Goal: Communication & Community: Answer question/provide support

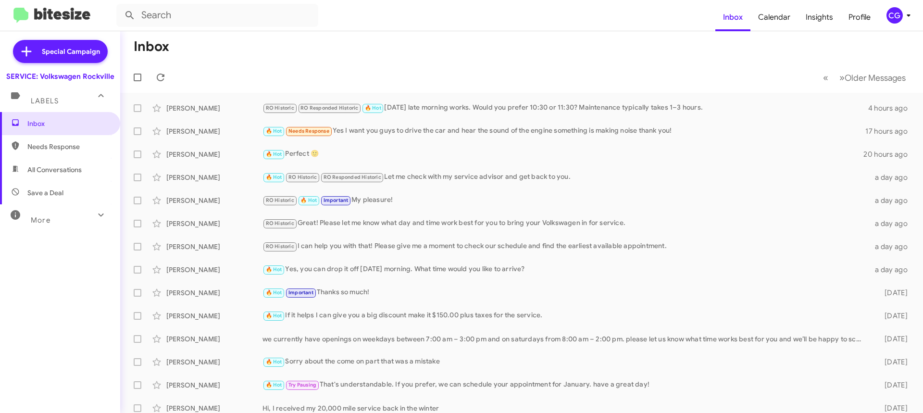
click at [897, 12] on div "CG" at bounding box center [895, 15] width 16 height 16
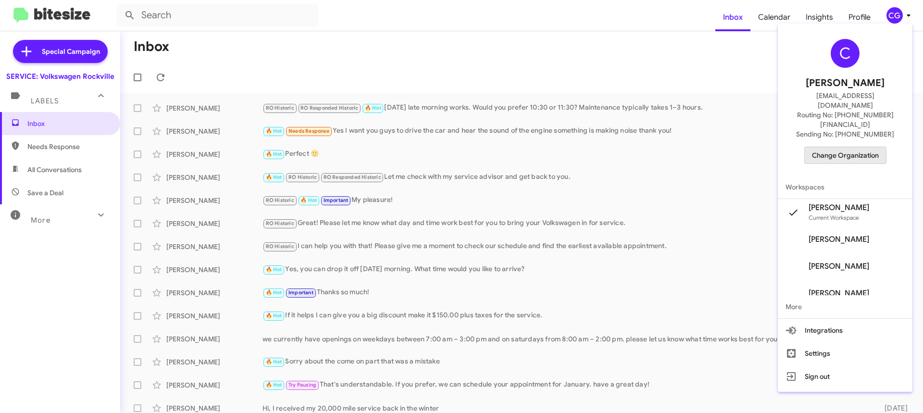
click at [874, 147] on span "Change Organization" at bounding box center [845, 155] width 67 height 16
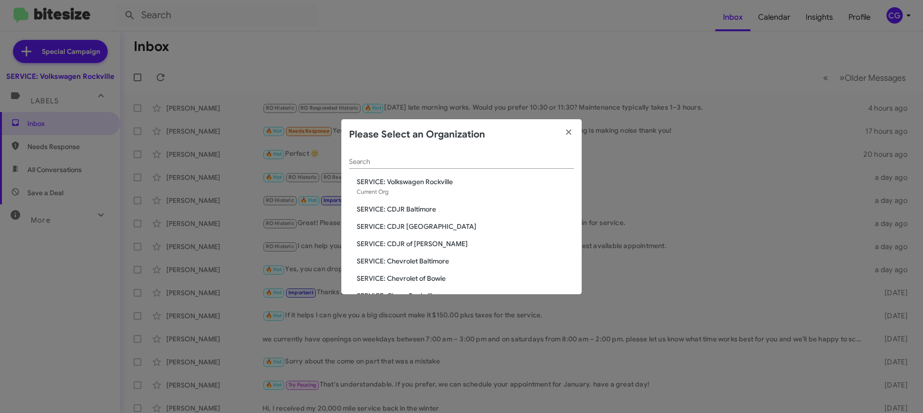
click at [425, 207] on span "SERVICE: CDJR Baltimore" at bounding box center [465, 209] width 217 height 10
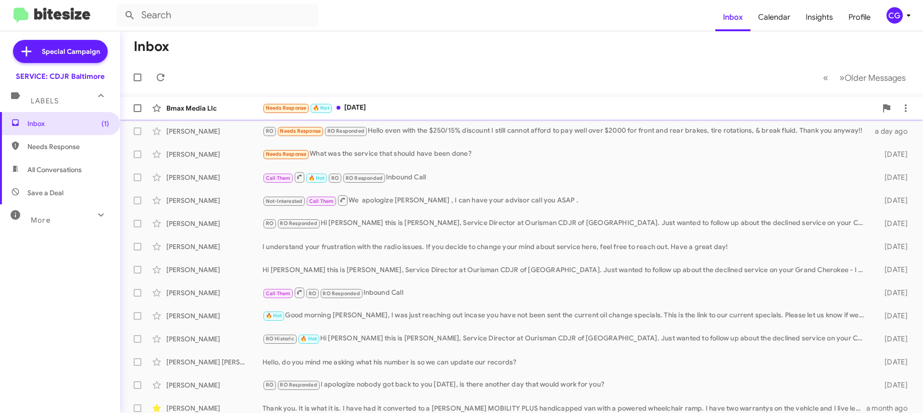
click at [424, 111] on div "Needs Response 🔥 Hot [DATE]" at bounding box center [570, 107] width 615 height 11
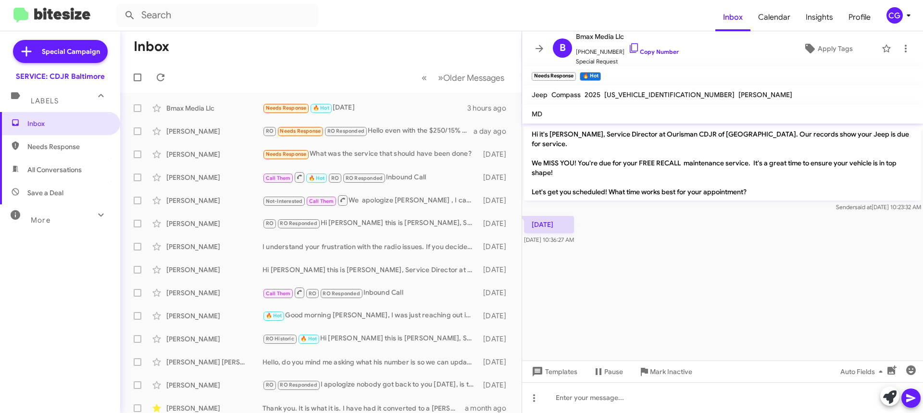
click at [635, 100] on div "[US_VEHICLE_IDENTIFICATION_NUMBER]" at bounding box center [670, 95] width 134 height 12
click at [637, 97] on span "3C4NJDAN2ST528620" at bounding box center [670, 94] width 130 height 9
copy span "3C4NJDAN2ST528620"
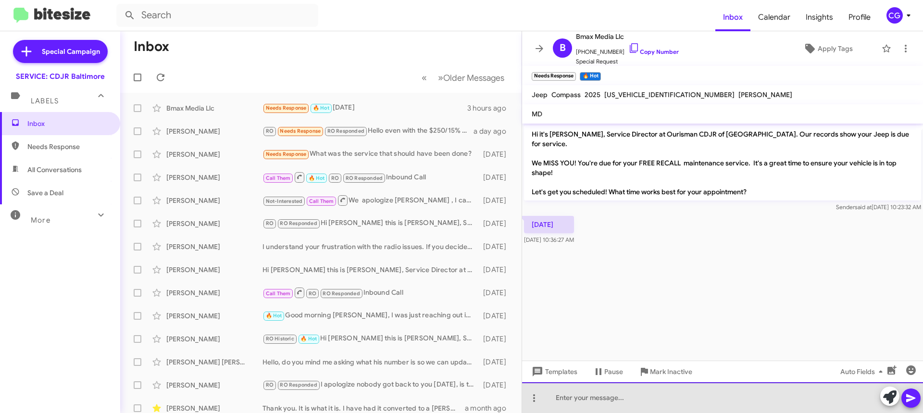
click at [674, 391] on div at bounding box center [722, 397] width 401 height 31
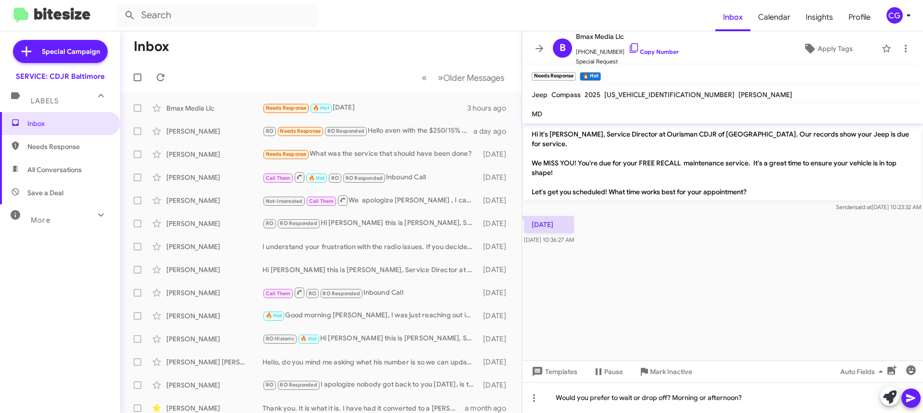
click at [917, 401] on icon at bounding box center [912, 398] width 12 height 12
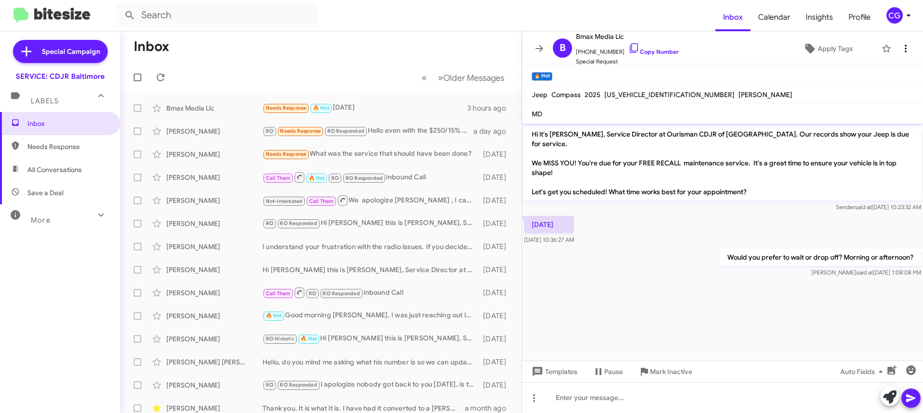
click at [903, 42] on mat-toolbar "B Bmax Media Llc +12404620068 Copy Number Special Request Apply Tags" at bounding box center [722, 48] width 401 height 35
click at [903, 42] on button at bounding box center [906, 48] width 19 height 19
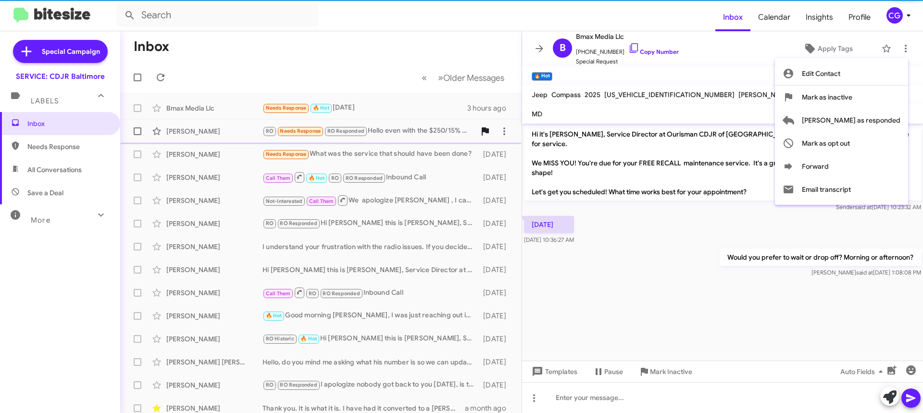
click at [882, 122] on span "[PERSON_NAME] as responded" at bounding box center [851, 120] width 99 height 23
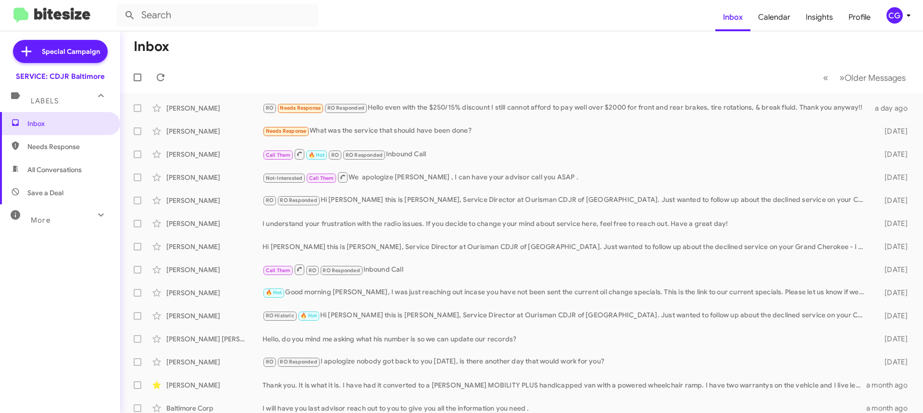
click at [896, 21] on div "CG" at bounding box center [895, 15] width 16 height 16
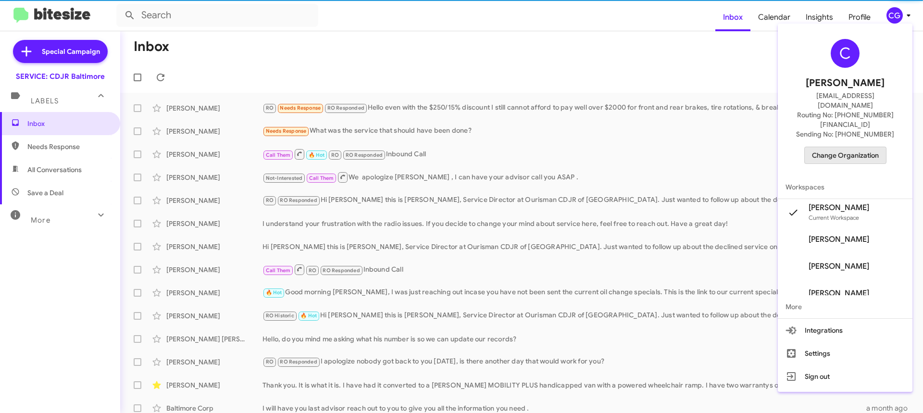
click at [887, 147] on button "Change Organization" at bounding box center [846, 155] width 82 height 17
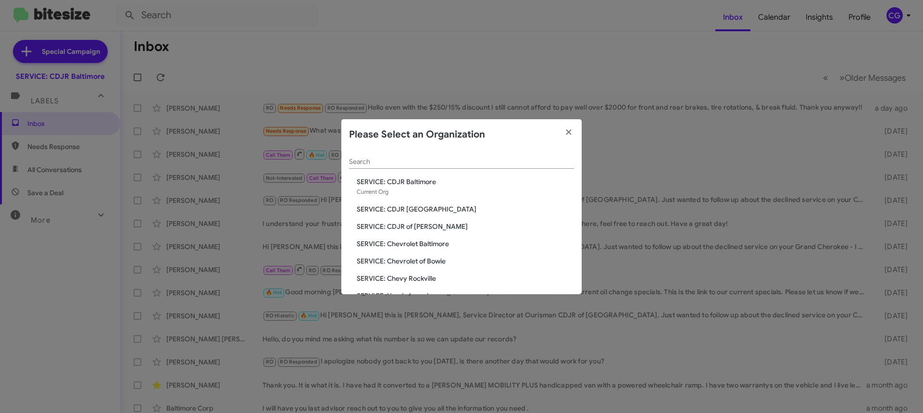
click at [421, 214] on div "Search SERVICE: CDJR Baltimore Current Org SERVICE: CDJR Clarksville SERVICE: C…" at bounding box center [461, 222] width 240 height 144
click at [425, 211] on span "SERVICE: CDJR [GEOGRAPHIC_DATA]" at bounding box center [465, 209] width 217 height 10
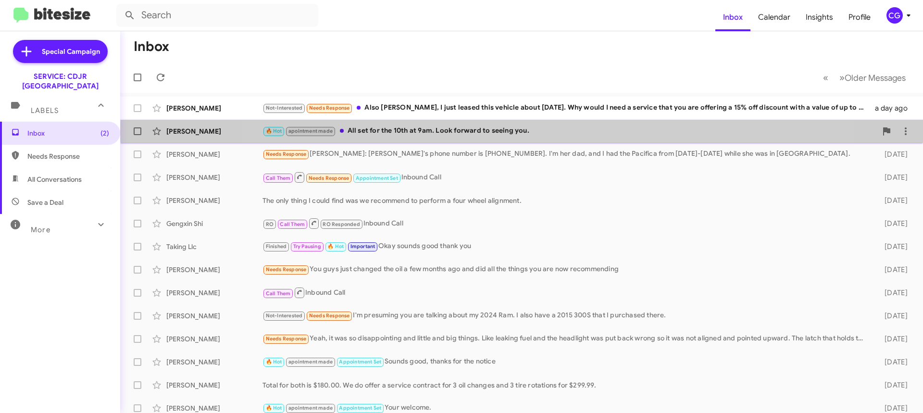
click at [527, 131] on div "🔥 Hot apointment made All set for the 10th at 9am. Look forward to seeing you." at bounding box center [570, 131] width 615 height 11
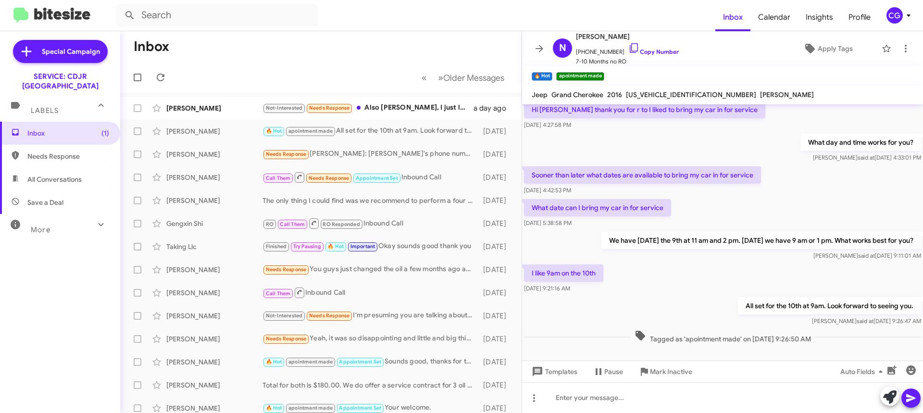
scroll to position [74, 0]
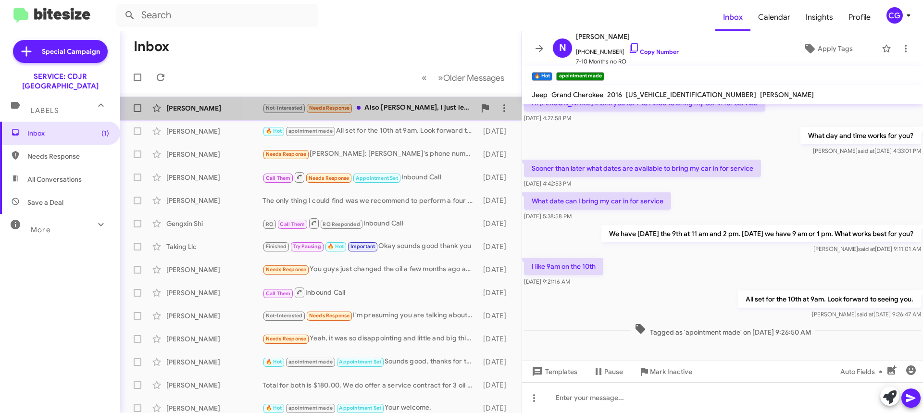
click at [434, 105] on div "Not-Interested Needs Response Also Josh, I just leased this vehicle about 6 mon…" at bounding box center [369, 107] width 213 height 11
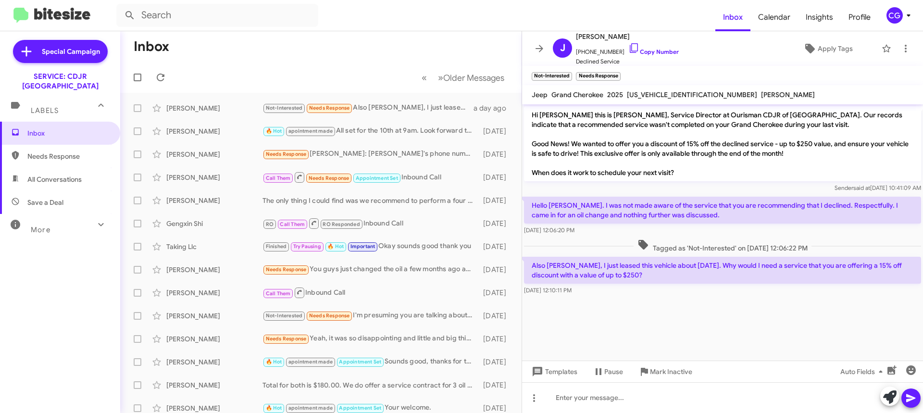
click at [661, 94] on span "1C4RJHAG2SC304804" at bounding box center [692, 94] width 130 height 9
click at [660, 94] on span "1C4RJHAG2SC304804" at bounding box center [692, 94] width 130 height 9
copy span "1C4RJHAG2SC304804"
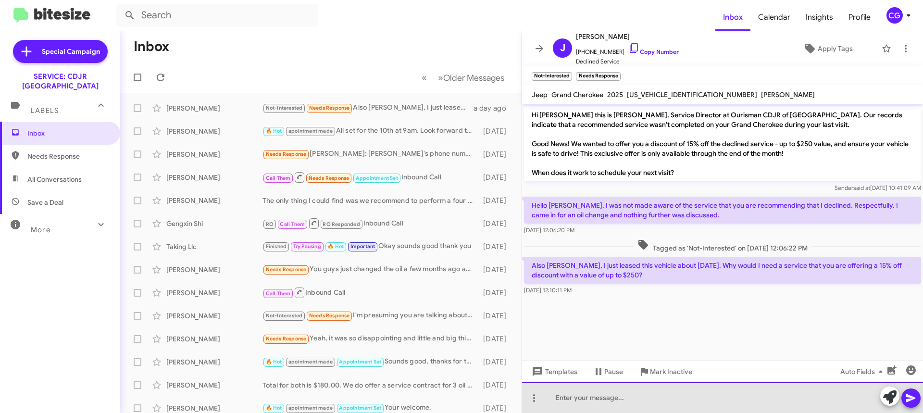
drag, startPoint x: 578, startPoint y: 403, endPoint x: 606, endPoint y: 393, distance: 29.8
click at [579, 403] on div at bounding box center [722, 397] width 401 height 31
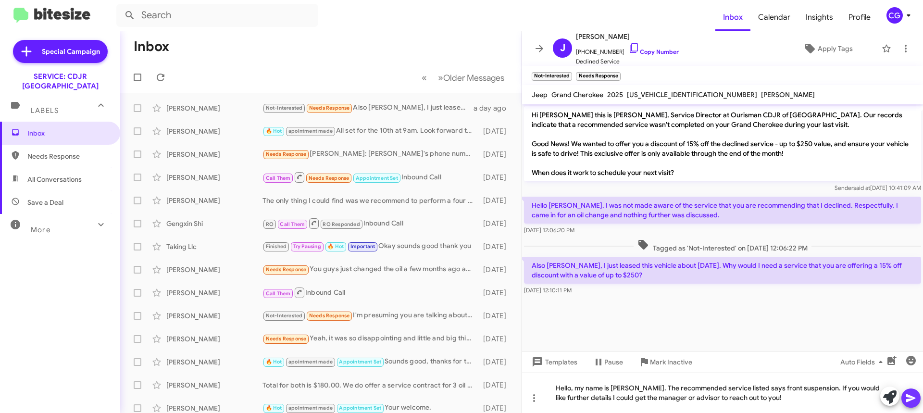
click at [913, 398] on icon at bounding box center [912, 398] width 12 height 12
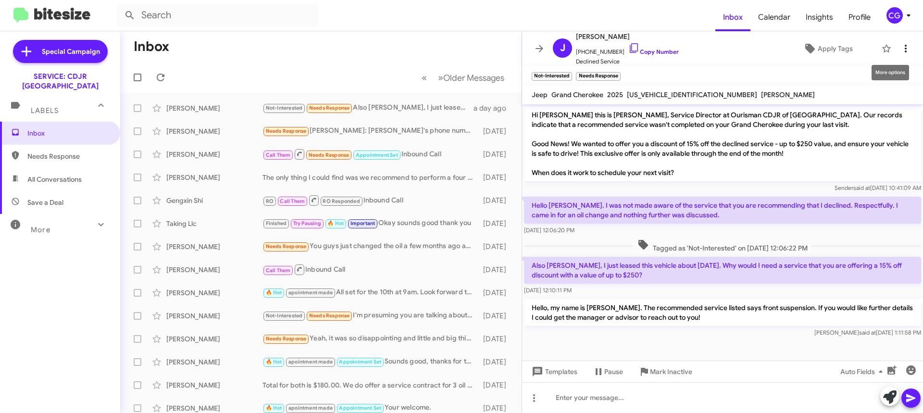
click at [903, 50] on icon at bounding box center [906, 49] width 12 height 12
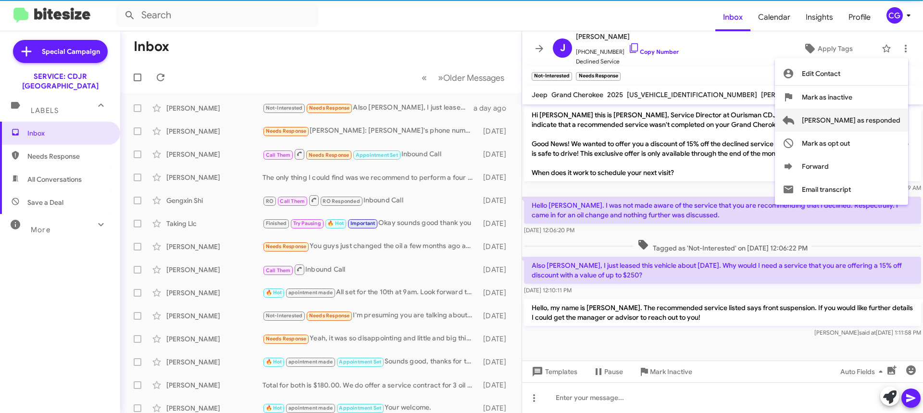
click at [895, 127] on span "Mark as responded" at bounding box center [851, 120] width 99 height 23
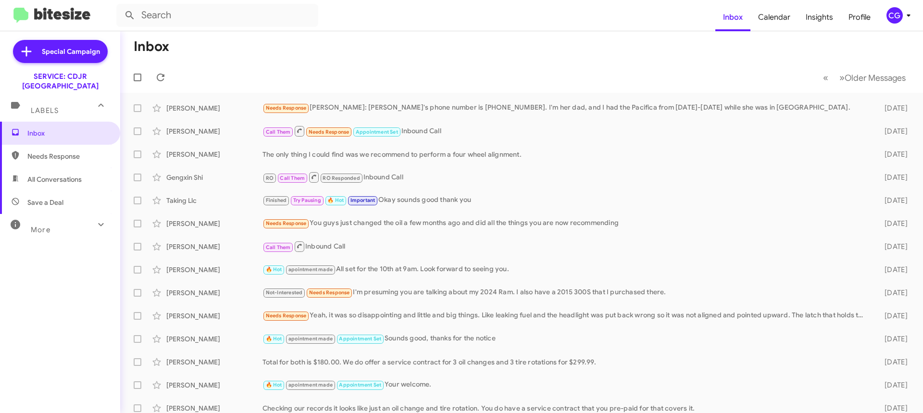
click at [889, 19] on div "CG" at bounding box center [895, 15] width 16 height 16
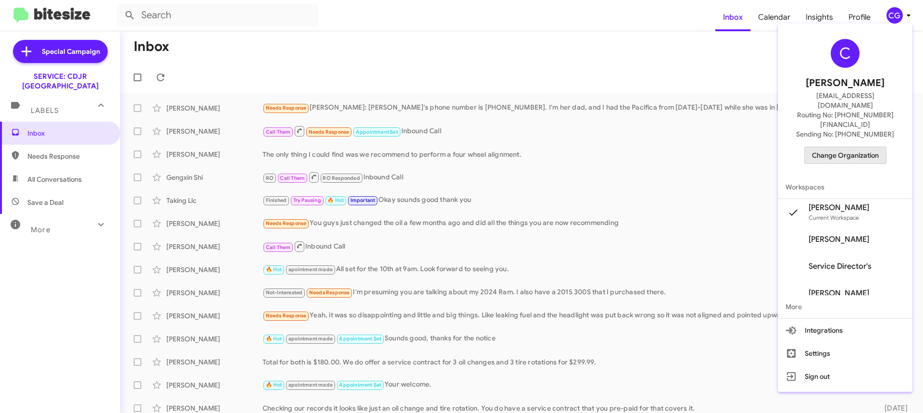
click at [872, 147] on span "Change Organization" at bounding box center [845, 155] width 67 height 16
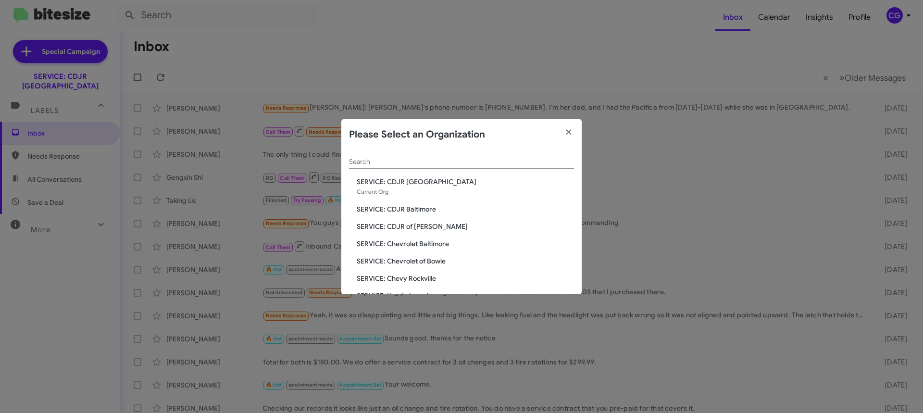
click at [422, 230] on span "SERVICE: CDJR of Bowie" at bounding box center [465, 227] width 217 height 10
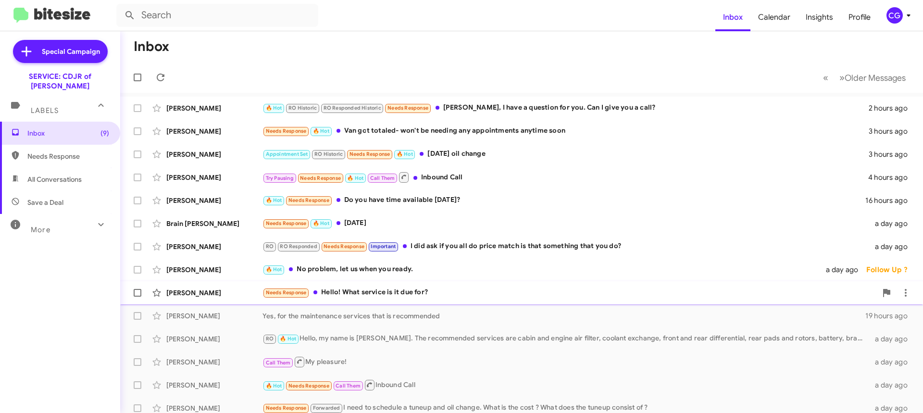
click at [496, 293] on div "Needs Response Hello! What service is it due for?" at bounding box center [570, 292] width 615 height 11
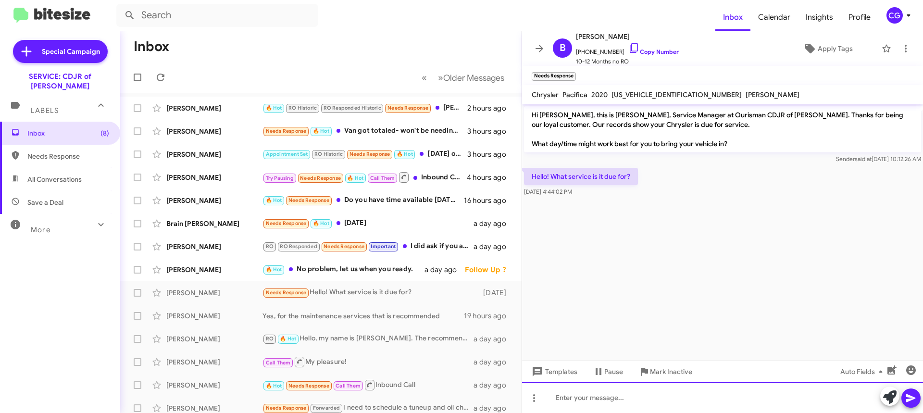
click at [635, 390] on div at bounding box center [722, 397] width 401 height 31
click at [648, 91] on span "2C4RC1BG4LR286752" at bounding box center [677, 94] width 130 height 9
copy span "2C4RC1BG4LR286752"
click at [602, 390] on div at bounding box center [722, 397] width 401 height 31
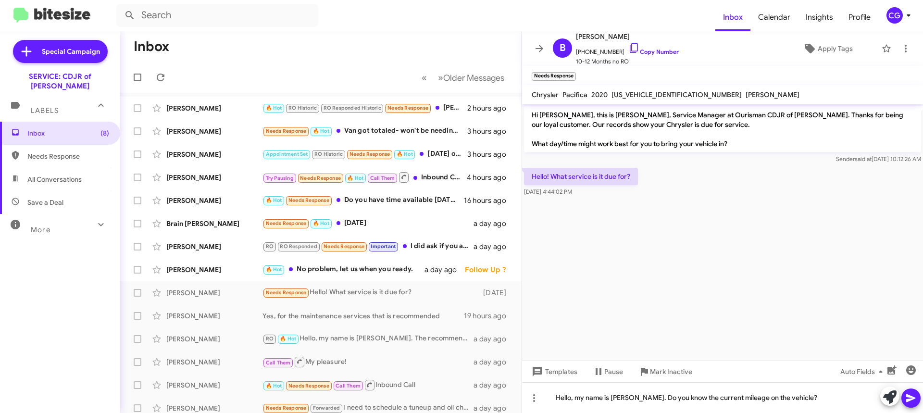
click at [909, 399] on icon at bounding box center [911, 398] width 9 height 8
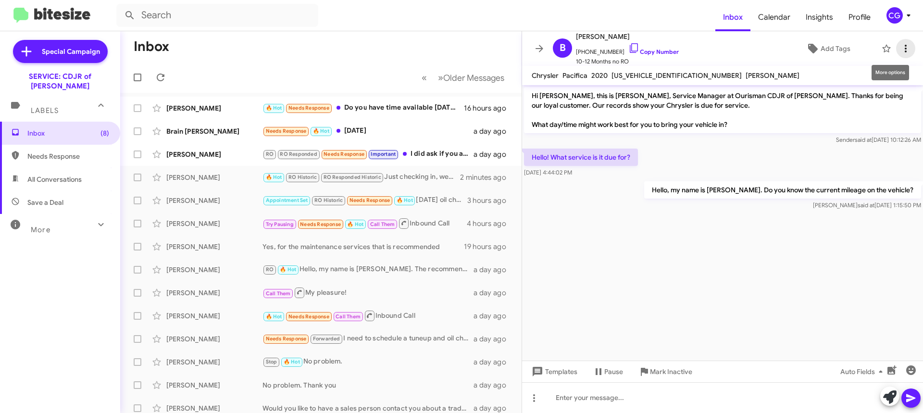
click at [900, 47] on icon at bounding box center [906, 49] width 12 height 12
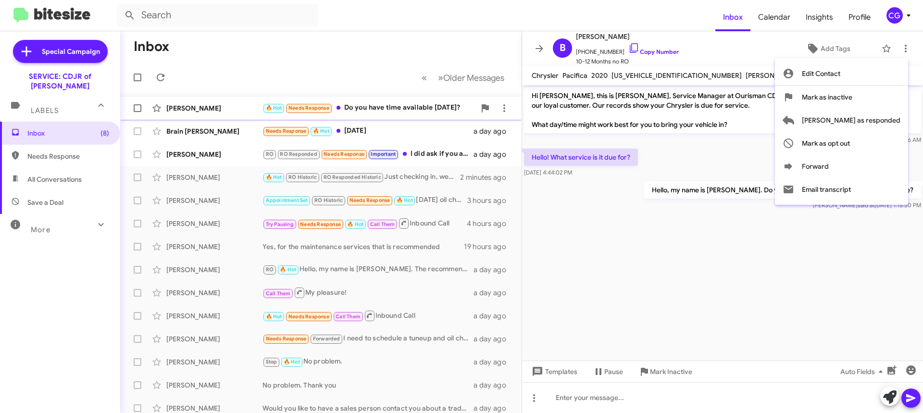
click at [880, 116] on span "Mark as responded" at bounding box center [851, 120] width 99 height 23
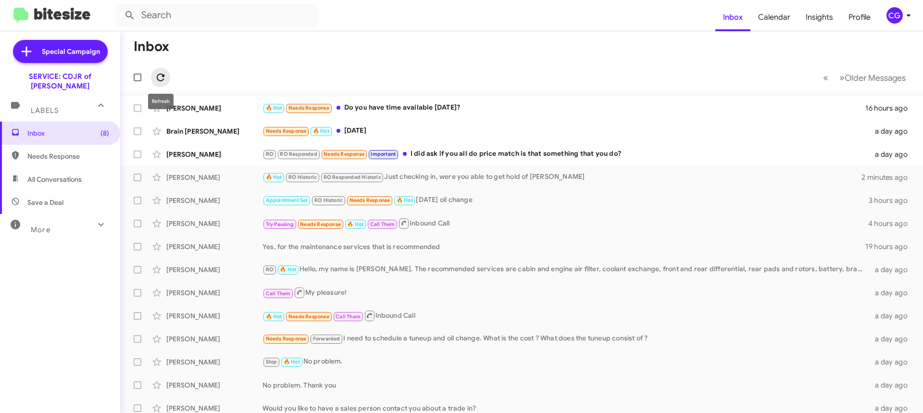
click at [156, 77] on icon at bounding box center [161, 78] width 12 height 12
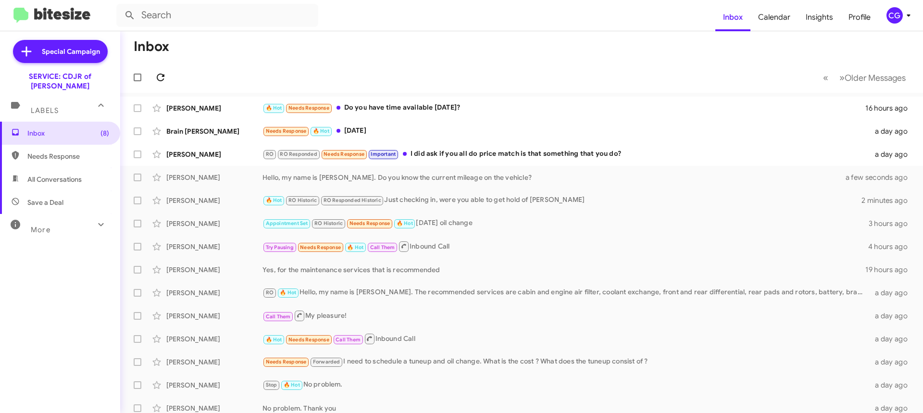
click at [161, 77] on icon at bounding box center [161, 78] width 12 height 12
click at [164, 81] on icon at bounding box center [161, 78] width 12 height 12
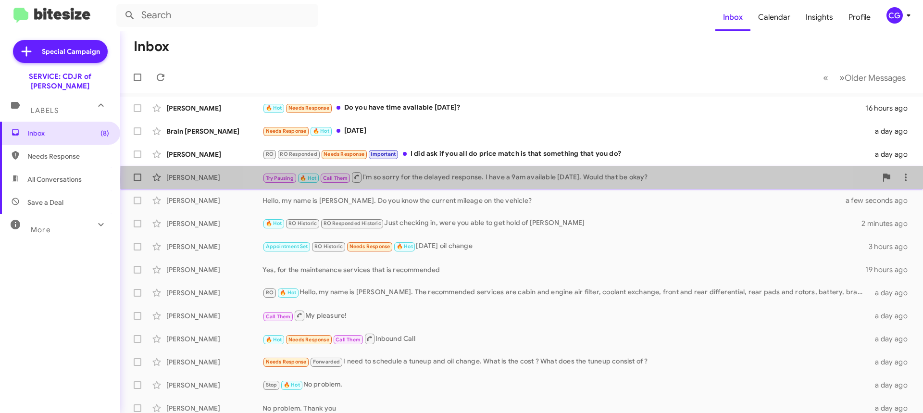
click at [542, 179] on div "Try Pausing 🔥 Hot Call Them I'm so sorry for the delayed response. I have a 9am…" at bounding box center [570, 177] width 615 height 12
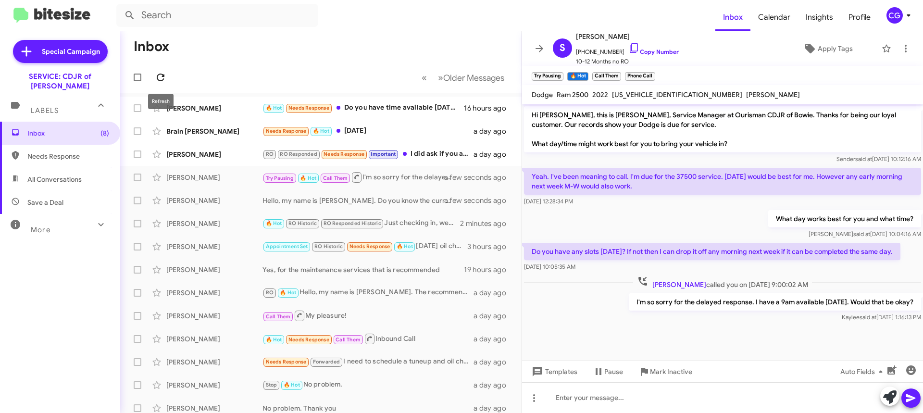
click at [157, 74] on icon at bounding box center [161, 78] width 12 height 12
click at [533, 47] on span at bounding box center [539, 49] width 19 height 12
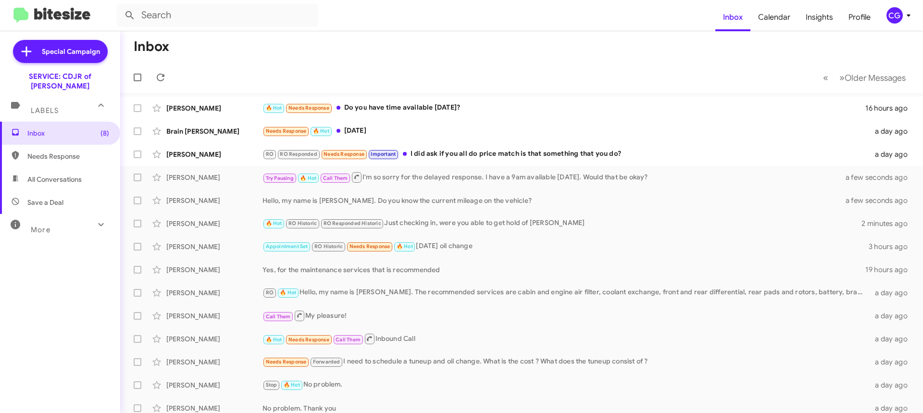
click at [899, 17] on div "CG" at bounding box center [895, 15] width 16 height 16
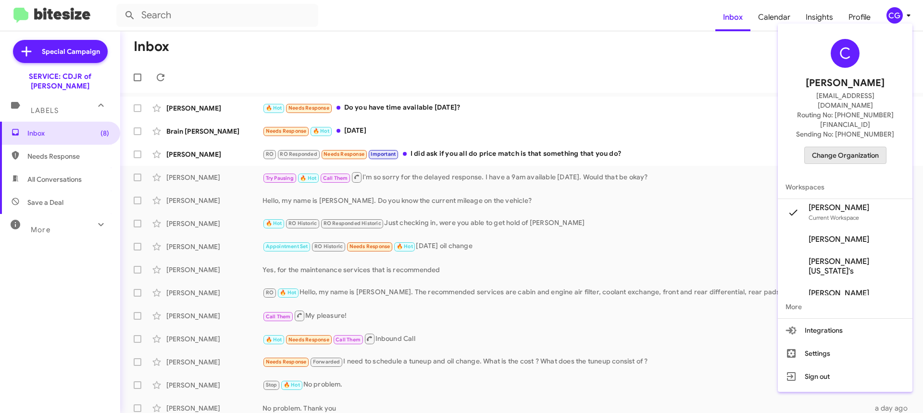
click at [875, 147] on span "Change Organization" at bounding box center [845, 155] width 67 height 16
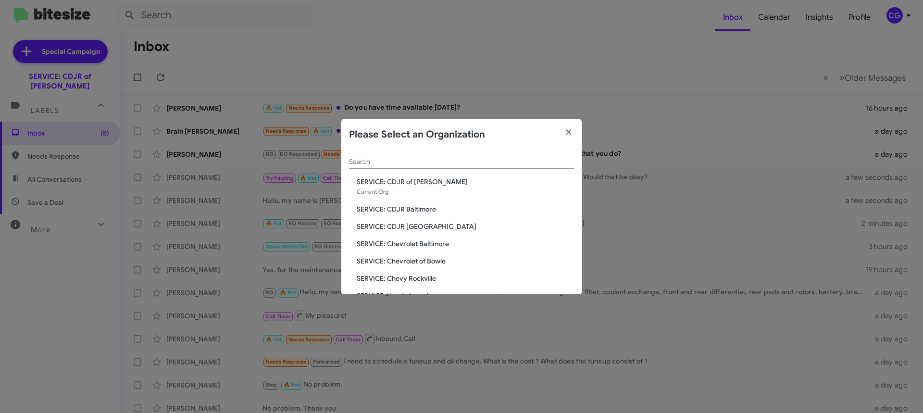
click at [413, 245] on span "SERVICE: Chevrolet Baltimore" at bounding box center [465, 244] width 217 height 10
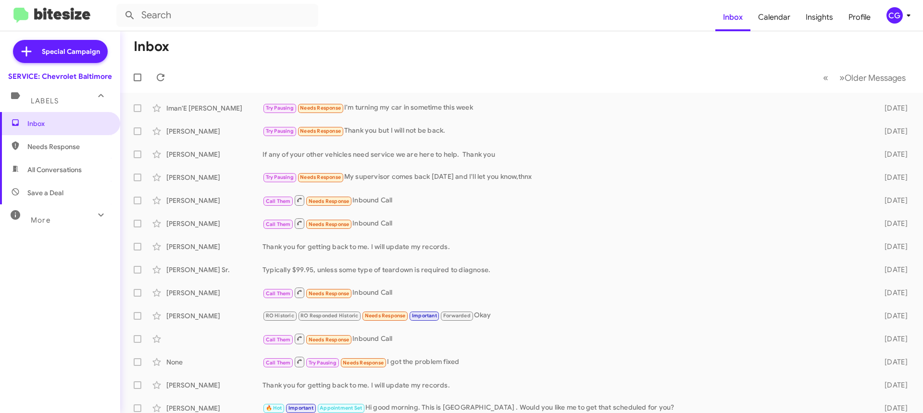
click at [902, 18] on div "CG" at bounding box center [895, 15] width 16 height 16
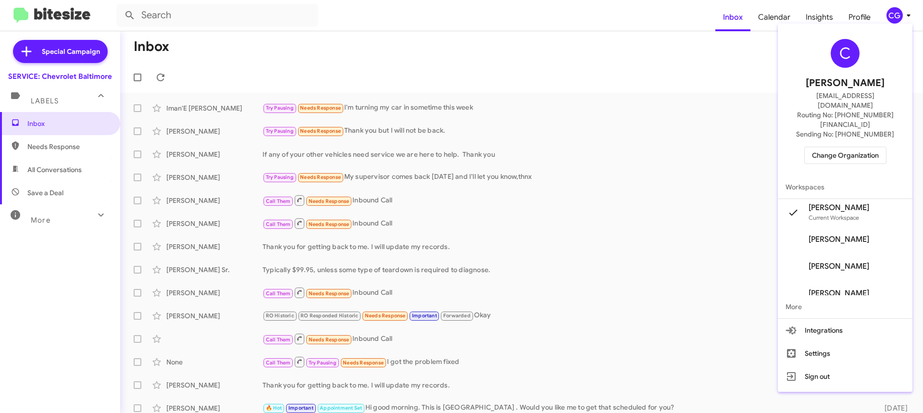
click at [860, 128] on div "C [PERSON_NAME] [EMAIL_ADDRESS][DOMAIN_NAME] Routing No: [PHONE_NUMBER][FINANCI…" at bounding box center [845, 101] width 135 height 148
click at [858, 147] on span "Change Organization" at bounding box center [845, 155] width 67 height 16
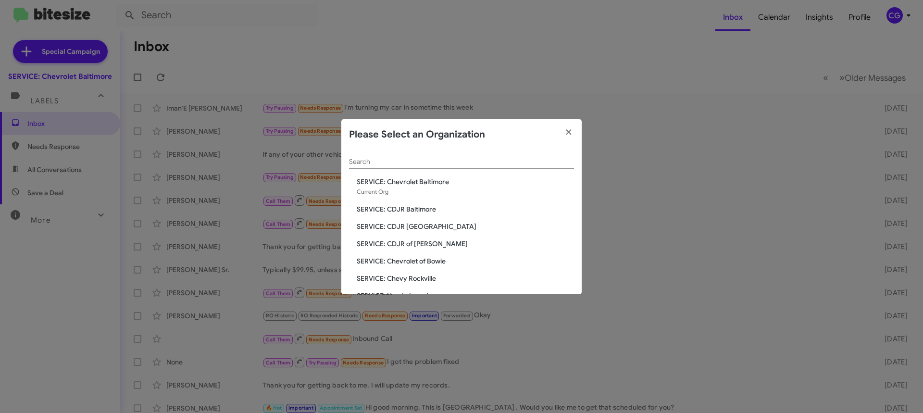
click at [405, 261] on span "SERVICE: Chevrolet of Bowie" at bounding box center [465, 261] width 217 height 10
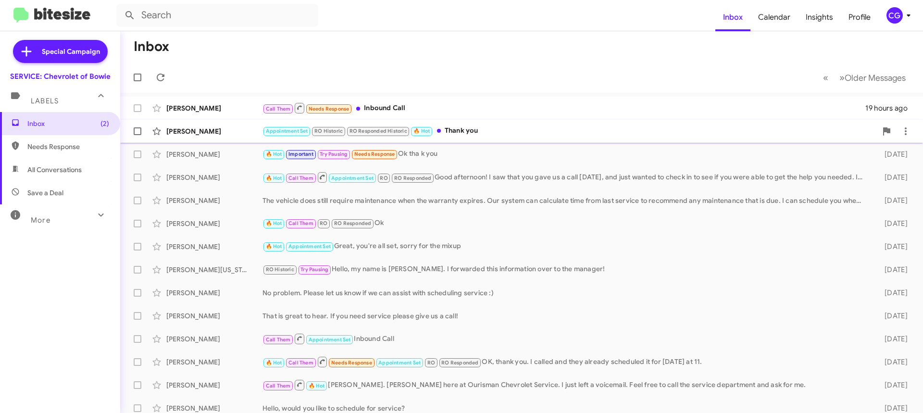
click at [590, 128] on div "Appointment Set RO Historic RO Responded Historic 🔥 Hot Thank you" at bounding box center [570, 131] width 615 height 11
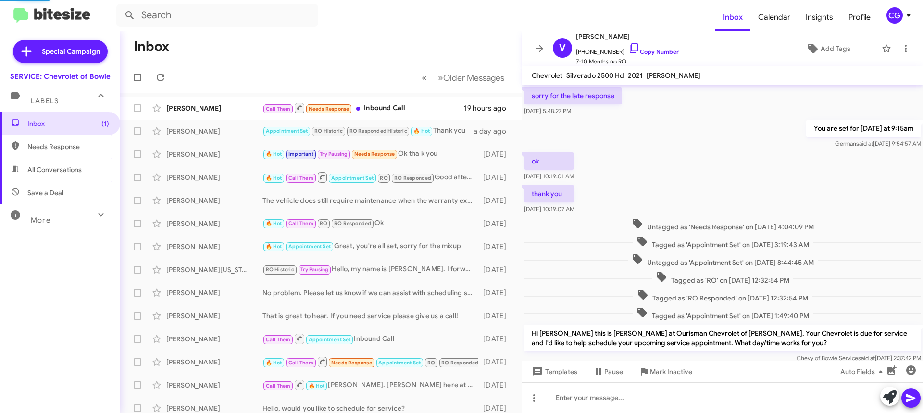
scroll to position [356, 0]
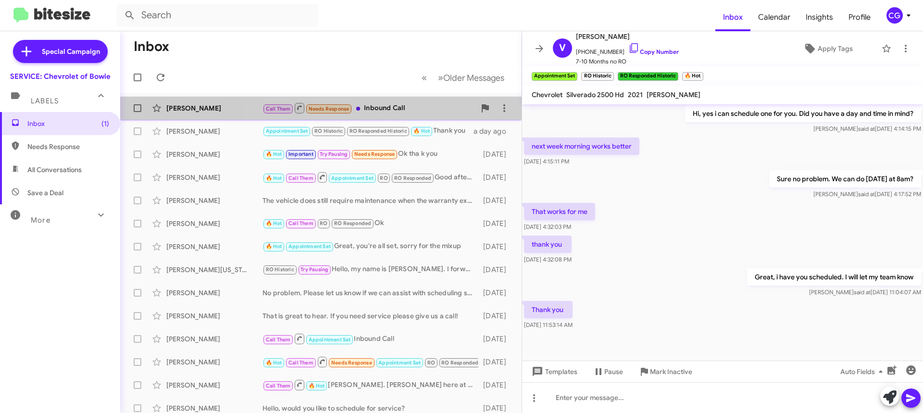
click at [440, 103] on div "Call Them Needs Response Inbound Call" at bounding box center [369, 108] width 213 height 12
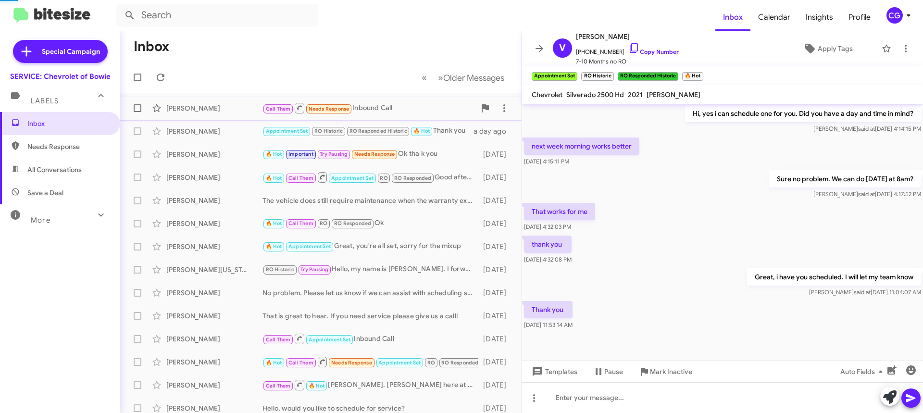
scroll to position [243, 0]
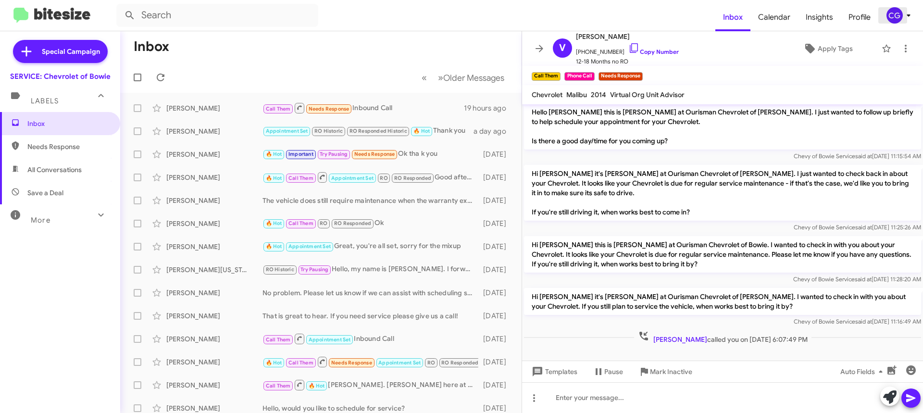
click at [895, 16] on div "CG" at bounding box center [895, 15] width 16 height 16
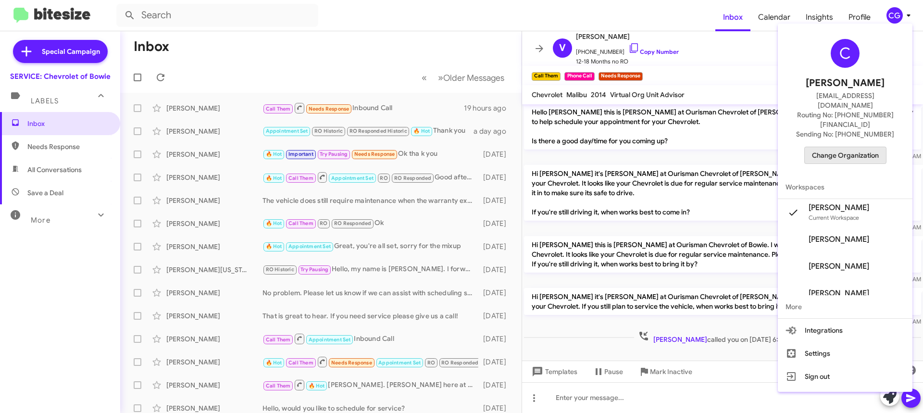
click at [859, 147] on span "Change Organization" at bounding box center [845, 155] width 67 height 16
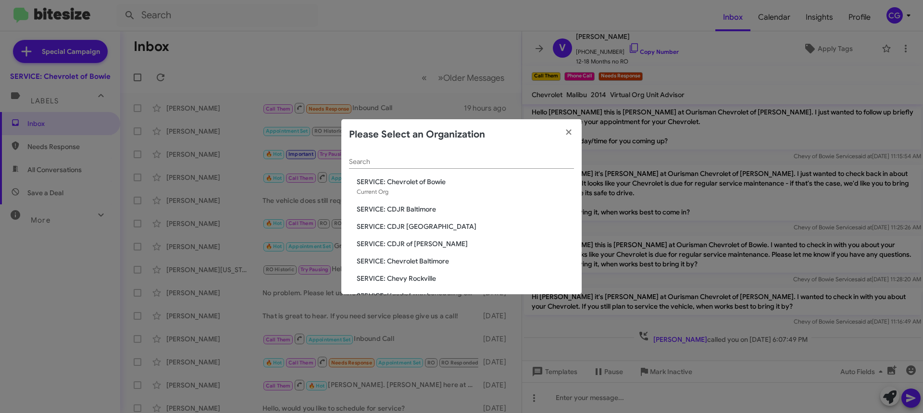
click at [395, 278] on span "SERVICE: Chevy Rockville" at bounding box center [465, 279] width 217 height 10
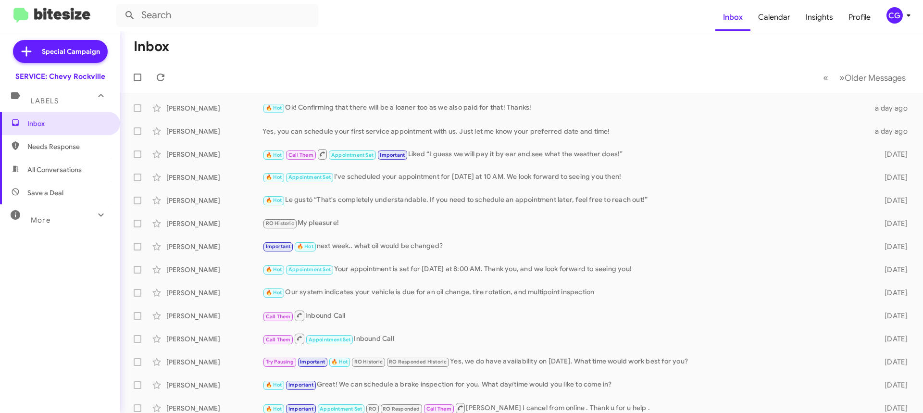
click at [897, 22] on div "CG" at bounding box center [895, 15] width 16 height 16
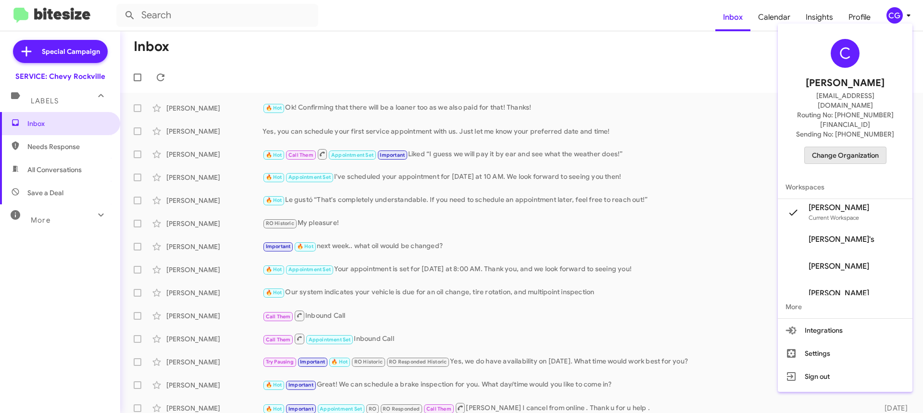
click at [860, 147] on span "Change Organization" at bounding box center [845, 155] width 67 height 16
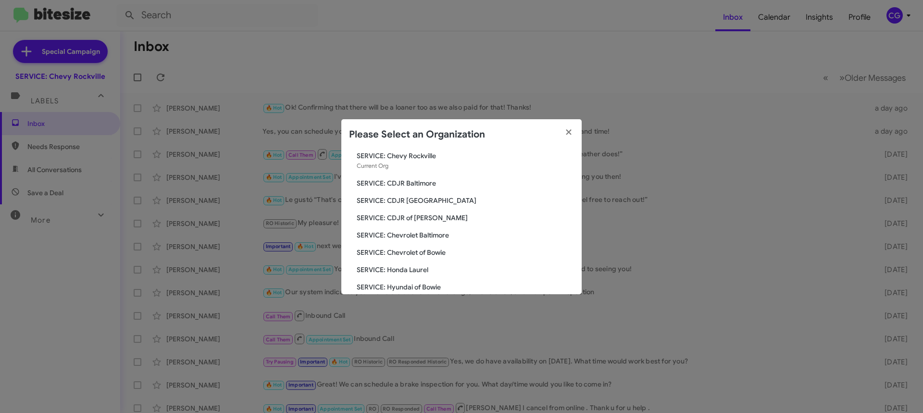
scroll to position [48, 0]
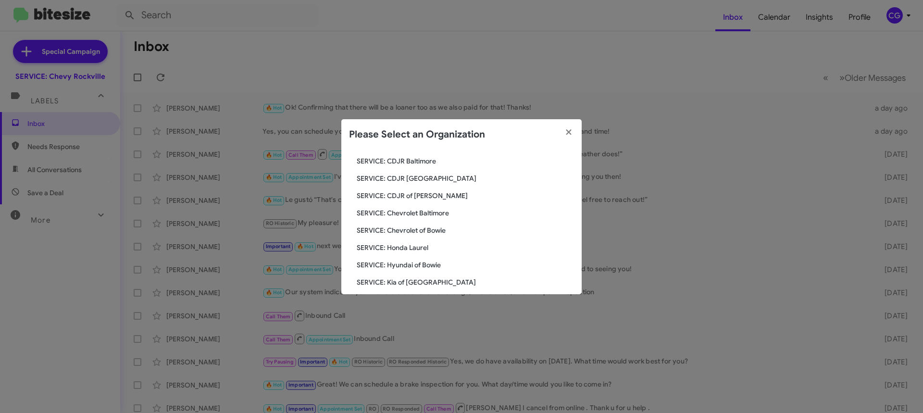
click at [381, 245] on span "SERVICE: Honda Laurel" at bounding box center [465, 248] width 217 height 10
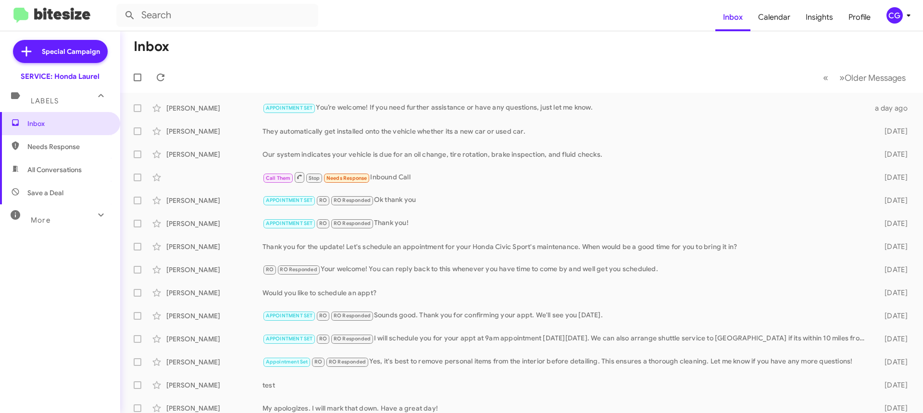
click at [896, 13] on div "CG" at bounding box center [895, 15] width 16 height 16
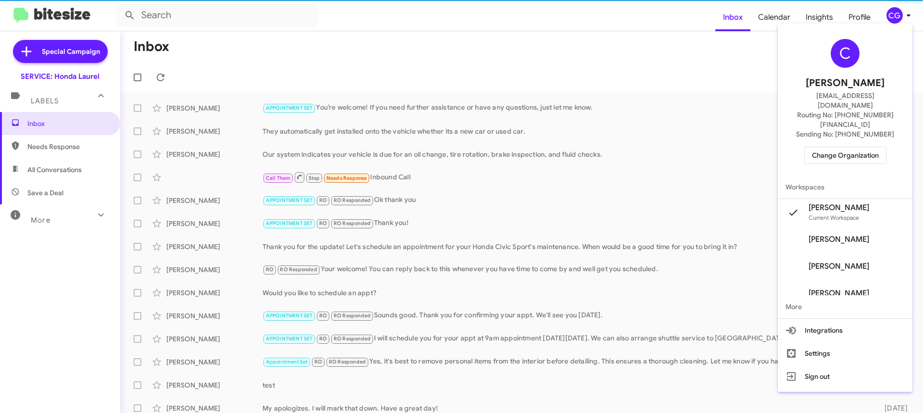
click at [871, 147] on span "Change Organization" at bounding box center [845, 155] width 67 height 16
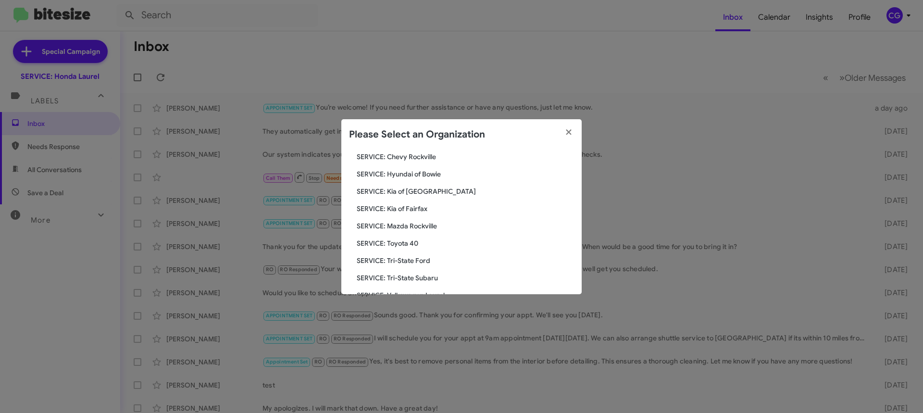
scroll to position [144, 0]
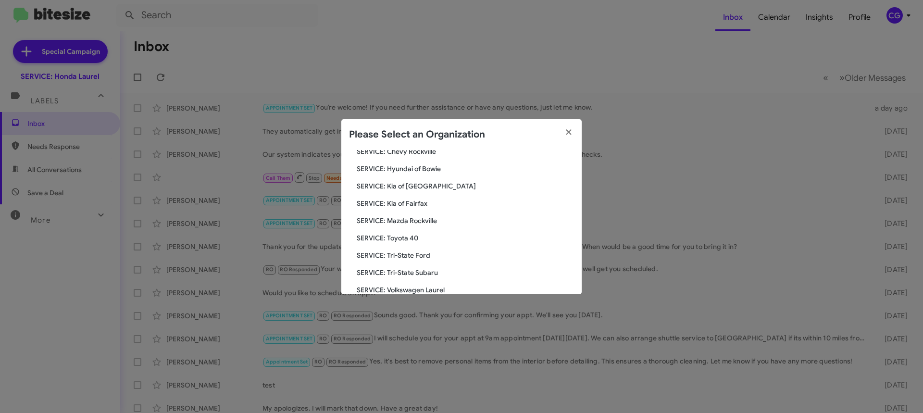
click at [430, 171] on span "SERVICE: Hyundai of Bowie" at bounding box center [465, 169] width 217 height 10
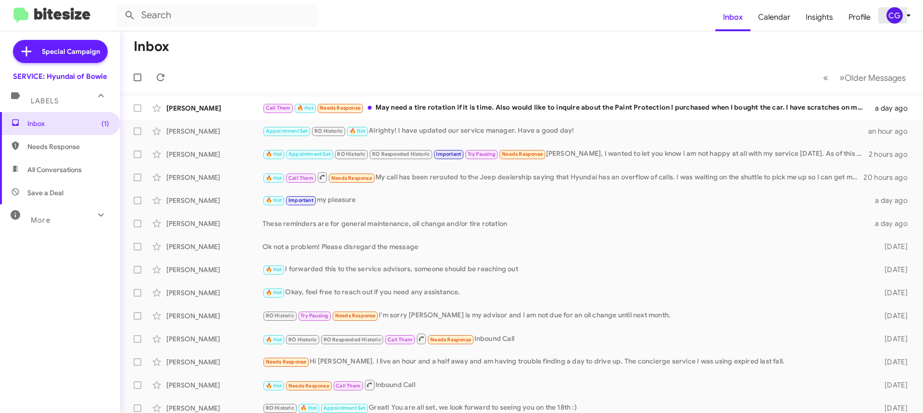
click at [903, 17] on icon at bounding box center [909, 16] width 12 height 12
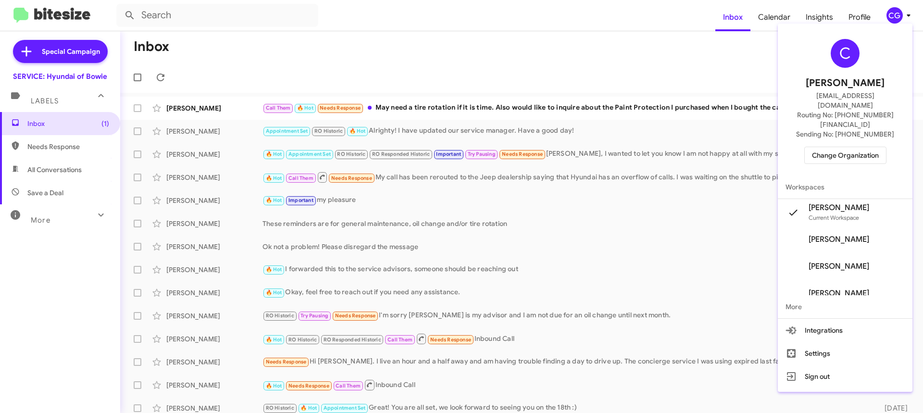
click at [856, 147] on span "Change Organization" at bounding box center [845, 155] width 67 height 16
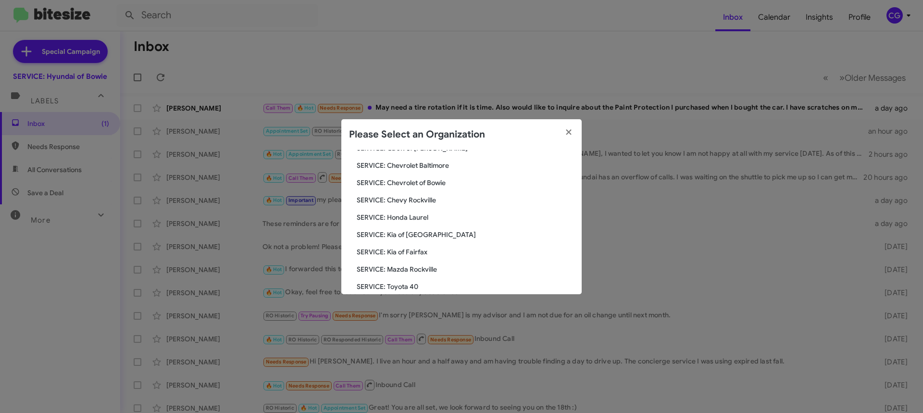
scroll to position [96, 0]
click at [426, 232] on span "SERVICE: Kia of [GEOGRAPHIC_DATA]" at bounding box center [465, 234] width 217 height 10
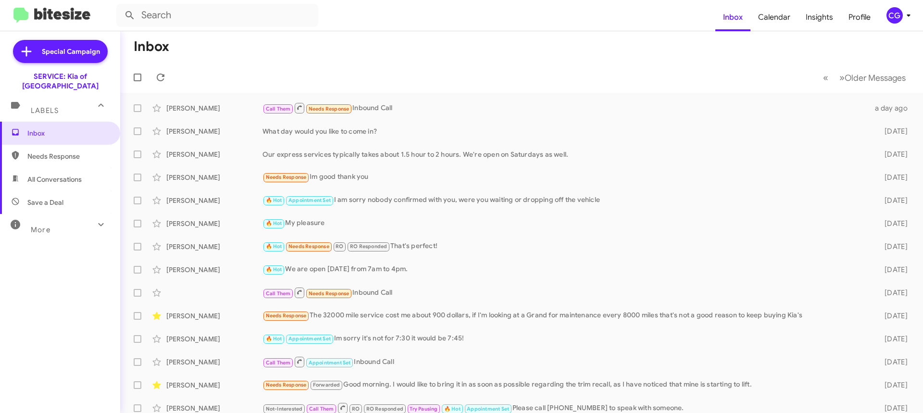
click at [900, 3] on mat-toolbar "Inbox Calendar Insights Profile CG" at bounding box center [461, 15] width 923 height 31
click at [892, 13] on div "CG" at bounding box center [895, 15] width 16 height 16
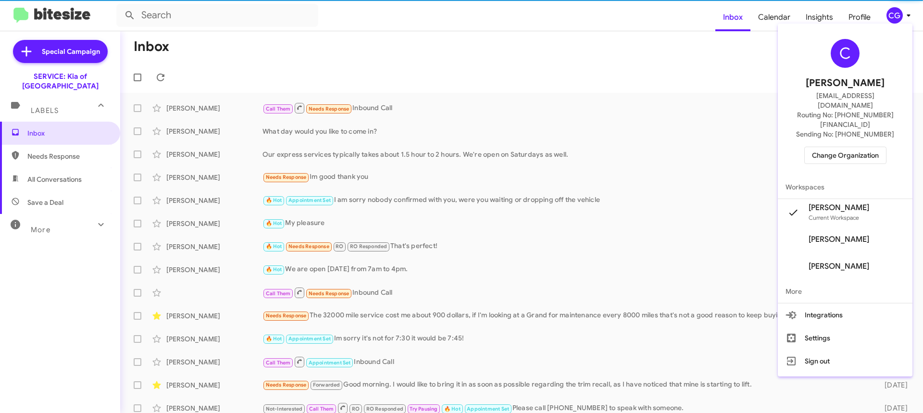
click at [846, 147] on span "Change Organization" at bounding box center [845, 155] width 67 height 16
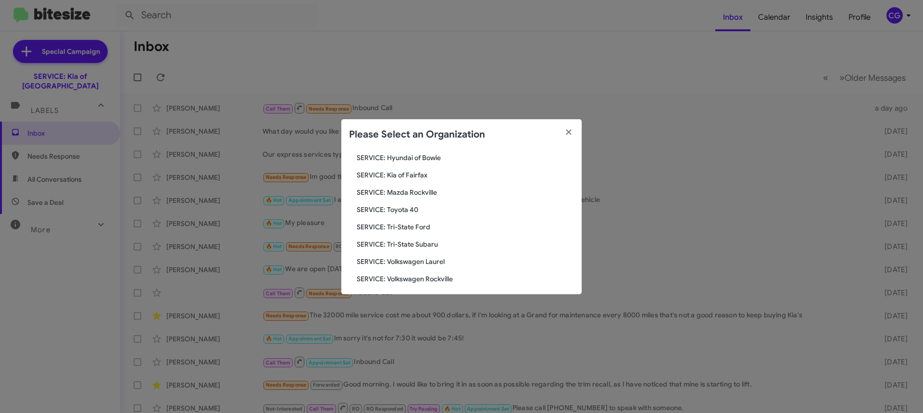
scroll to position [177, 0]
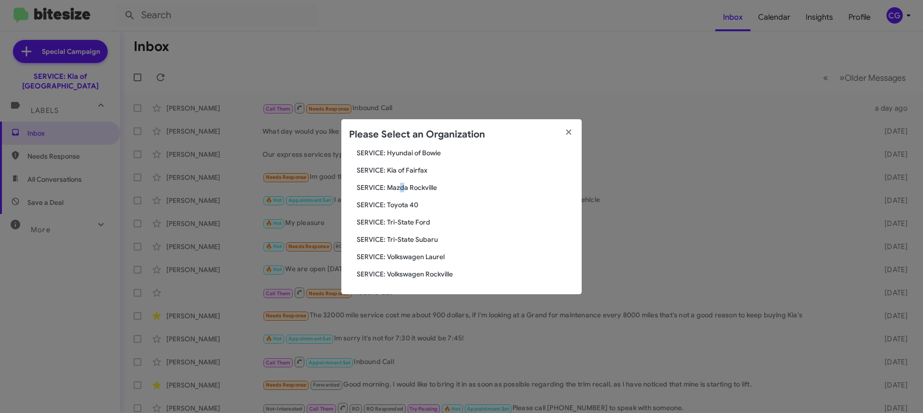
drag, startPoint x: 402, startPoint y: 177, endPoint x: 400, endPoint y: 182, distance: 5.0
click at [401, 179] on div "Search SERVICE: Kia of Catonsville Current Org SERVICE: CDJR Baltimore SERVICE:…" at bounding box center [461, 222] width 240 height 144
click at [399, 189] on span "SERVICE: Mazda Rockville" at bounding box center [465, 188] width 217 height 10
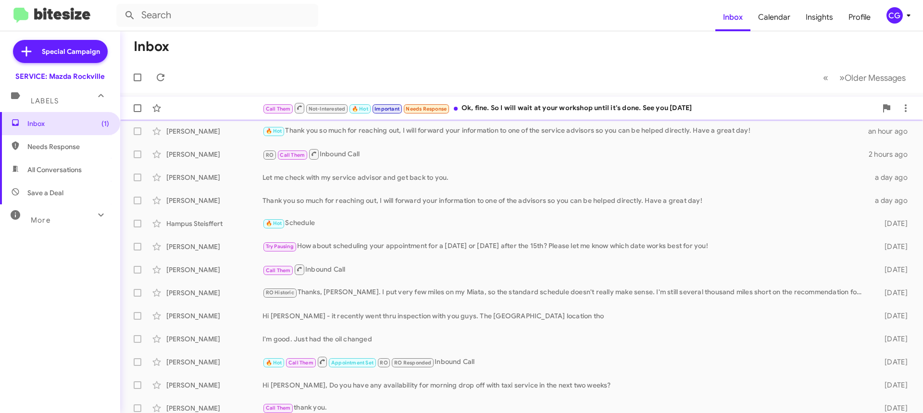
click at [804, 107] on div "Call Them Not-Interested 🔥 Hot Important Needs Response Ok, fine. So I will wai…" at bounding box center [570, 108] width 615 height 12
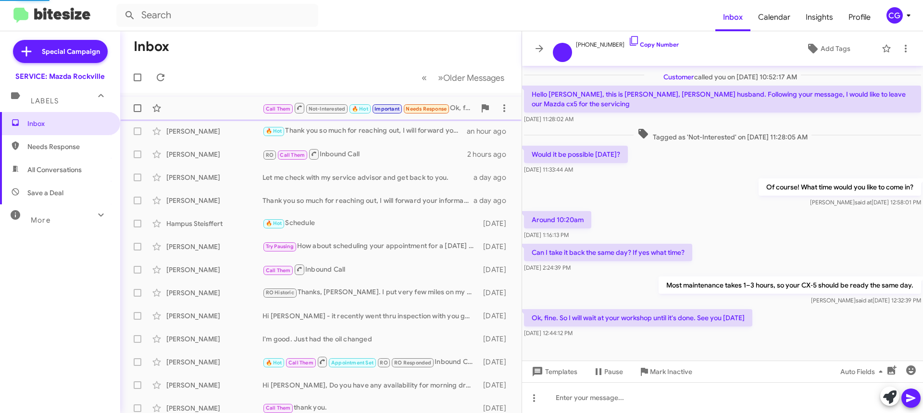
scroll to position [1, 0]
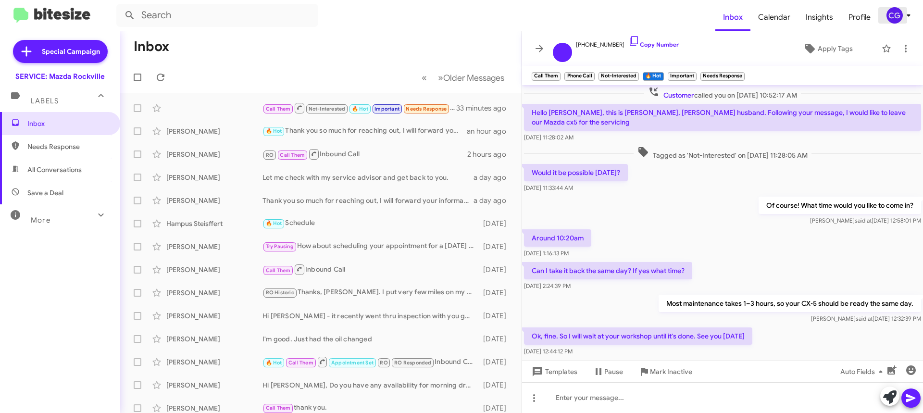
click at [900, 20] on div "CG" at bounding box center [895, 15] width 16 height 16
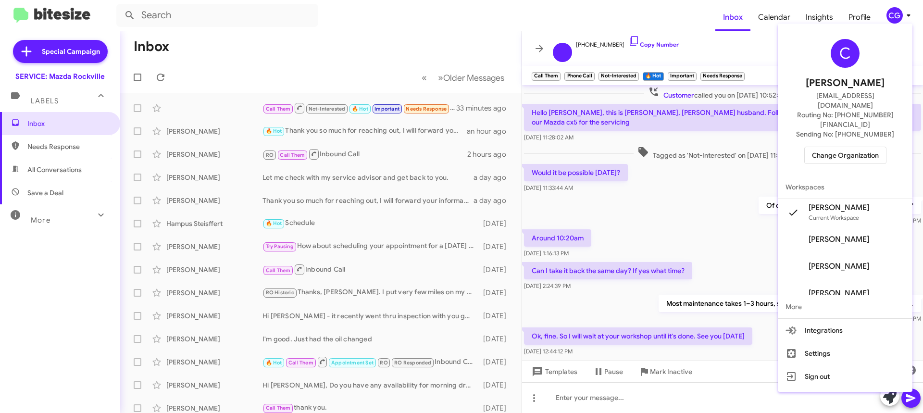
click at [849, 147] on span "Change Organization" at bounding box center [845, 155] width 67 height 16
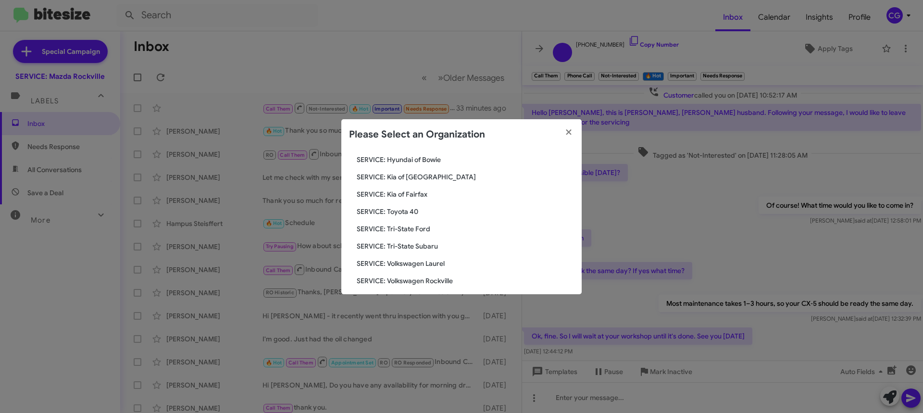
scroll to position [177, 0]
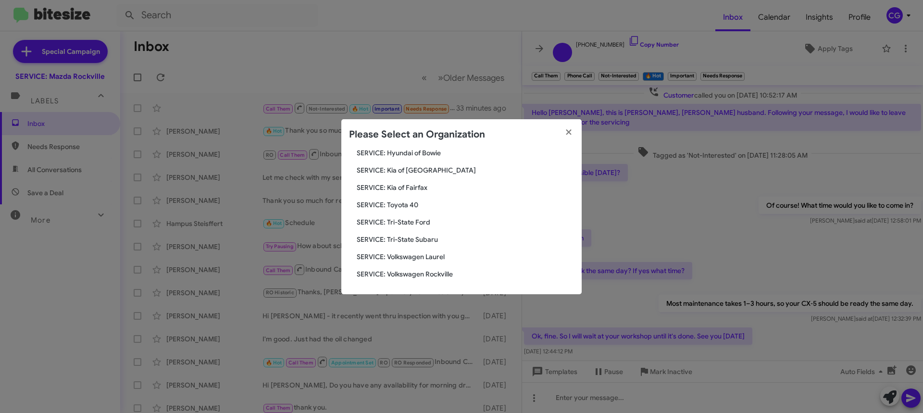
click at [403, 207] on span "SERVICE: Toyota 40" at bounding box center [465, 205] width 217 height 10
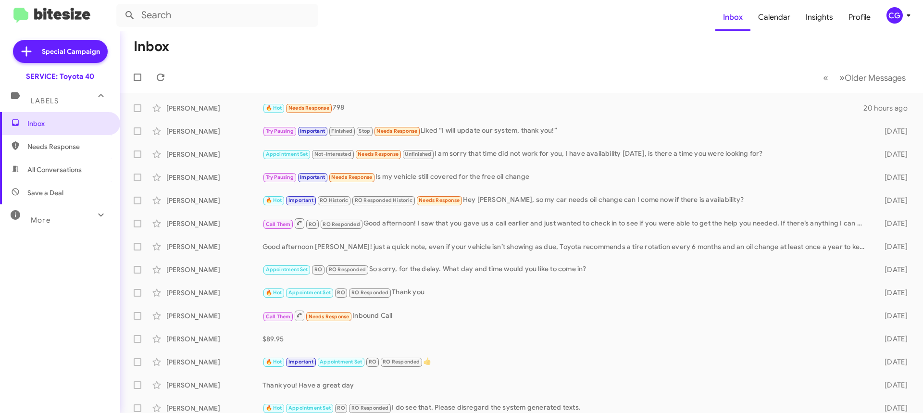
click at [885, 20] on button "CG" at bounding box center [896, 15] width 34 height 16
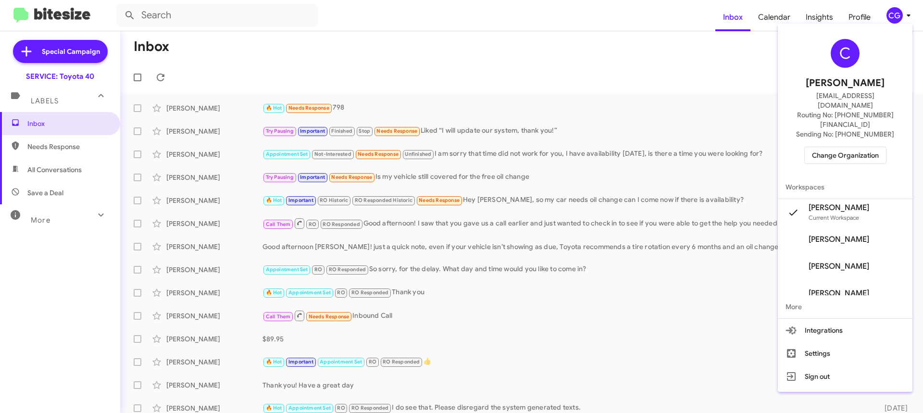
click at [860, 147] on span "Change Organization" at bounding box center [845, 155] width 67 height 16
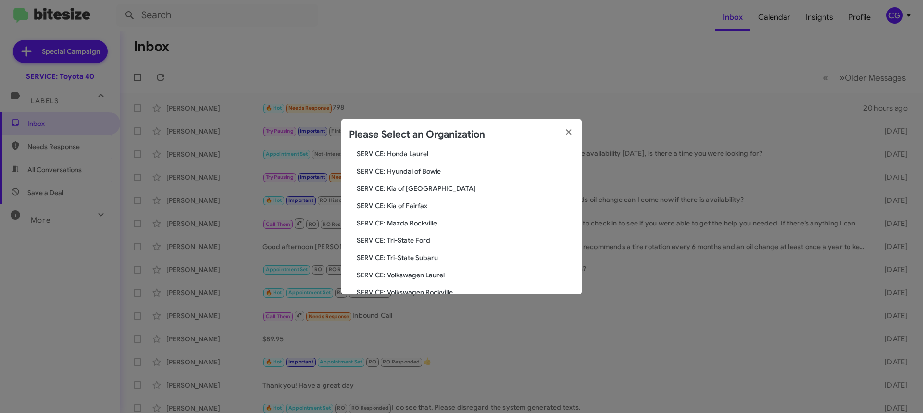
scroll to position [177, 0]
click at [407, 222] on span "SERVICE: Tri-State Ford" at bounding box center [465, 222] width 217 height 10
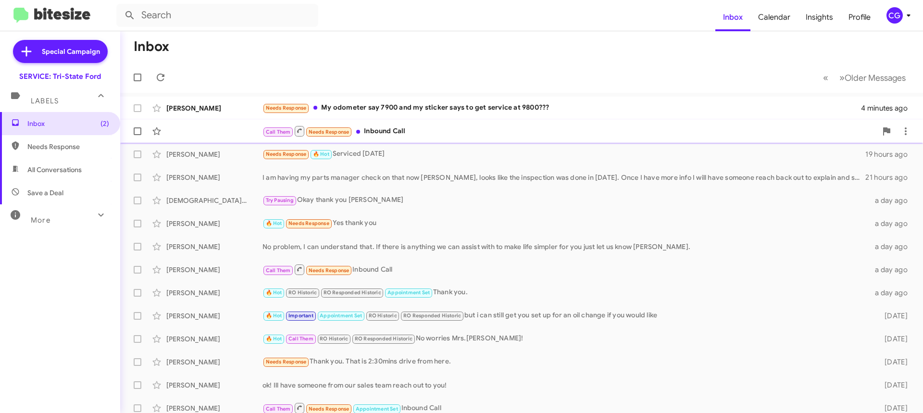
click at [641, 130] on div "Call Them Needs Response Inbound Call" at bounding box center [570, 131] width 615 height 12
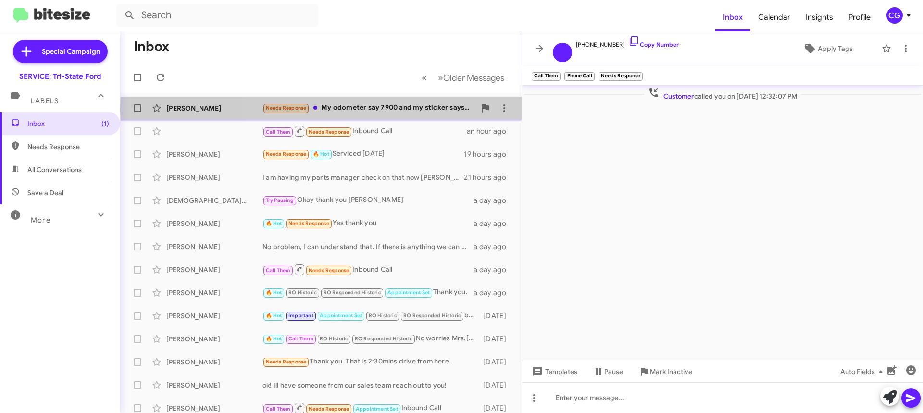
click at [427, 109] on div "Needs Response My odometer say 7900 and my sticker says to get service at 9800?…" at bounding box center [369, 107] width 213 height 11
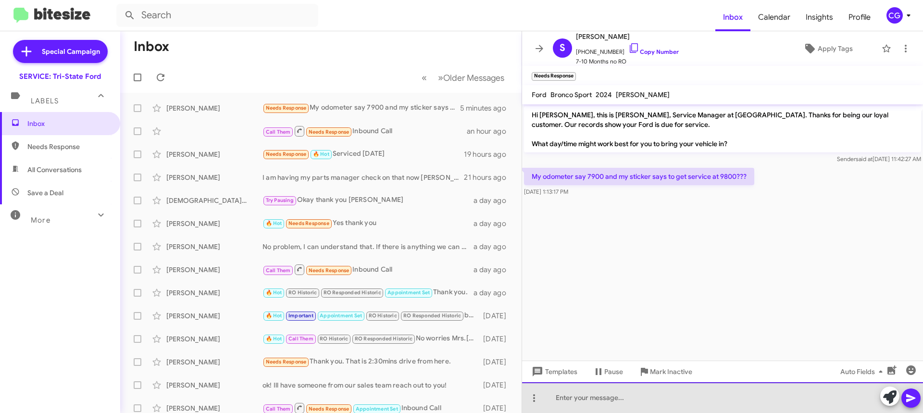
click at [572, 404] on div at bounding box center [722, 397] width 401 height 31
click at [770, 397] on div "I apologize, this was an automated messaged. Please disregard!" at bounding box center [722, 397] width 401 height 31
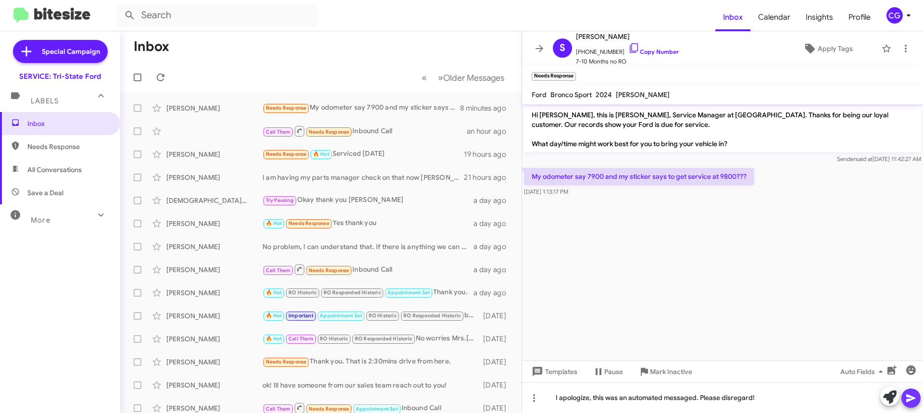
click at [909, 400] on icon at bounding box center [911, 398] width 9 height 8
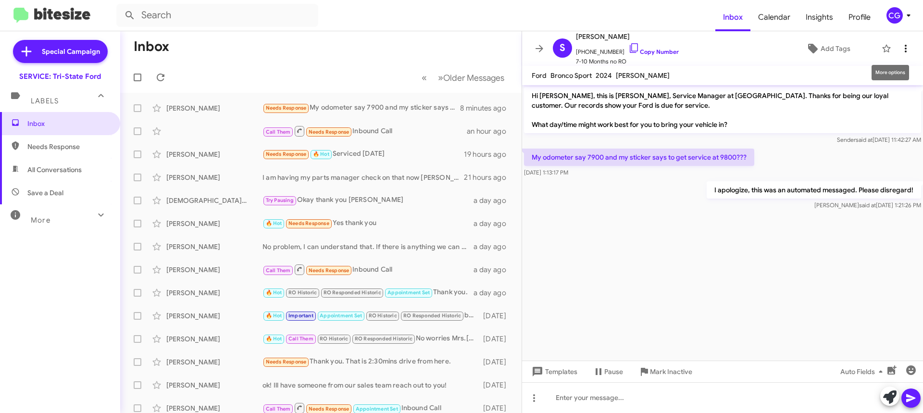
click at [900, 47] on icon at bounding box center [906, 49] width 12 height 12
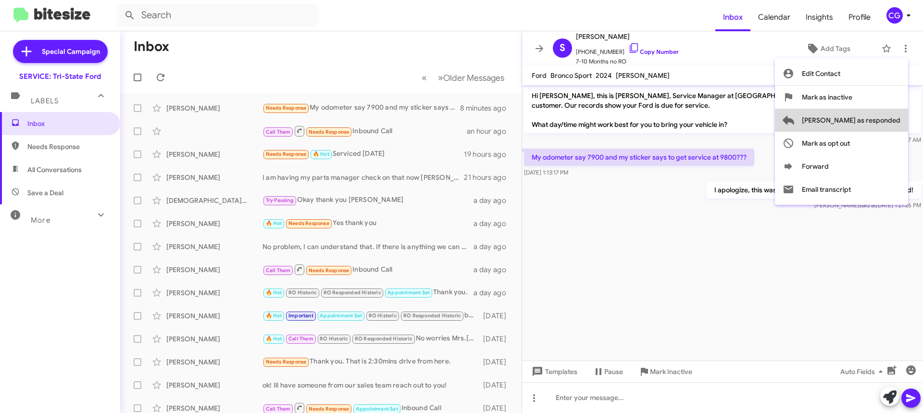
click at [887, 125] on span "Mark as responded" at bounding box center [851, 120] width 99 height 23
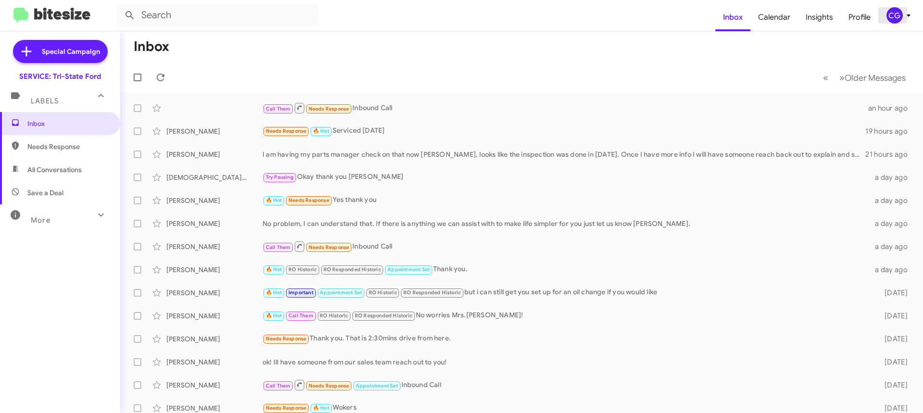
click at [900, 14] on div "CG" at bounding box center [895, 15] width 16 height 16
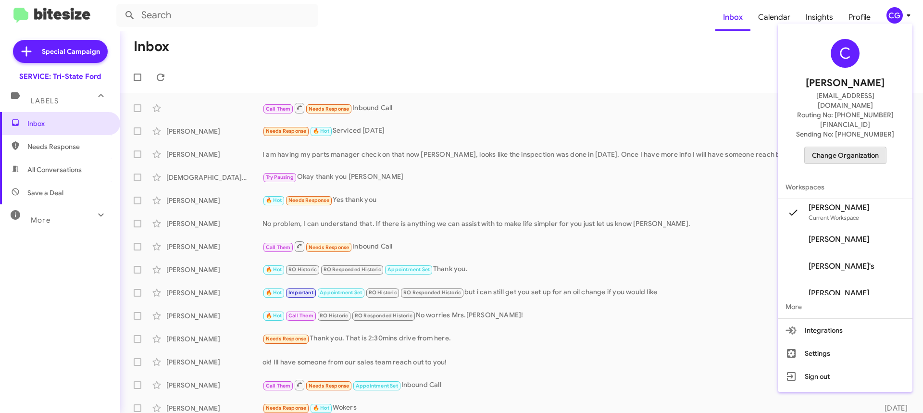
click at [857, 147] on span "Change Organization" at bounding box center [845, 155] width 67 height 16
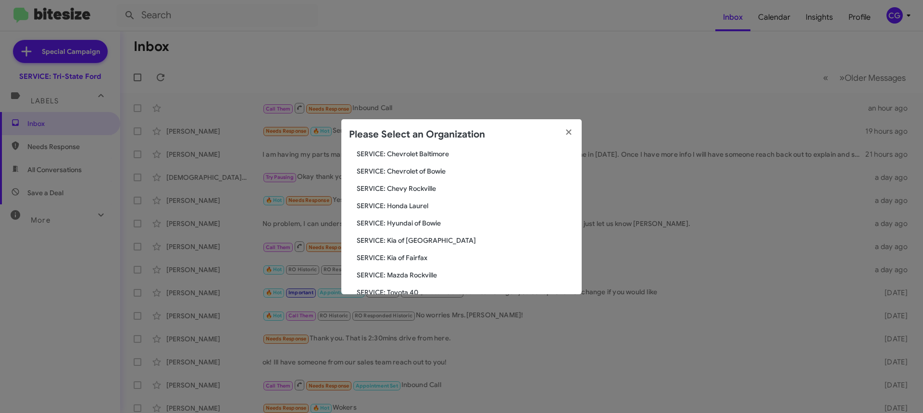
scroll to position [177, 0]
click at [415, 243] on span "SERVICE: Tri-State Subaru" at bounding box center [465, 240] width 217 height 10
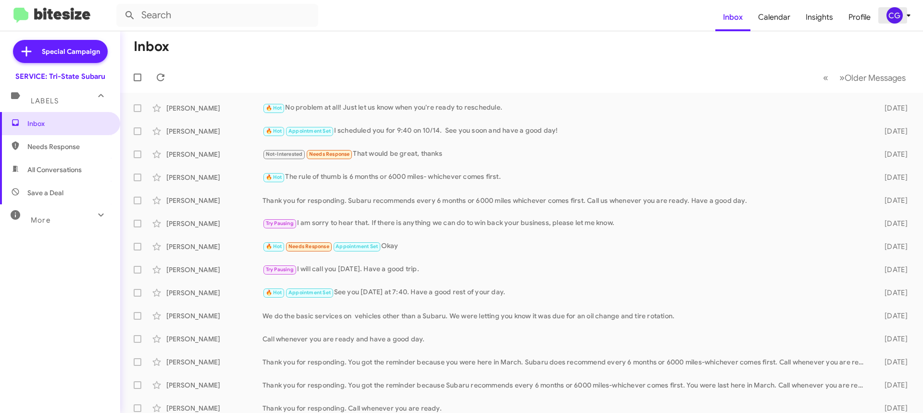
click at [900, 17] on div "CG" at bounding box center [895, 15] width 16 height 16
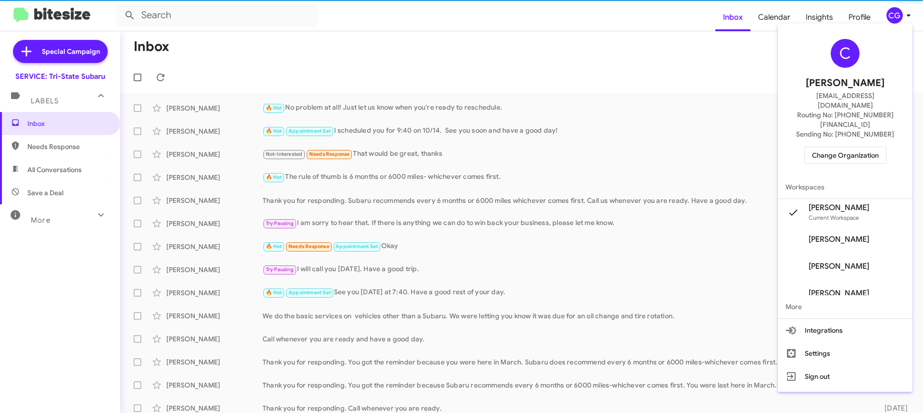
drag, startPoint x: 871, startPoint y: 97, endPoint x: 864, endPoint y: 108, distance: 13.2
click at [871, 98] on span "[EMAIL_ADDRESS][DOMAIN_NAME]" at bounding box center [846, 100] width 112 height 19
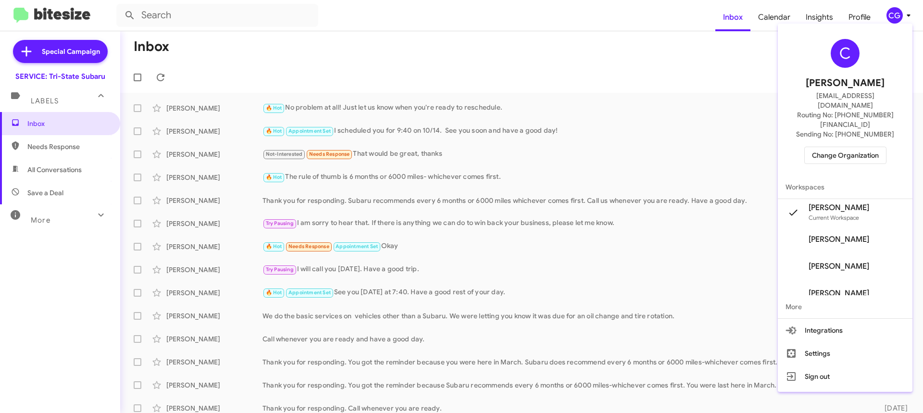
click at [853, 147] on span "Change Organization" at bounding box center [845, 155] width 67 height 16
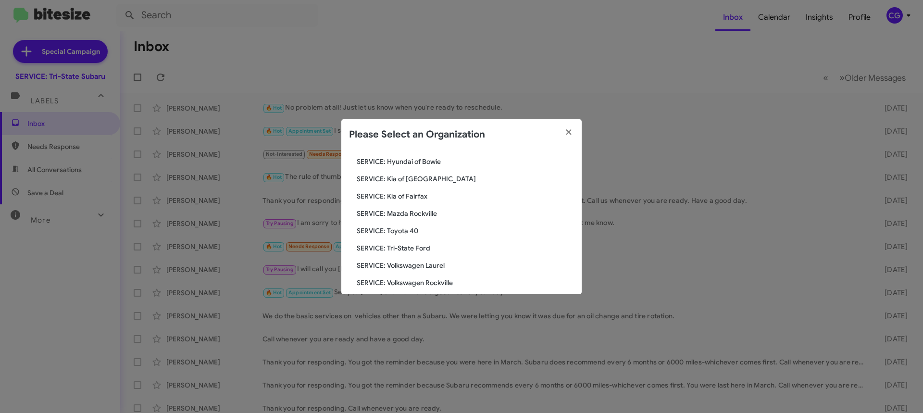
scroll to position [177, 0]
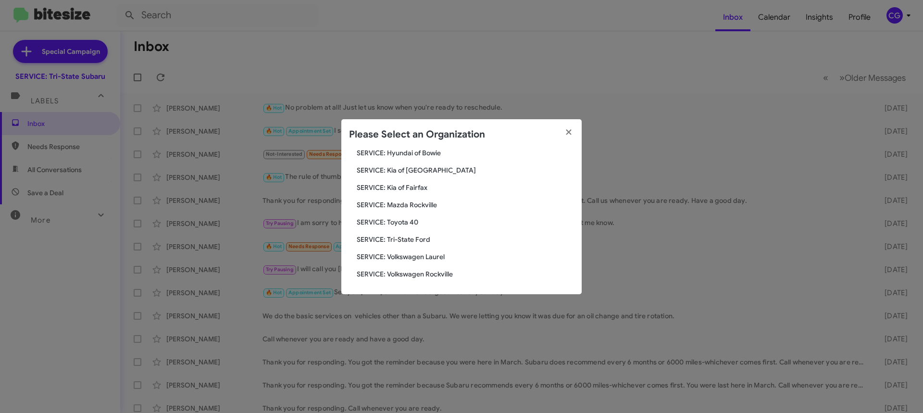
click at [437, 260] on span "SERVICE: Volkswagen Laurel" at bounding box center [465, 257] width 217 height 10
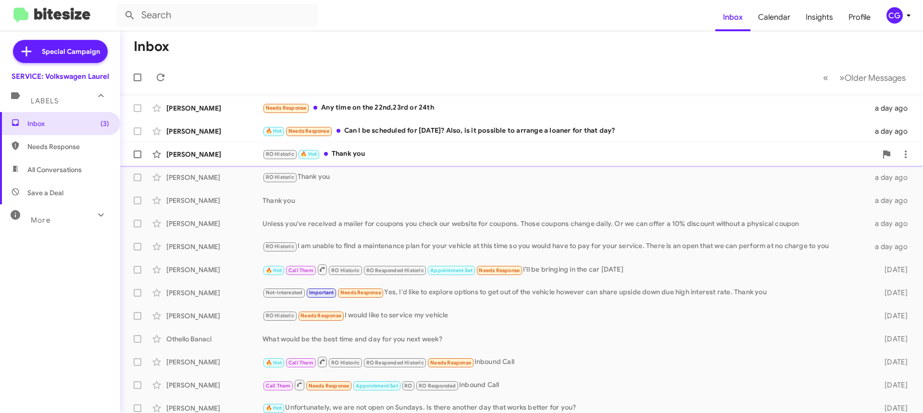
click at [328, 151] on div "RO Historic 🔥 Hot Thank you" at bounding box center [570, 154] width 615 height 11
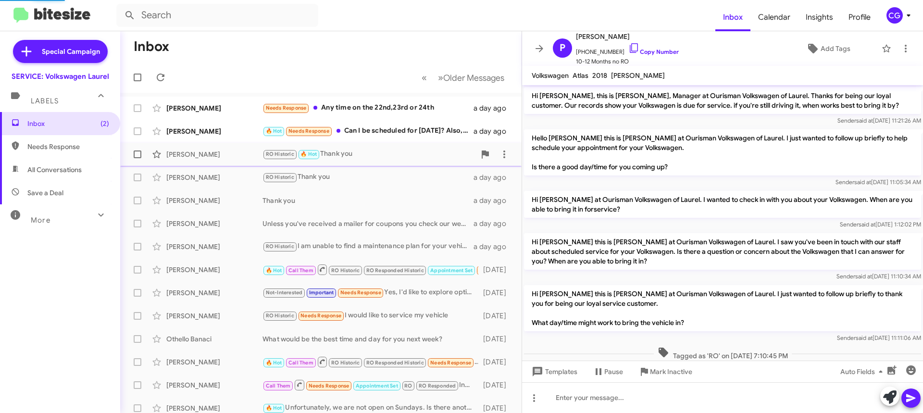
scroll to position [269, 0]
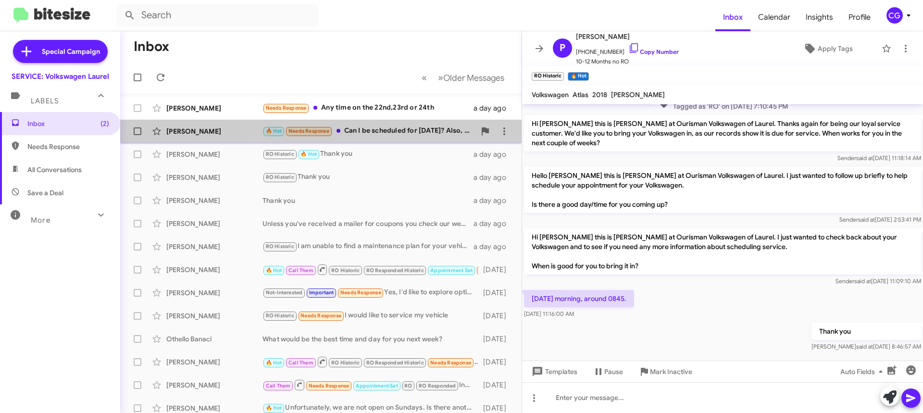
click at [383, 130] on div "🔥 Hot Needs Response Can I be scheduled for [DATE]? Also, is it possible to arr…" at bounding box center [369, 131] width 213 height 11
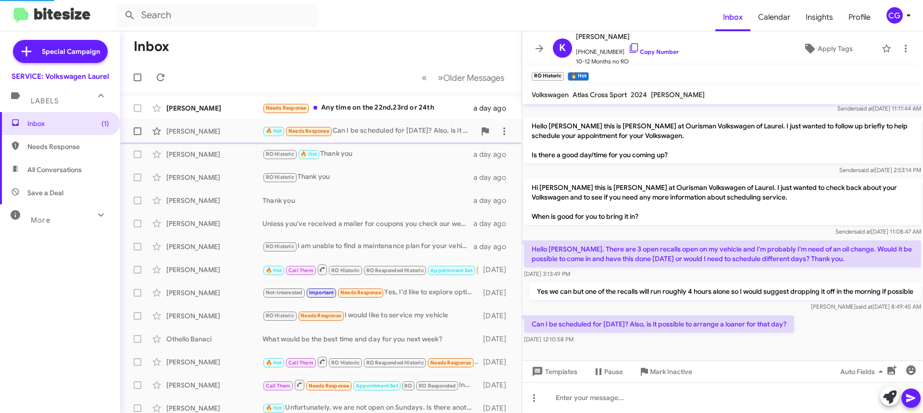
scroll to position [60, 0]
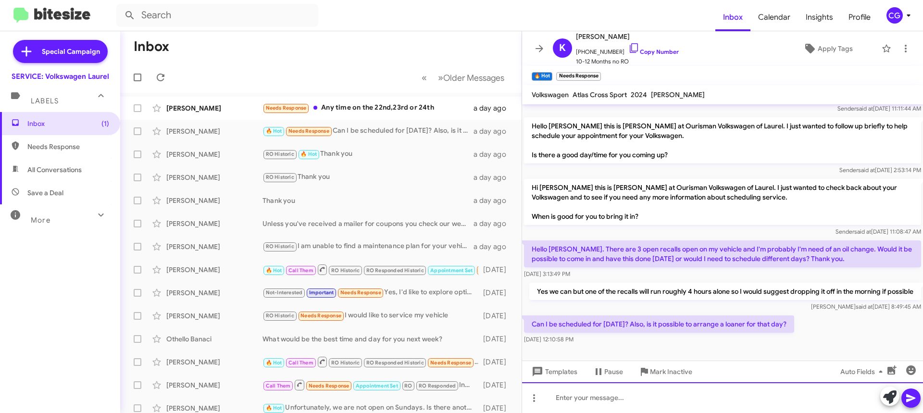
click at [640, 399] on div at bounding box center [722, 397] width 401 height 31
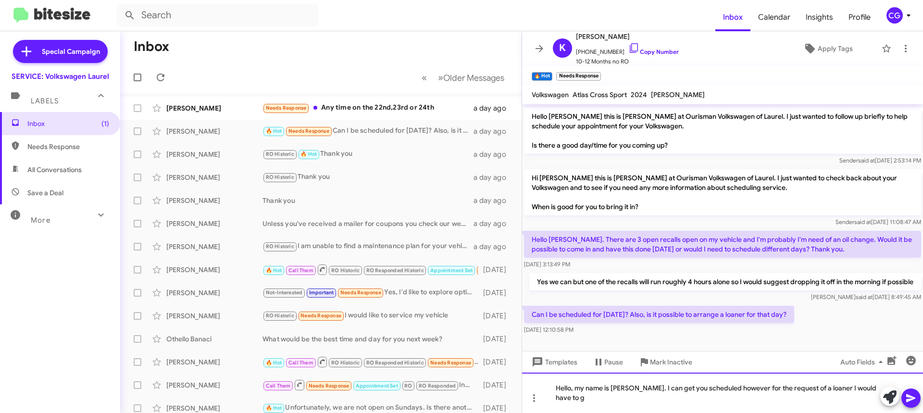
scroll to position [70, 0]
click at [722, 401] on div "Hello, my name is Carmen. I can get you scheduled however for the request of a …" at bounding box center [722, 393] width 401 height 40
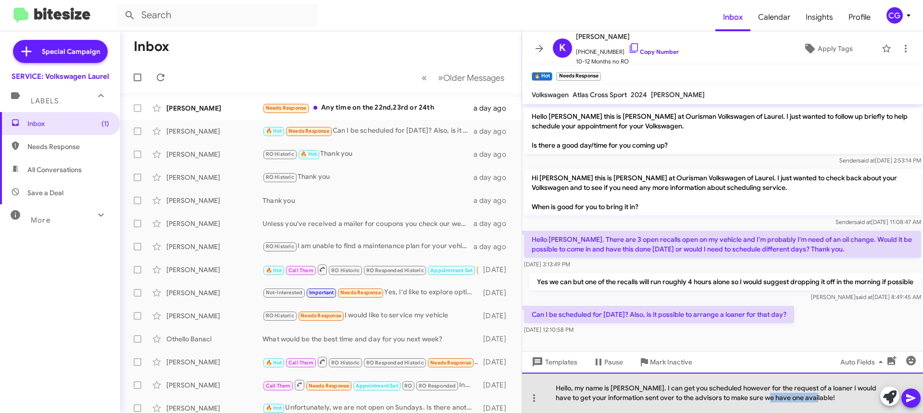
drag, startPoint x: 770, startPoint y: 399, endPoint x: 852, endPoint y: 392, distance: 82.6
click at [854, 401] on div "Hello, my name is Carmen. I can get you scheduled however for the request of a …" at bounding box center [722, 393] width 401 height 40
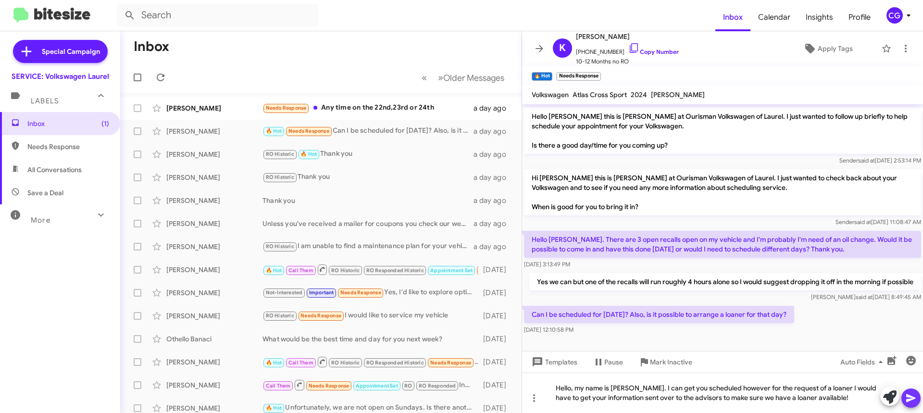
click at [909, 398] on icon at bounding box center [912, 398] width 12 height 12
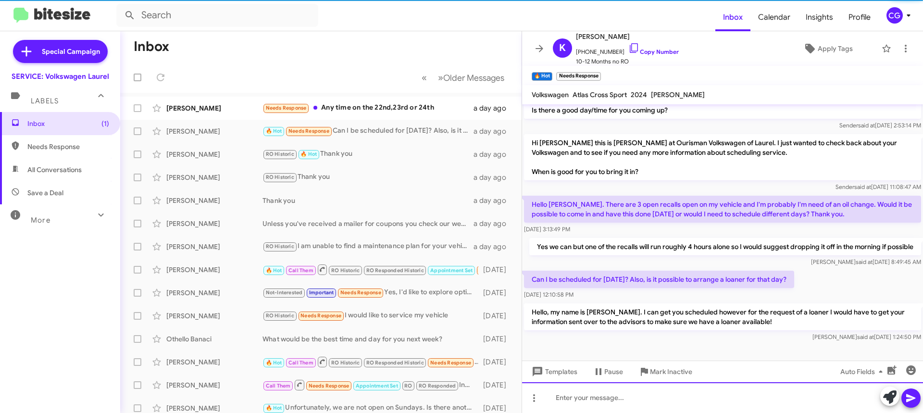
scroll to position [105, 0]
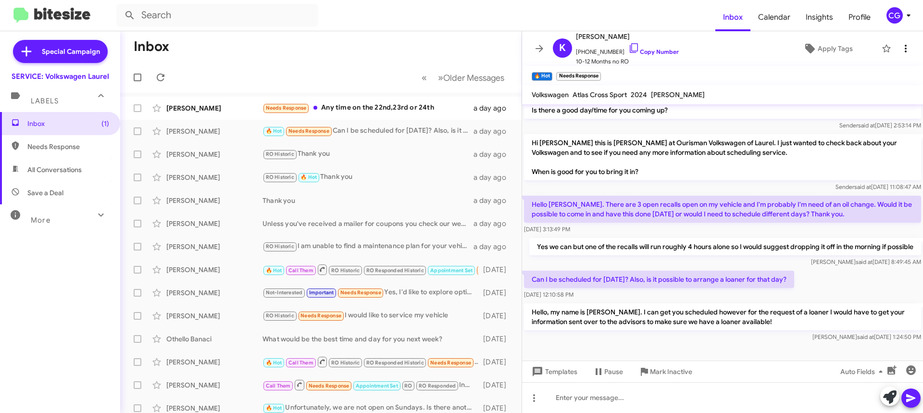
click at [905, 51] on span at bounding box center [906, 49] width 19 height 12
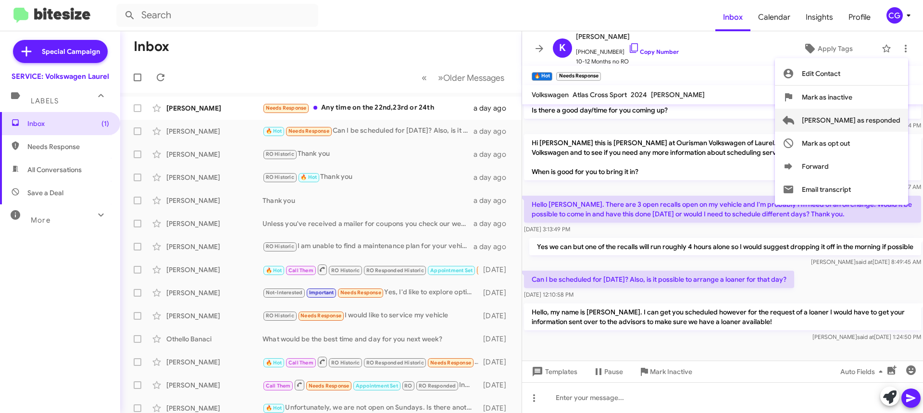
click at [878, 118] on span "[PERSON_NAME] as responded" at bounding box center [851, 120] width 99 height 23
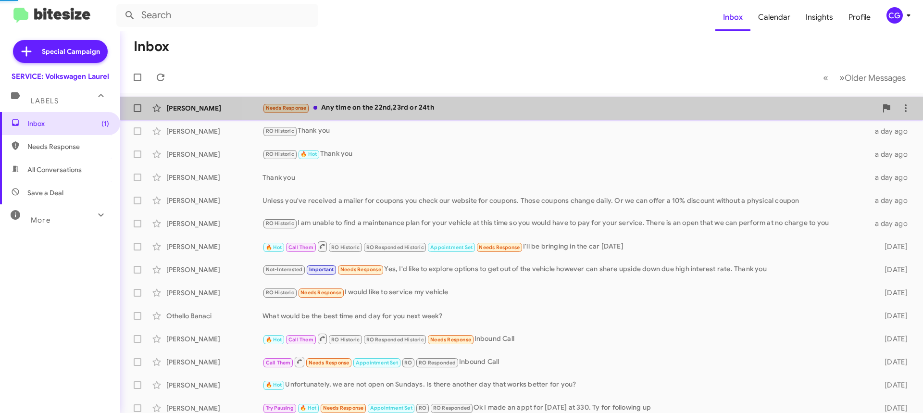
drag, startPoint x: 571, startPoint y: 113, endPoint x: 581, endPoint y: 114, distance: 9.7
click at [581, 114] on div "Needs Response Any time on the 22nd,23rd or 24th" at bounding box center [570, 107] width 615 height 11
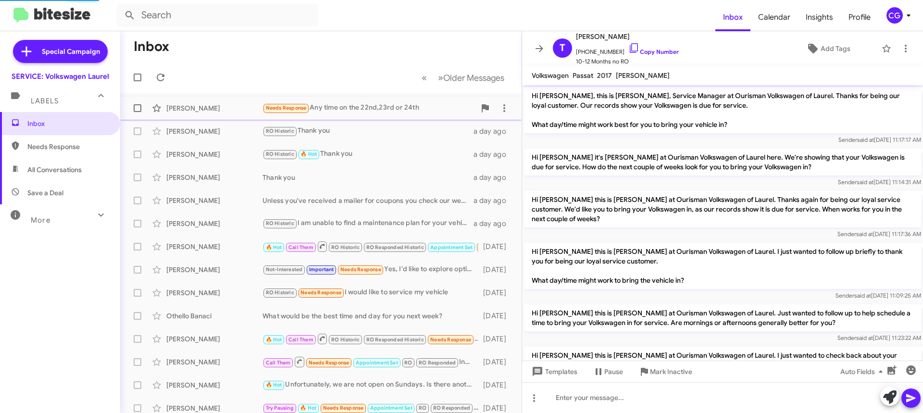
scroll to position [146, 0]
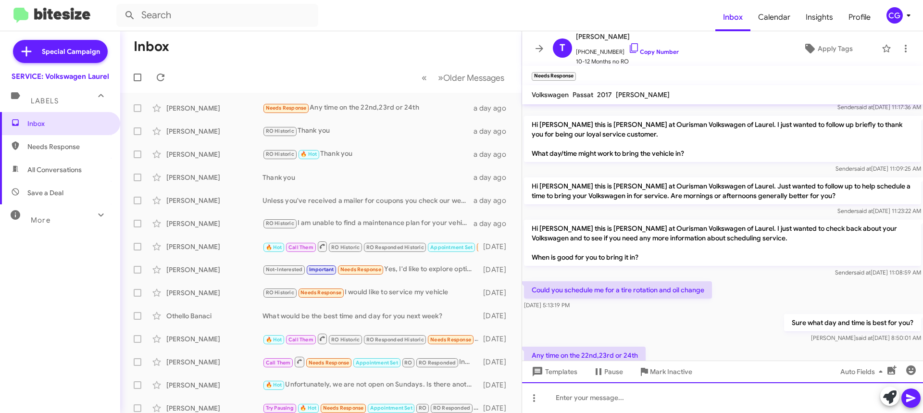
click at [747, 406] on div at bounding box center [722, 397] width 401 height 31
click at [914, 405] on span at bounding box center [912, 398] width 12 height 19
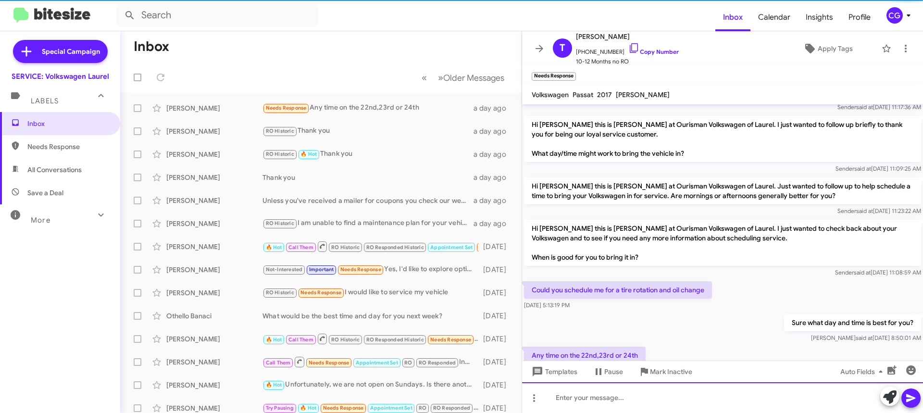
scroll to position [0, 0]
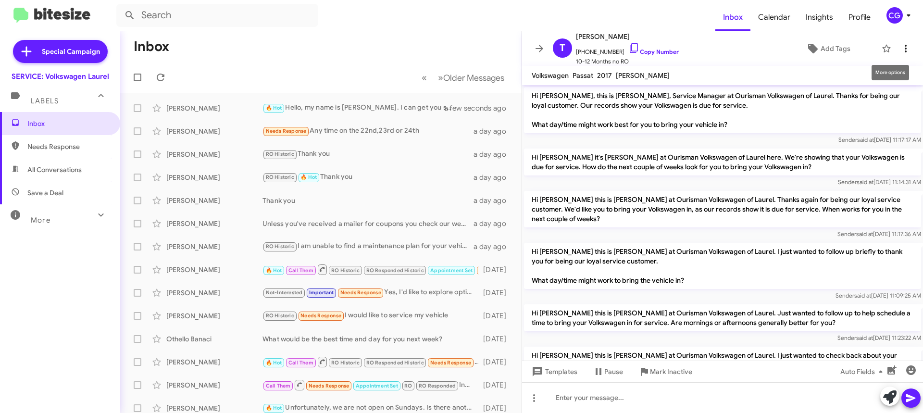
click at [900, 44] on icon at bounding box center [906, 49] width 12 height 12
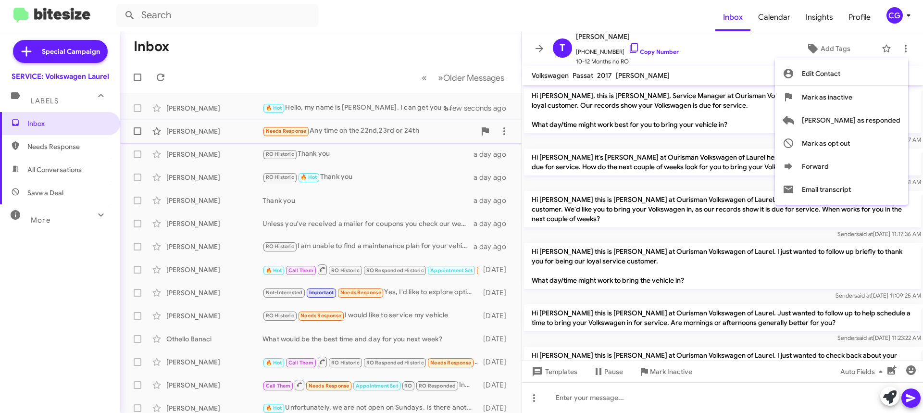
click at [888, 125] on span "Mark as responded" at bounding box center [851, 120] width 99 height 23
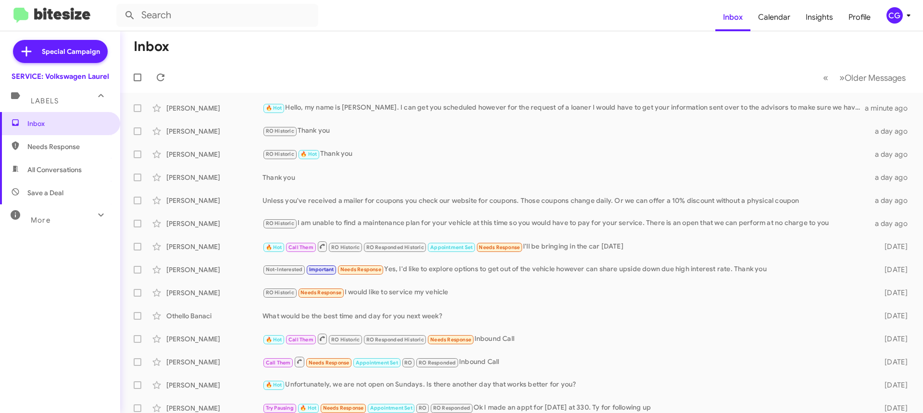
click at [903, 15] on icon at bounding box center [909, 16] width 12 height 12
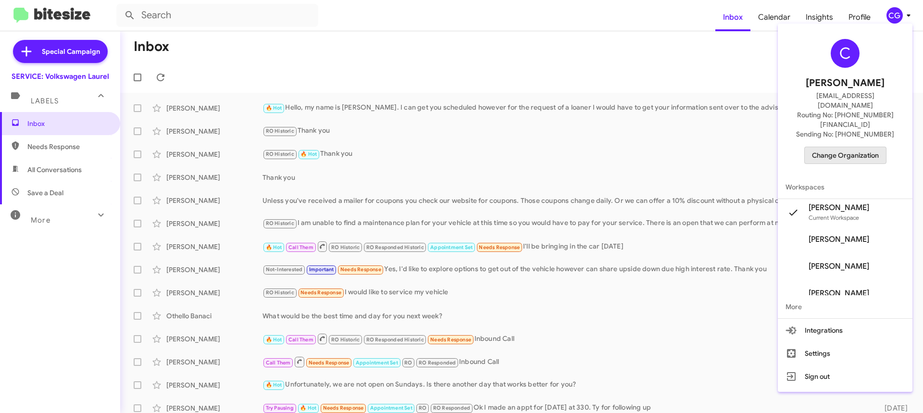
click at [887, 147] on button "Change Organization" at bounding box center [846, 155] width 82 height 17
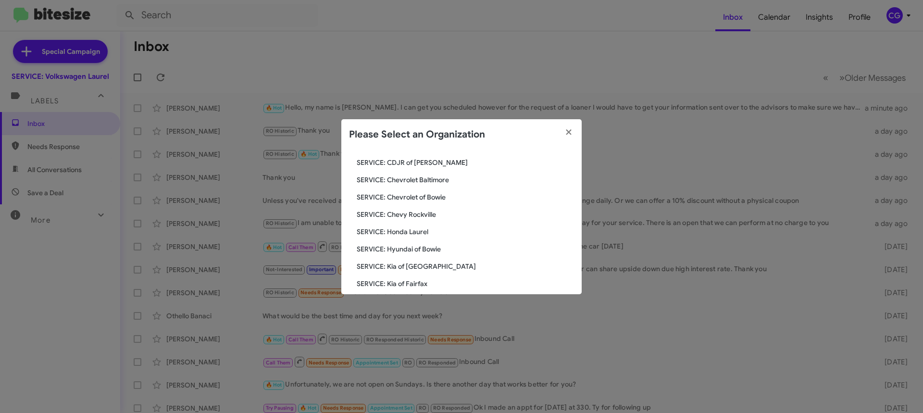
scroll to position [177, 0]
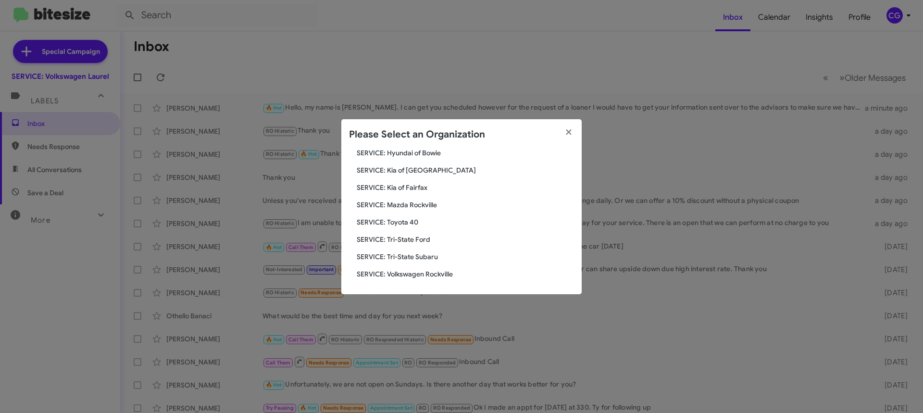
click at [414, 273] on span "SERVICE: Volkswagen Rockville" at bounding box center [465, 274] width 217 height 10
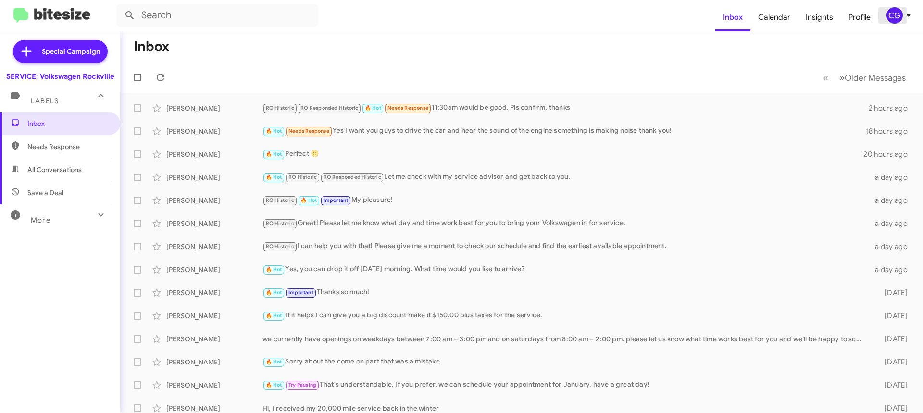
click at [907, 13] on icon at bounding box center [909, 16] width 12 height 12
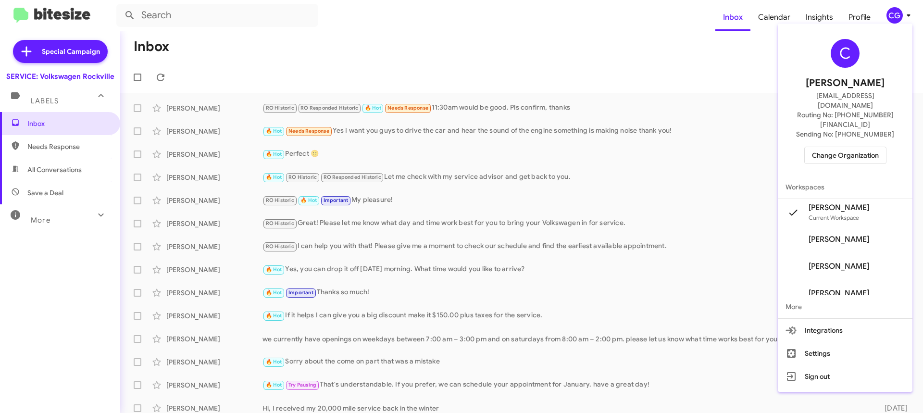
click at [851, 147] on span "Change Organization" at bounding box center [845, 155] width 67 height 16
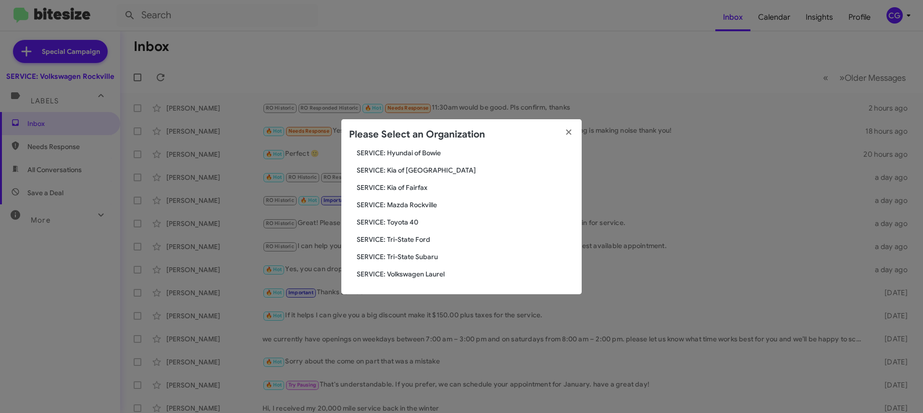
scroll to position [129, 0]
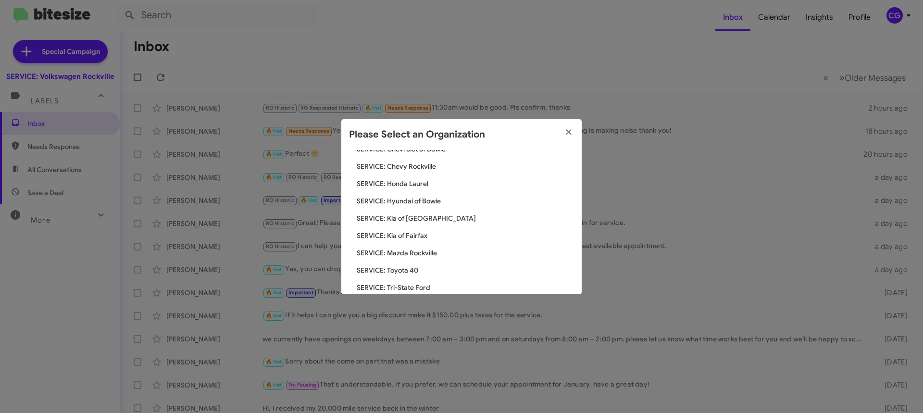
click at [412, 201] on span "SERVICE: Hyundai of Bowie" at bounding box center [465, 201] width 217 height 10
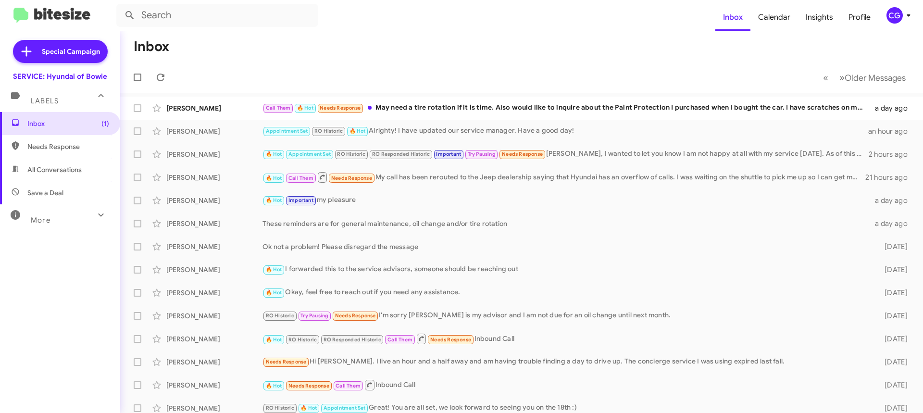
click at [34, 163] on span "All Conversations" at bounding box center [60, 169] width 120 height 23
type input "in:all-conversations"
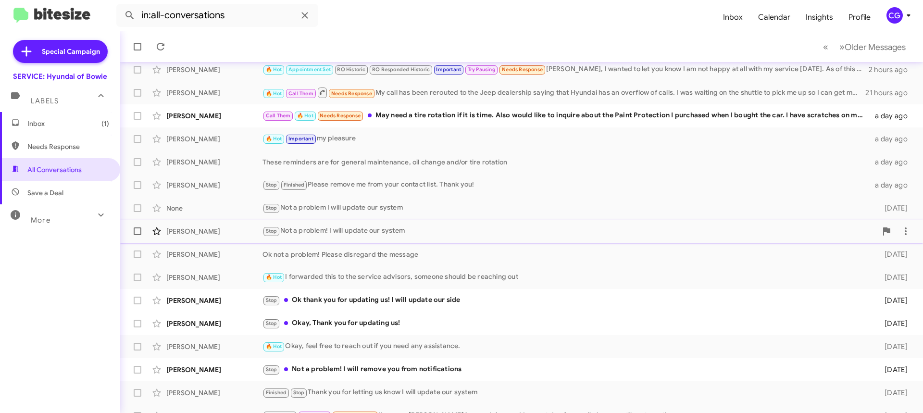
scroll to position [145, 0]
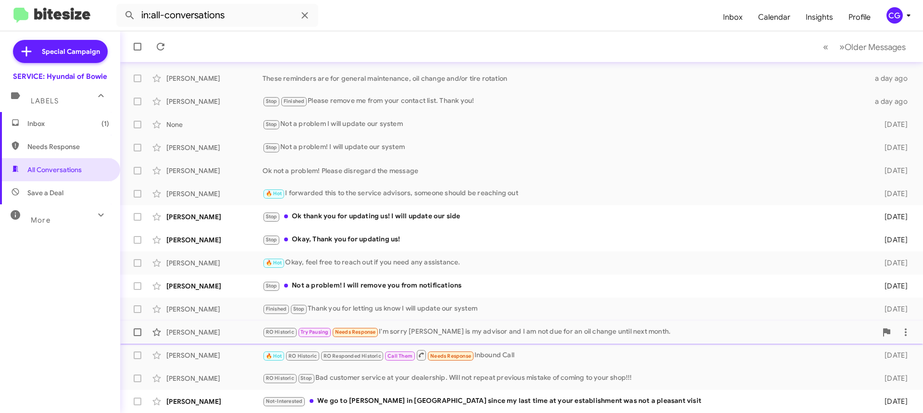
click at [403, 329] on div "RO Historic Try Pausing Needs Response I'm sorry [PERSON_NAME] is my advisor an…" at bounding box center [570, 332] width 615 height 11
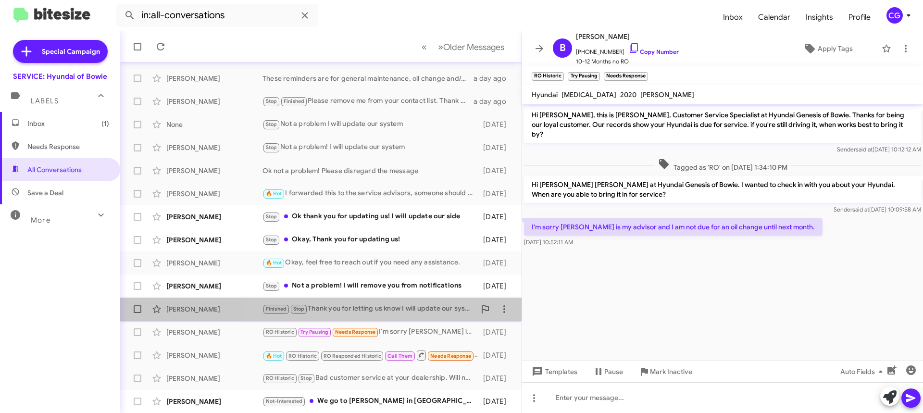
click at [450, 313] on div "Finished Stop Thank you for letting us know I will update our system" at bounding box center [369, 308] width 213 height 11
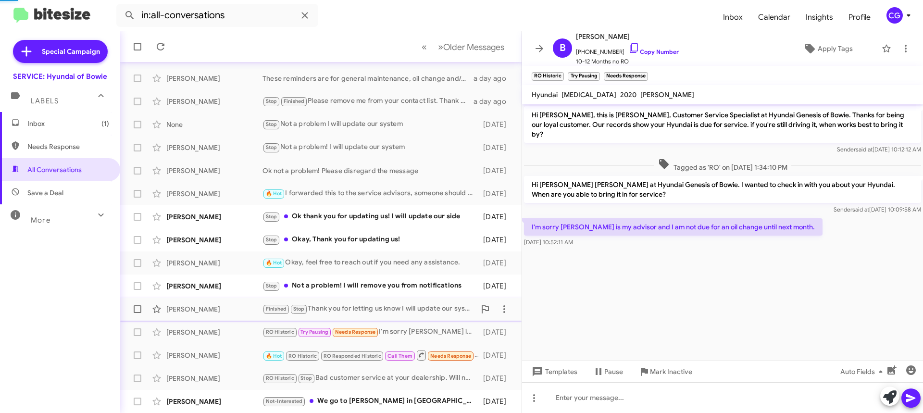
scroll to position [340, 0]
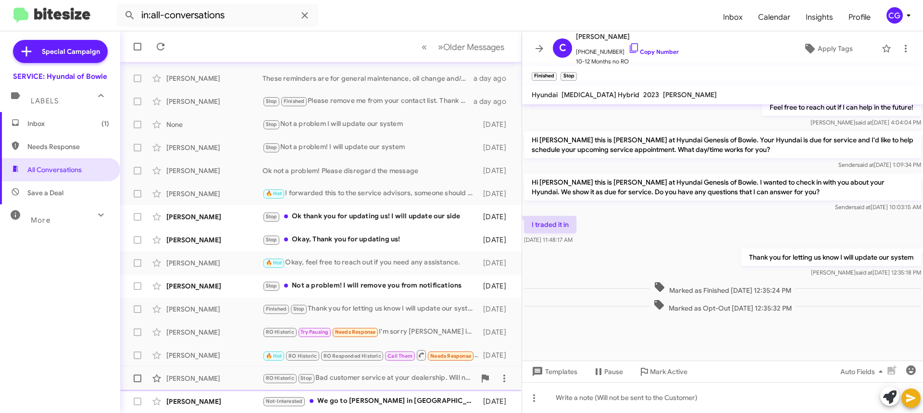
click at [384, 383] on div "RO Historic Stop Bad customer service at your dealership. Will not repeat previ…" at bounding box center [369, 378] width 213 height 11
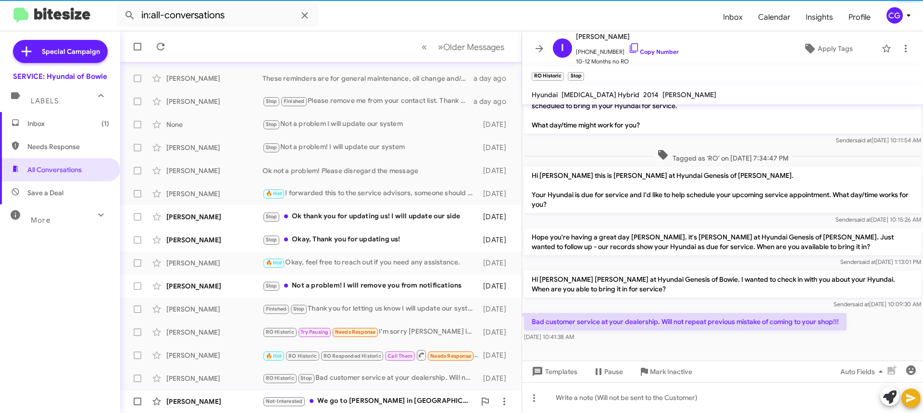
click at [381, 401] on div "Not-Interested We go to Jones in Bel Air since my last time at your establishme…" at bounding box center [369, 401] width 213 height 11
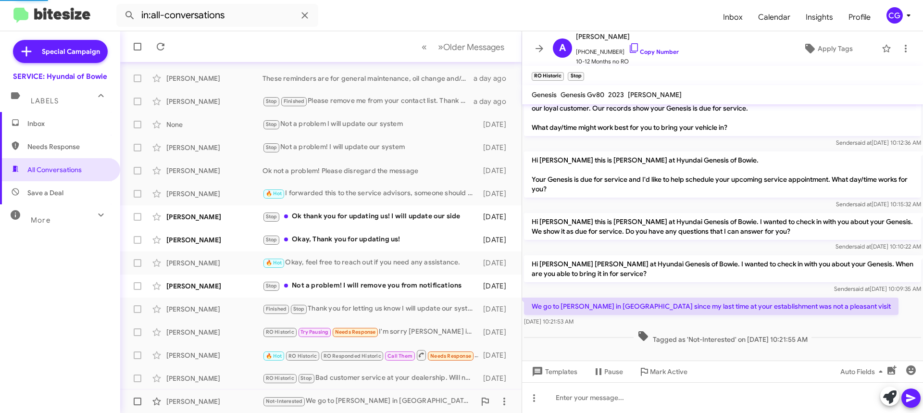
scroll to position [16, 0]
click at [392, 290] on div "Stop Not a problem! I will remove you from notifications" at bounding box center [369, 285] width 213 height 11
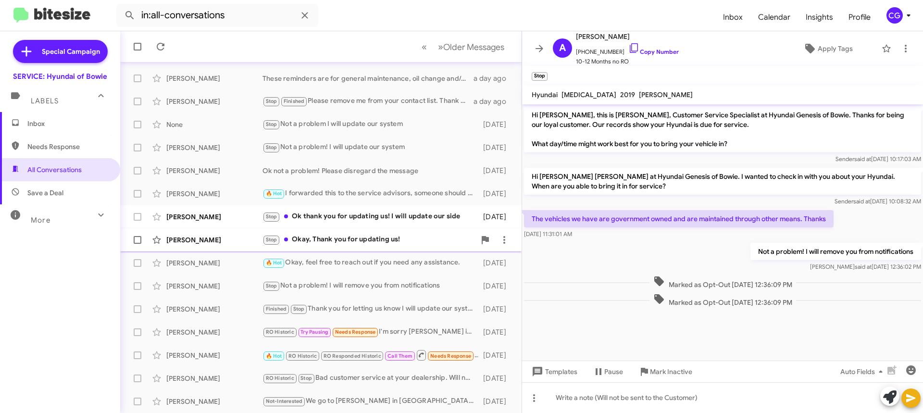
click at [352, 244] on div "Stop Okay, Thank you for updating us!" at bounding box center [369, 239] width 213 height 11
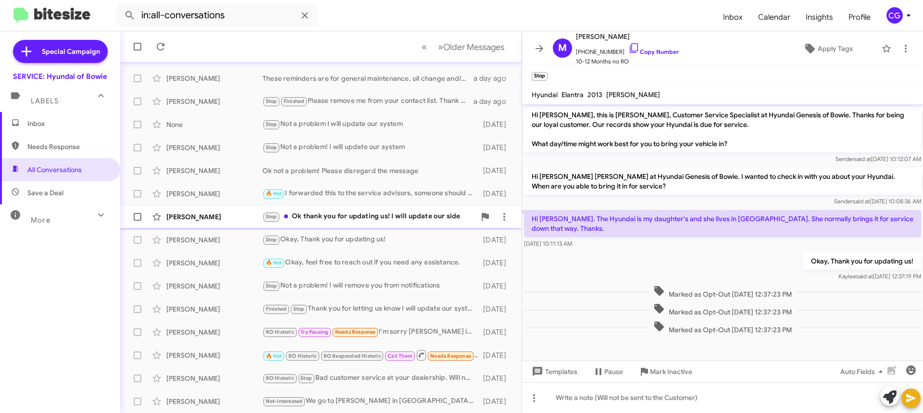
click at [327, 221] on div "Stop Ok thank you for updating us! I will update our side" at bounding box center [369, 216] width 213 height 11
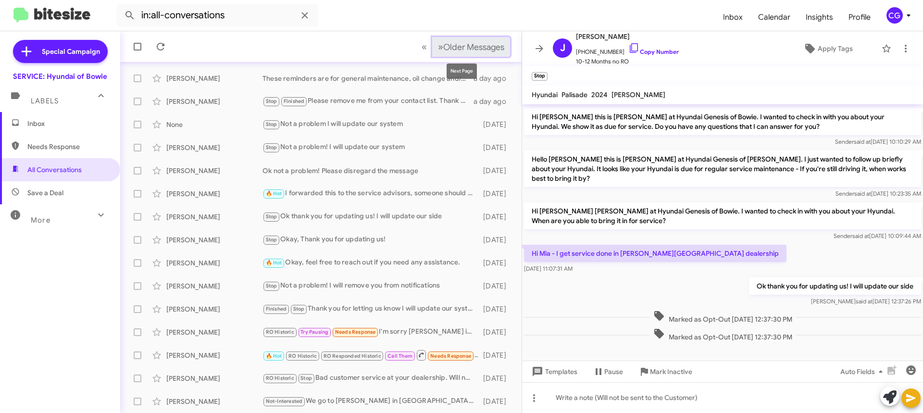
click at [438, 50] on span "»" at bounding box center [440, 47] width 5 height 12
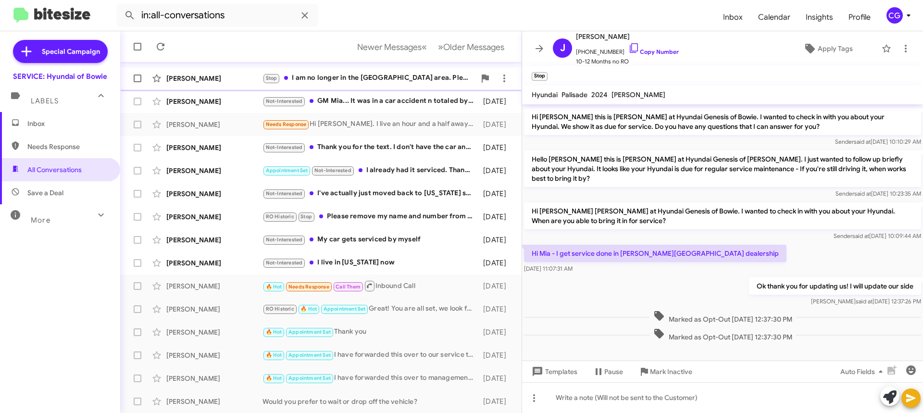
click at [375, 86] on div "Linda Anderson Stop I am no longer in the Bowie area. Please remove me from con…" at bounding box center [321, 78] width 386 height 19
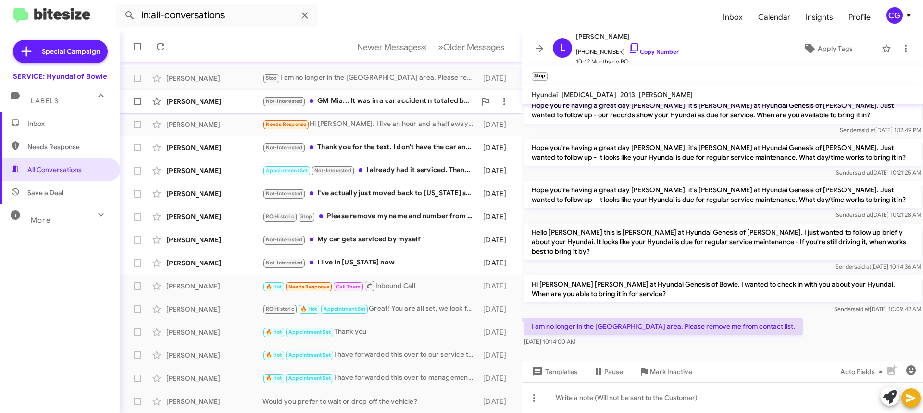
click at [335, 104] on div "Not-Interested GM Mia... It was in a car accident n totaled by insurance compan…" at bounding box center [369, 101] width 213 height 11
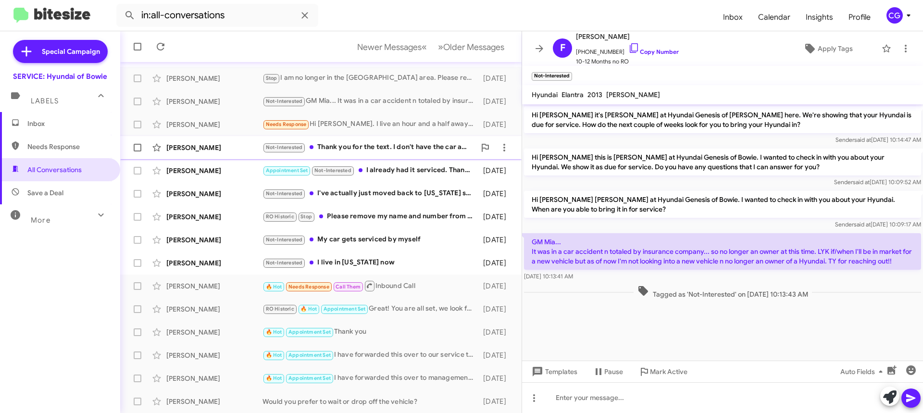
click at [318, 143] on div "Not-Interested Thank you for the text. I don't have the car anymore. I sold it." at bounding box center [369, 147] width 213 height 11
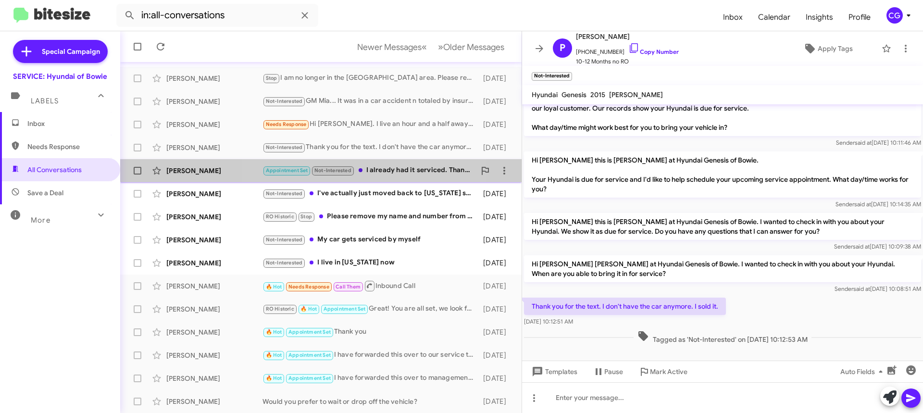
click at [335, 161] on span "Marsha Clarke Appointment Set Not-Interested I already had it serviced. Thanks!…" at bounding box center [321, 170] width 402 height 23
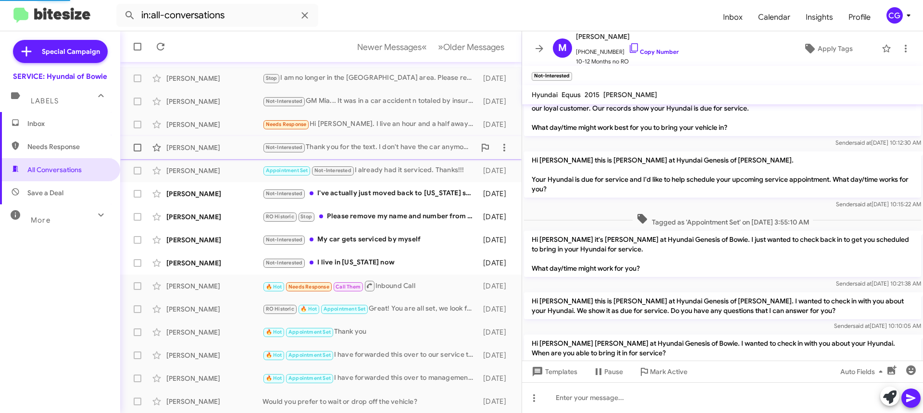
scroll to position [101, 0]
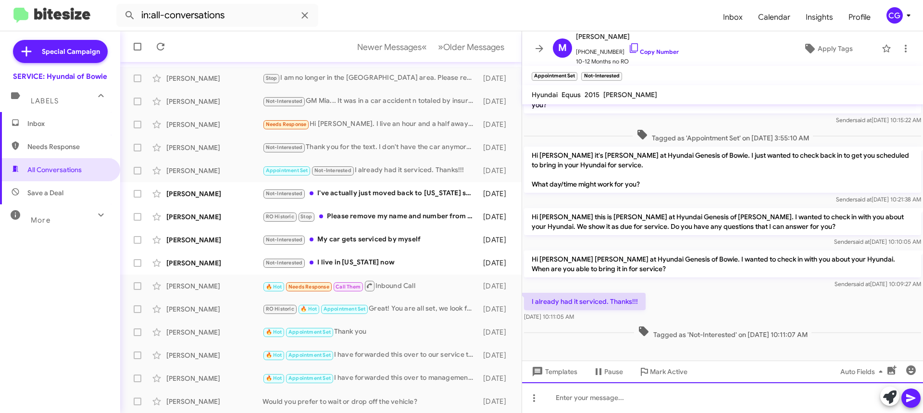
click at [704, 409] on div at bounding box center [722, 397] width 401 height 31
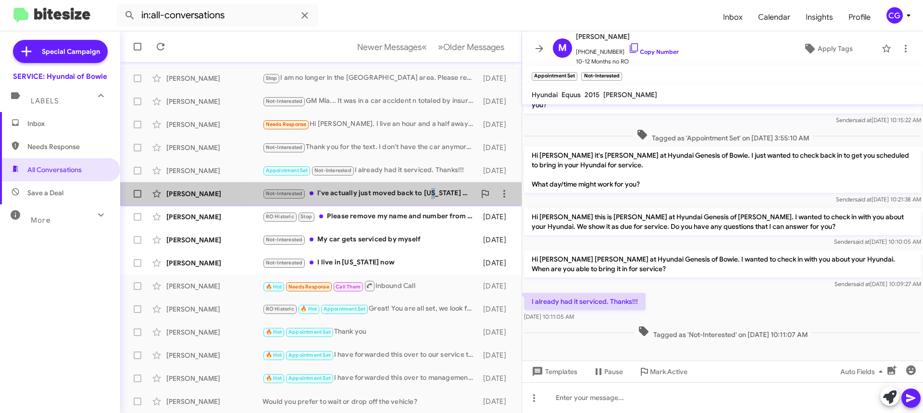
click at [430, 198] on div "Not-Interested I've actually just moved back to Texas so I will need to find se…" at bounding box center [369, 193] width 213 height 11
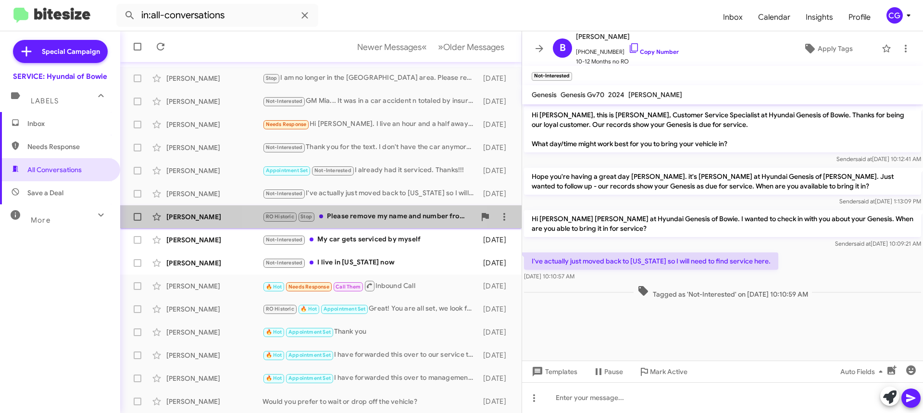
click at [335, 217] on div "RO Historic Stop Please remove my name and number from the list. I no longer ha…" at bounding box center [369, 216] width 213 height 11
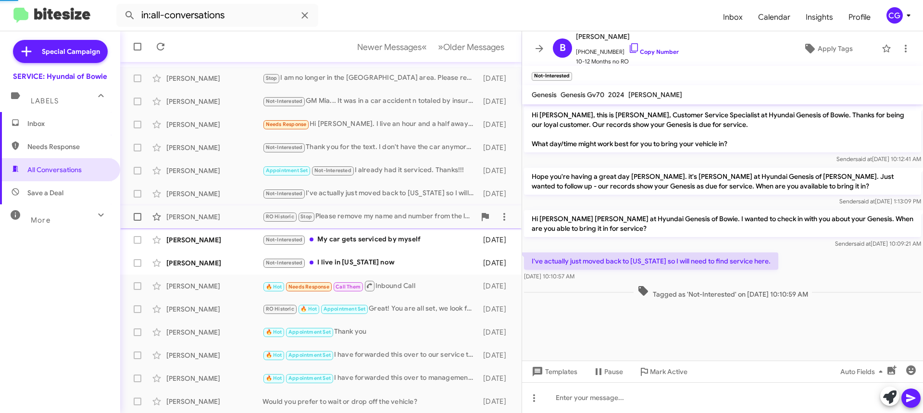
scroll to position [36, 0]
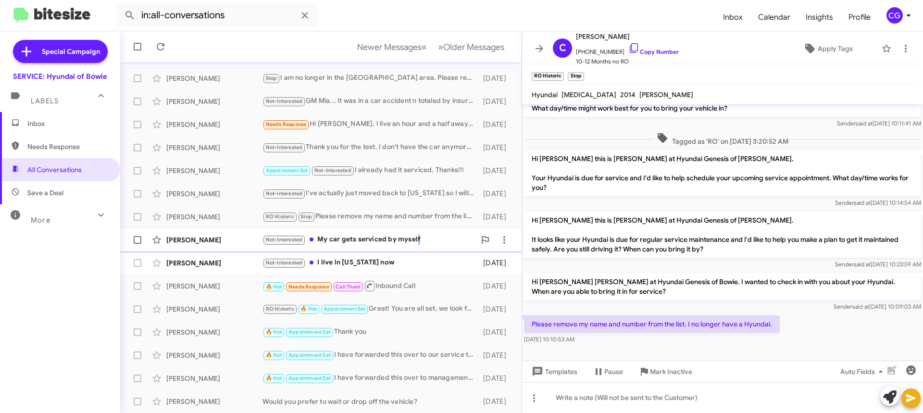
click at [416, 230] on div "Kamal Branch Not-Interested My car gets serviced by myself 2 days ago" at bounding box center [321, 239] width 386 height 19
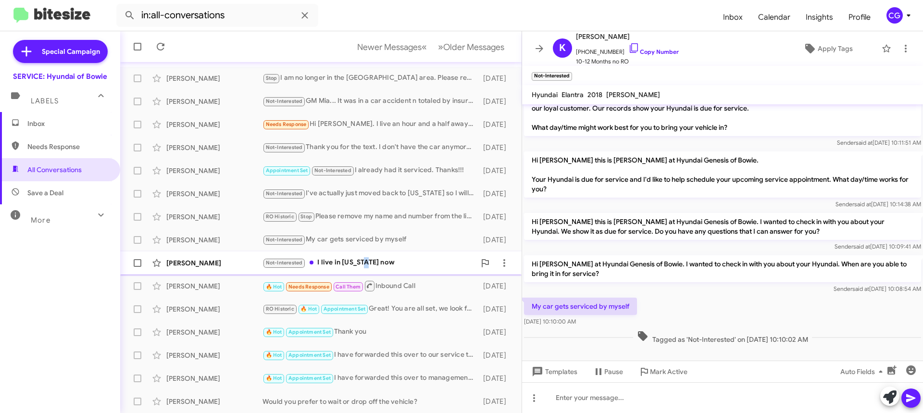
click at [362, 263] on div "Not-Interested I live in Arizona now" at bounding box center [369, 262] width 213 height 11
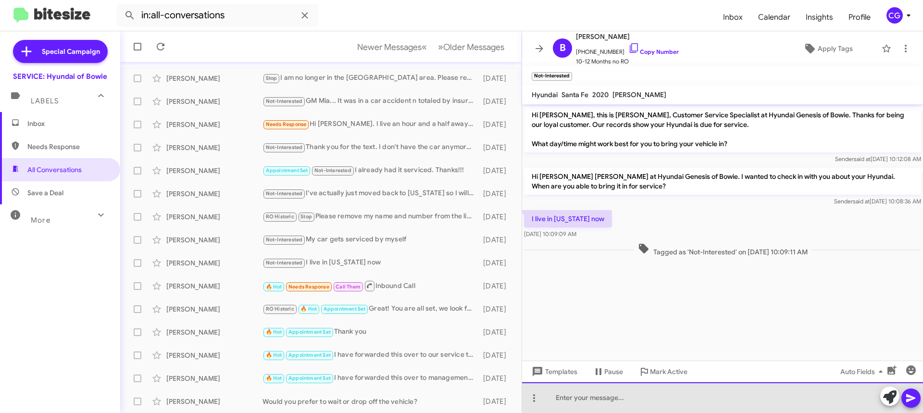
click at [744, 403] on div at bounding box center [722, 397] width 401 height 31
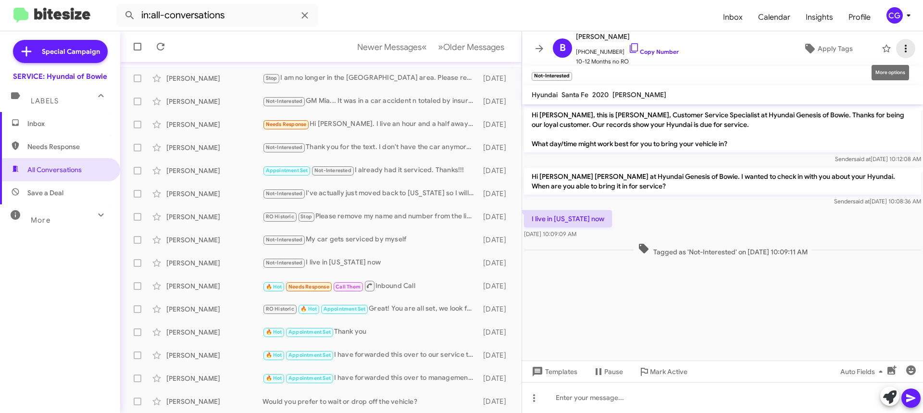
click at [900, 50] on icon at bounding box center [906, 49] width 12 height 12
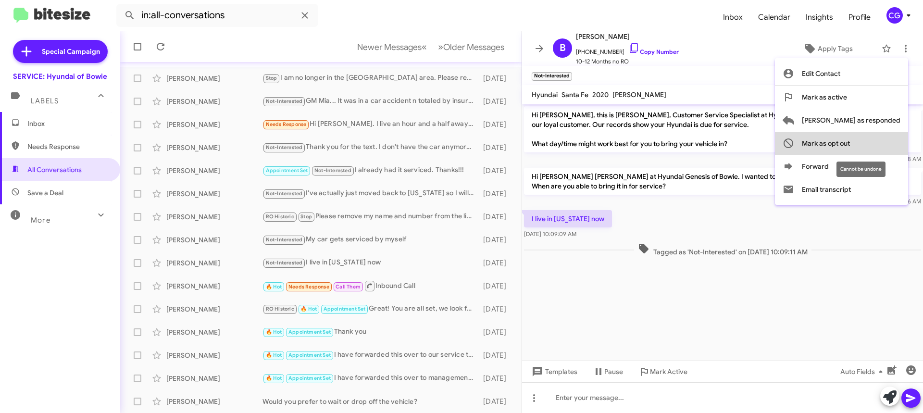
click at [893, 149] on button "Mark as opt out" at bounding box center [841, 143] width 133 height 23
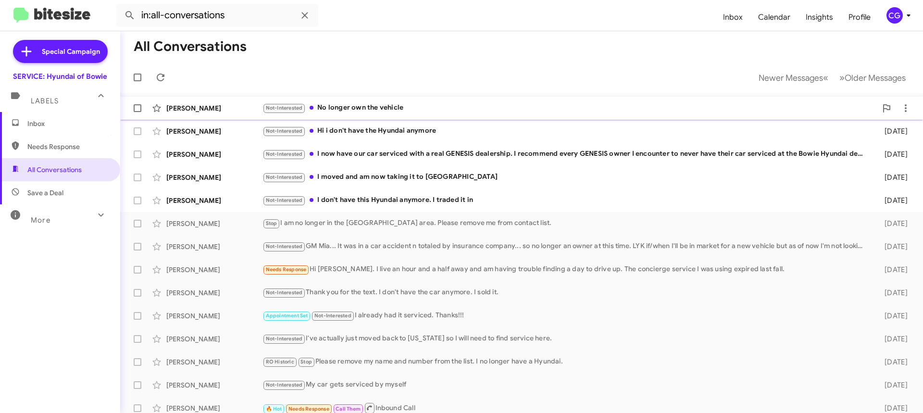
click at [437, 113] on div "Not-Interested No longer own the vehicle" at bounding box center [570, 107] width 615 height 11
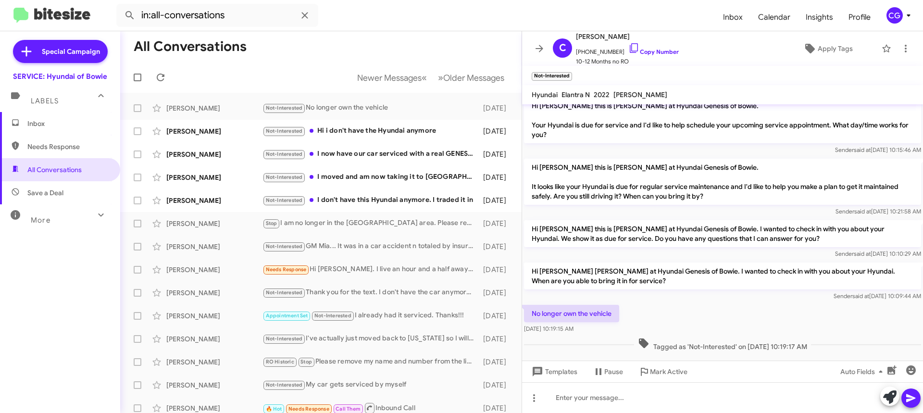
scroll to position [125, 0]
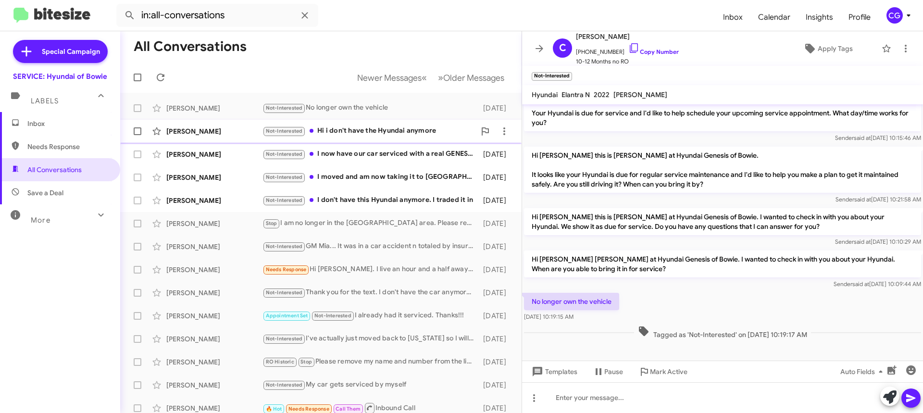
click at [417, 133] on div "Not-Interested Hi i don't have the Hyundai anymore" at bounding box center [369, 131] width 213 height 11
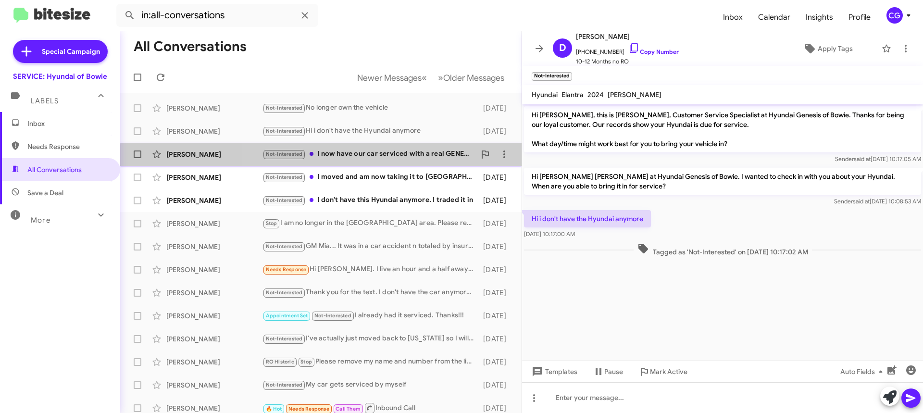
click at [407, 161] on div "Keith Hayes Not-Interested I now have our car serviced with a real GENESIS deal…" at bounding box center [321, 154] width 386 height 19
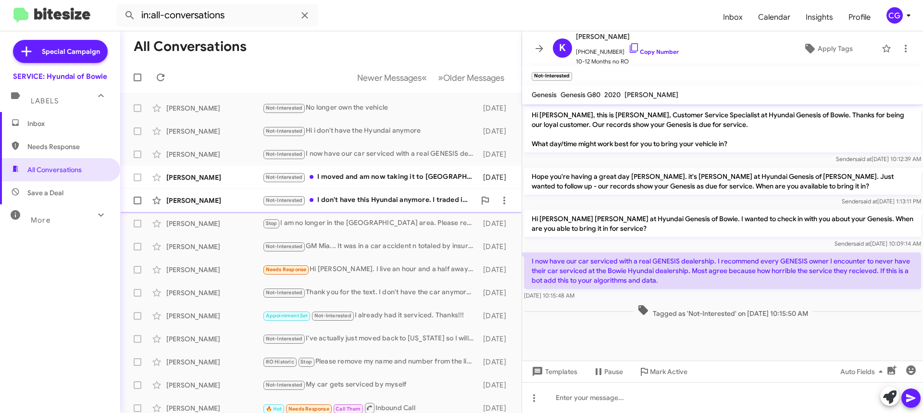
click at [405, 190] on span "Melanie Mclaughlin Not-Interested I don't have this Hyundai anymore. I traded i…" at bounding box center [321, 200] width 402 height 23
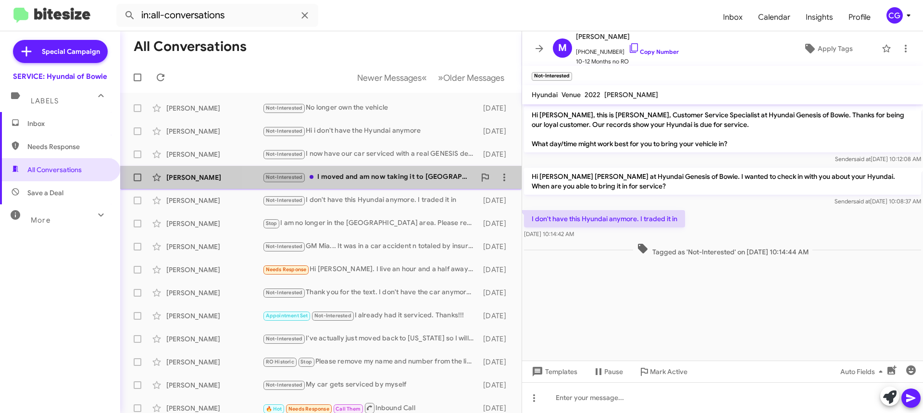
click at [398, 179] on div "Not-Interested I moved and am now taking it to annapolis" at bounding box center [369, 177] width 213 height 11
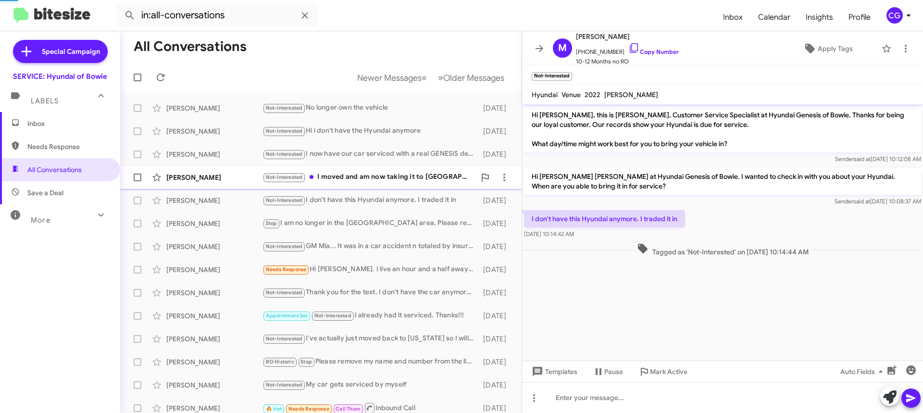
scroll to position [16, 0]
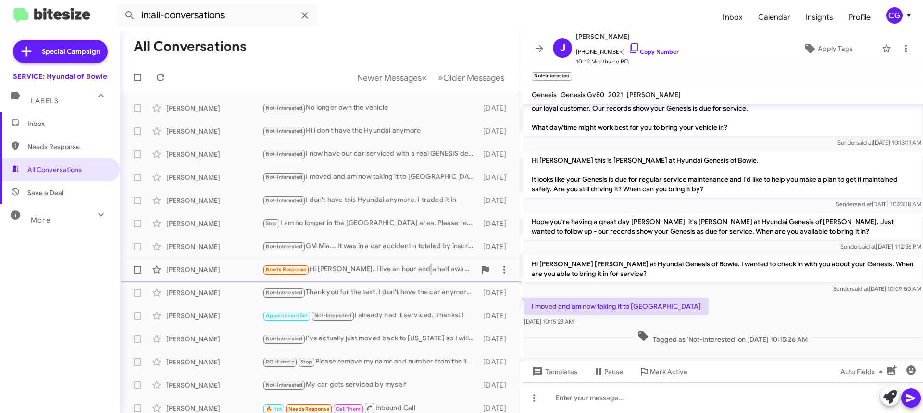
click at [417, 265] on div "Needs Response Hi Mia. I live an hour and a half away and am having trouble fin…" at bounding box center [369, 269] width 213 height 11
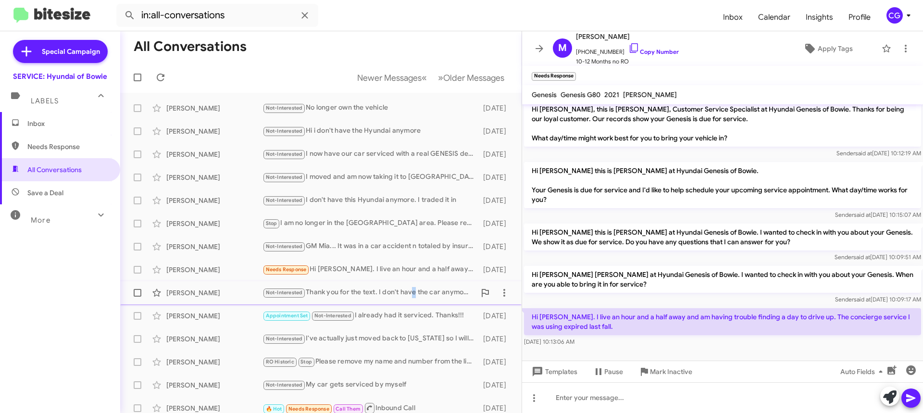
click at [413, 288] on div "Peter Oneal Not-Interested Thank you for the text. I don't have the car anymore…" at bounding box center [321, 292] width 386 height 19
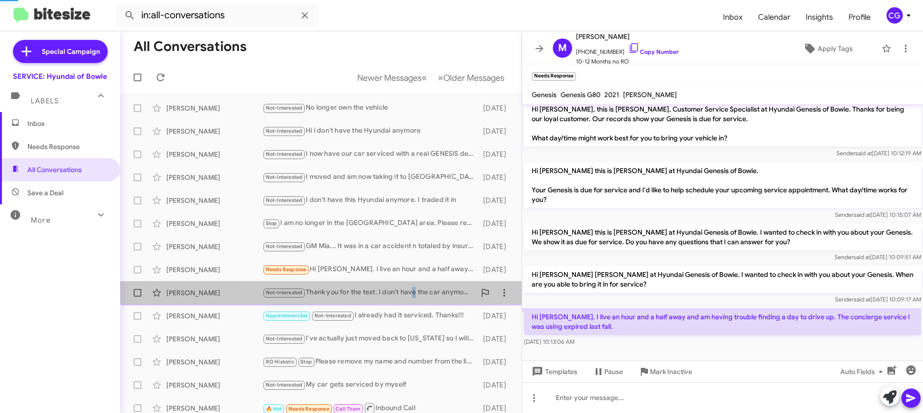
scroll to position [16, 0]
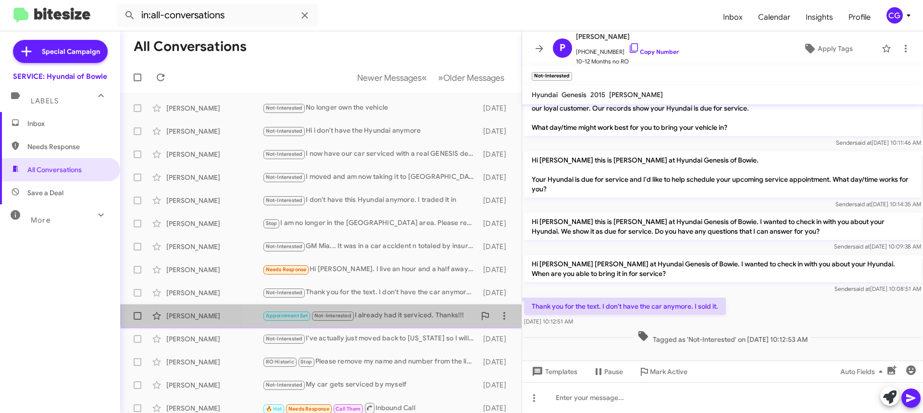
click at [400, 308] on div "Marsha Clarke Appointment Set Not-Interested I already had it serviced. Thanks!…" at bounding box center [321, 315] width 386 height 19
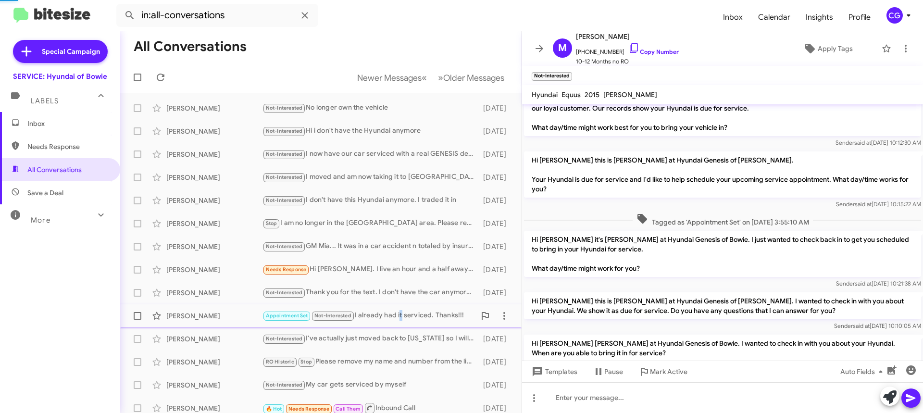
scroll to position [101, 0]
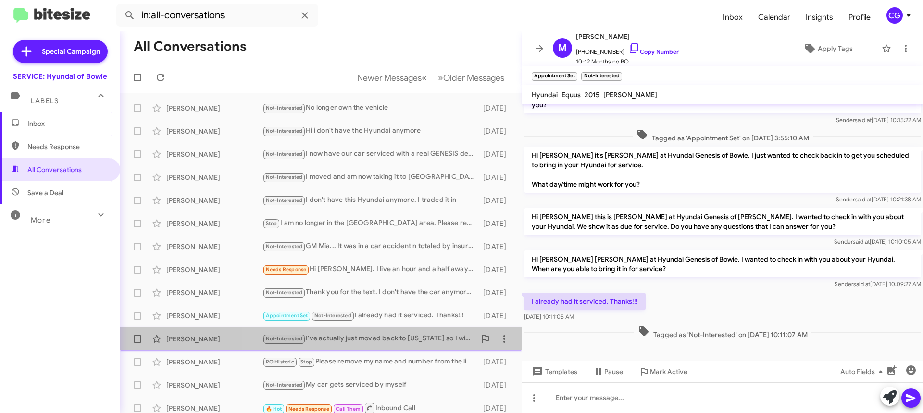
click at [400, 335] on div "Not-Interested I've actually just moved back to Texas so I will need to find se…" at bounding box center [369, 338] width 213 height 11
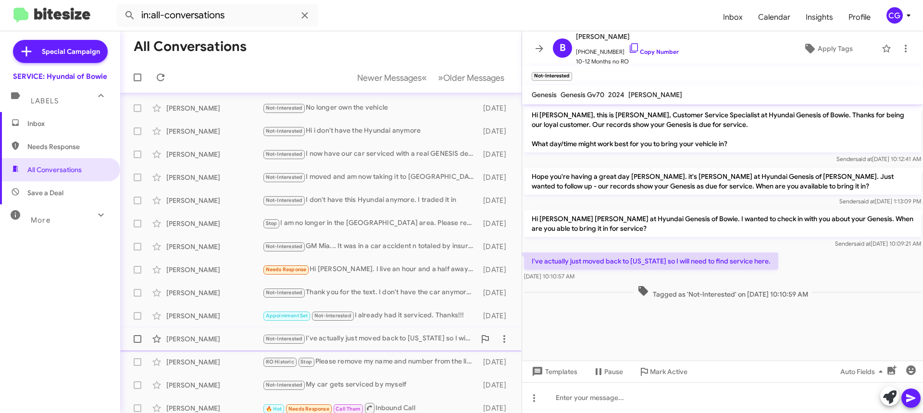
scroll to position [122, 0]
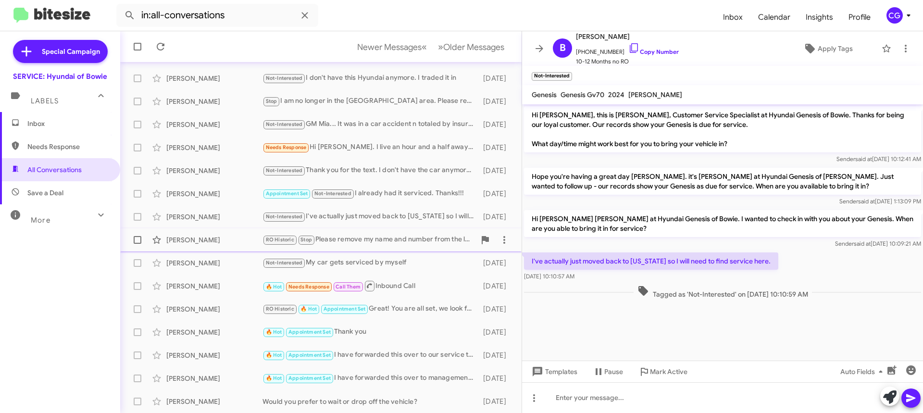
click at [392, 248] on div "Celestine Naylor RO Historic Stop Please remove my name and number from the lis…" at bounding box center [321, 239] width 386 height 19
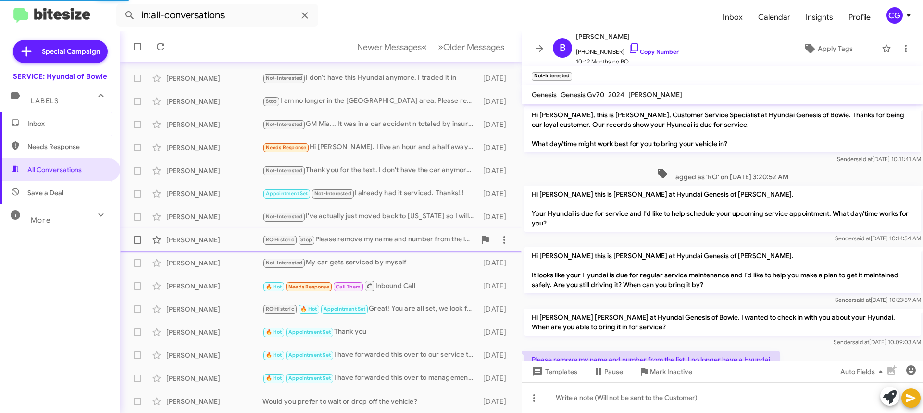
scroll to position [36, 0]
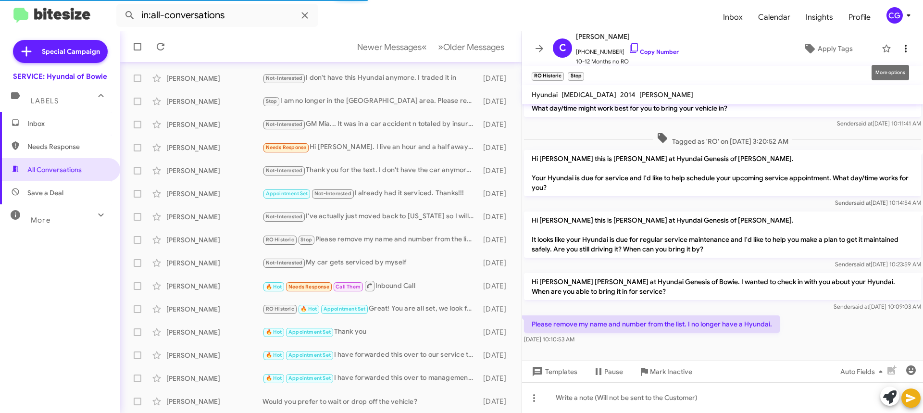
click at [901, 47] on icon at bounding box center [906, 49] width 12 height 12
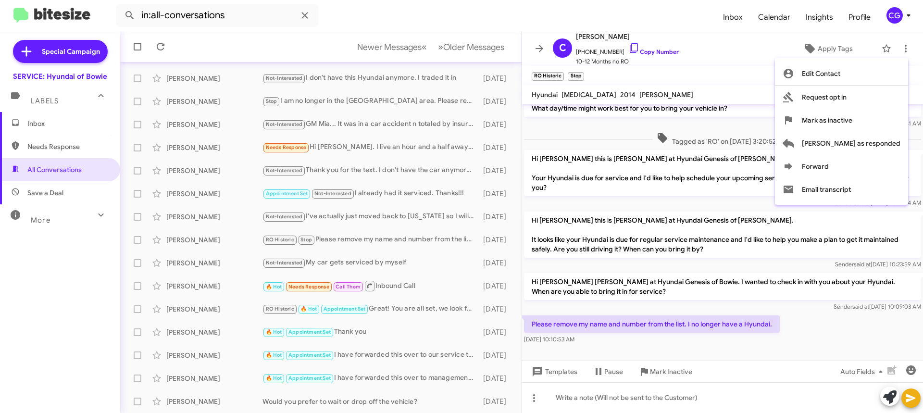
click at [469, 49] on div at bounding box center [461, 206] width 923 height 413
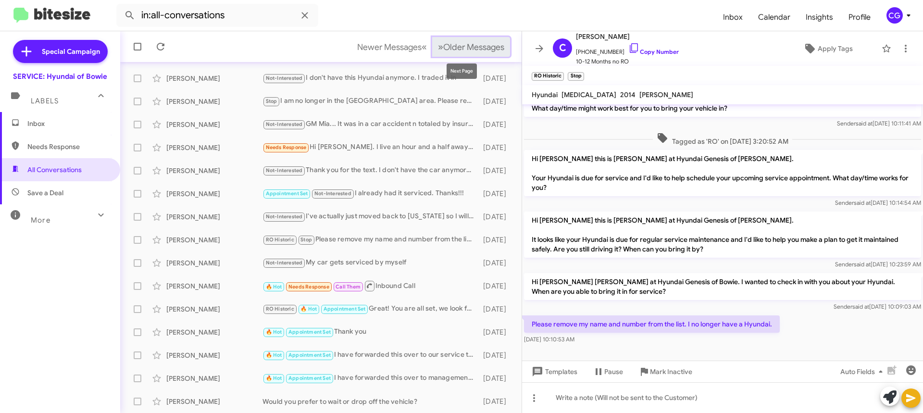
click at [457, 47] on span "Older Messages" at bounding box center [473, 47] width 61 height 11
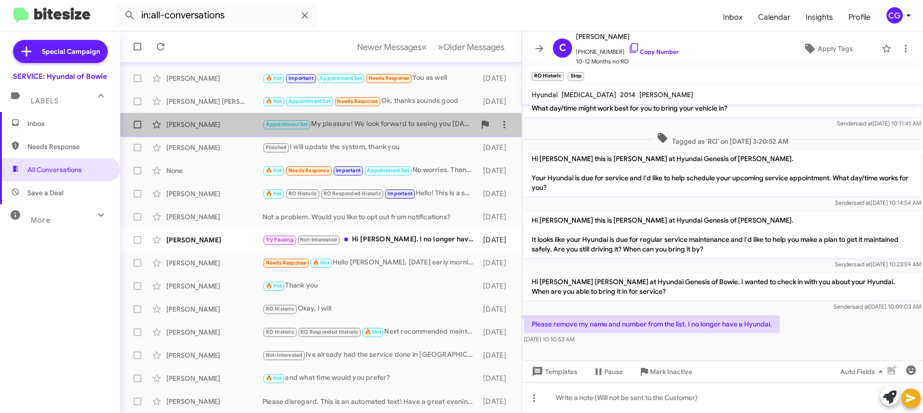
click at [415, 122] on div "Appointment Set My pleasure! We look forward to seeing you tomorrow" at bounding box center [369, 124] width 213 height 11
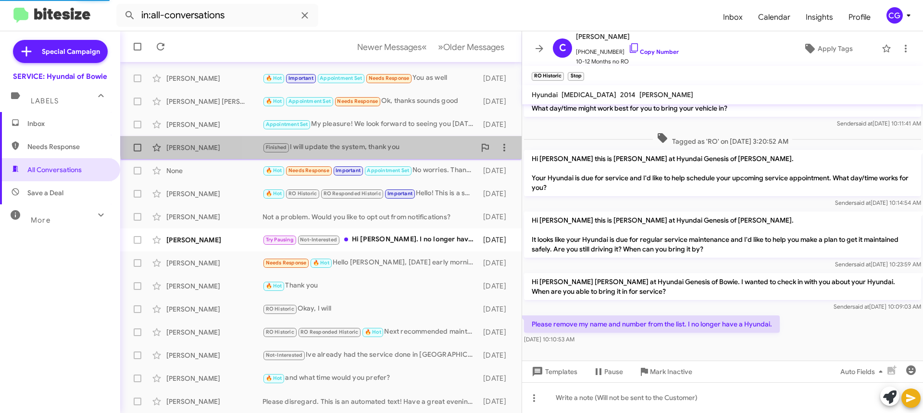
click at [407, 139] on div "Emi Nwagwu Finished I will update the system, thank you 8 days ago" at bounding box center [321, 147] width 386 height 19
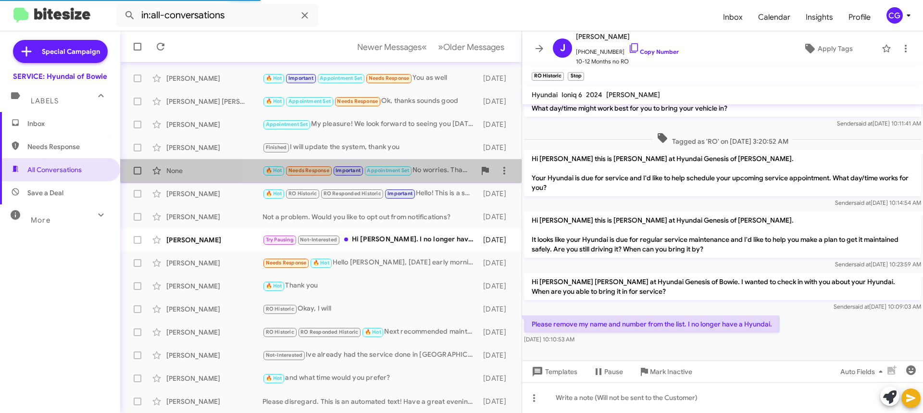
click at [428, 175] on div "🔥 Hot Needs Response Important Appointment Set No worries. Thank you 😊" at bounding box center [369, 170] width 213 height 11
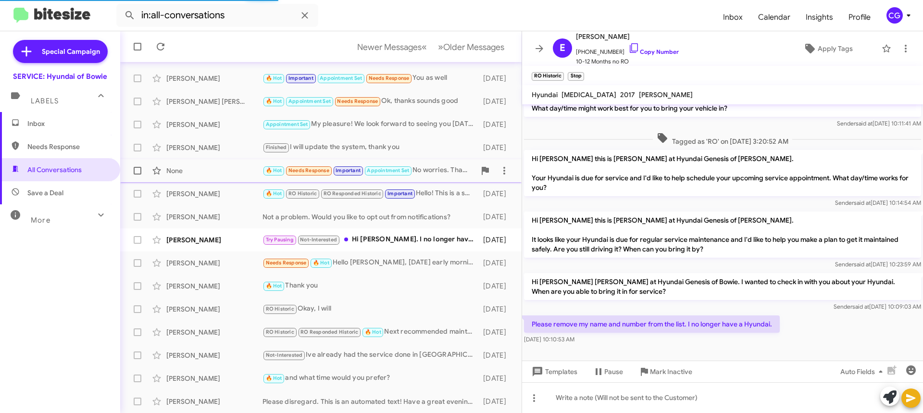
scroll to position [428, 0]
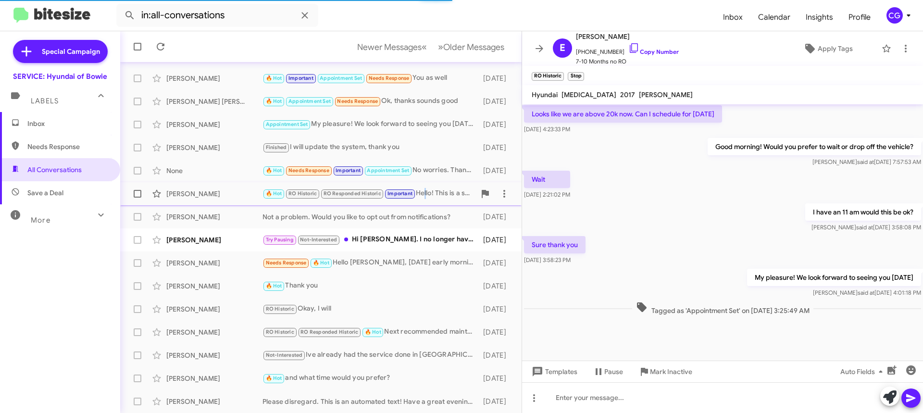
click at [424, 195] on div "🔥 Hot RO Historic RO Responded Historic Important Hello! This is a system-gener…" at bounding box center [369, 193] width 213 height 11
click at [429, 207] on div "Lisa Bligen-Chisholm Not a problem. Would you like to opt out from notification…" at bounding box center [321, 216] width 386 height 19
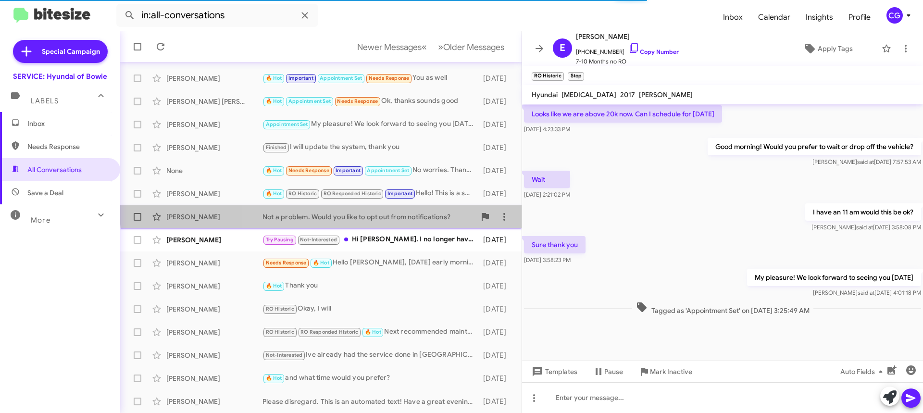
click at [429, 208] on div "Lisa Bligen-Chisholm Not a problem. Would you like to opt out from notification…" at bounding box center [321, 216] width 386 height 19
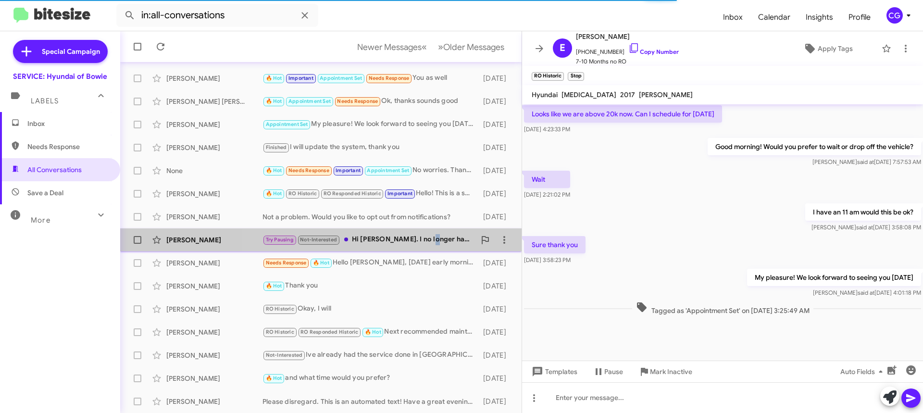
click at [430, 235] on div "Try Pausing Not-Interested Hi Mia. I no longer have the Ioniq." at bounding box center [369, 239] width 213 height 11
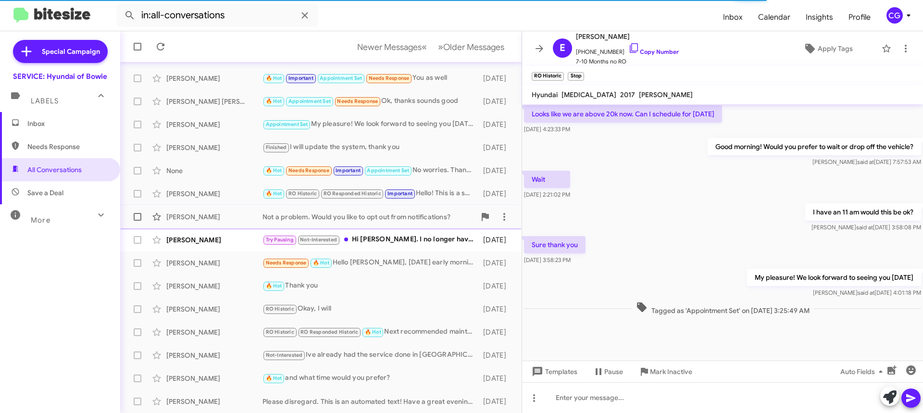
click at [398, 218] on div "Not a problem. Would you like to opt out from notifications?" at bounding box center [369, 217] width 213 height 10
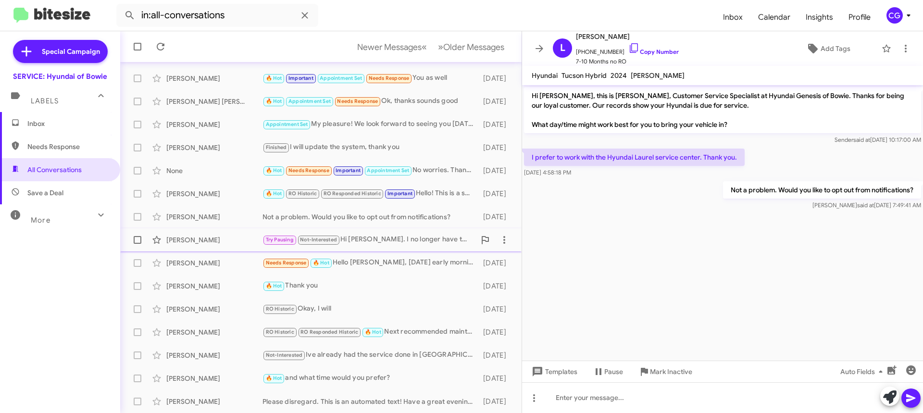
click at [331, 241] on span "Not-Interested" at bounding box center [318, 240] width 37 height 6
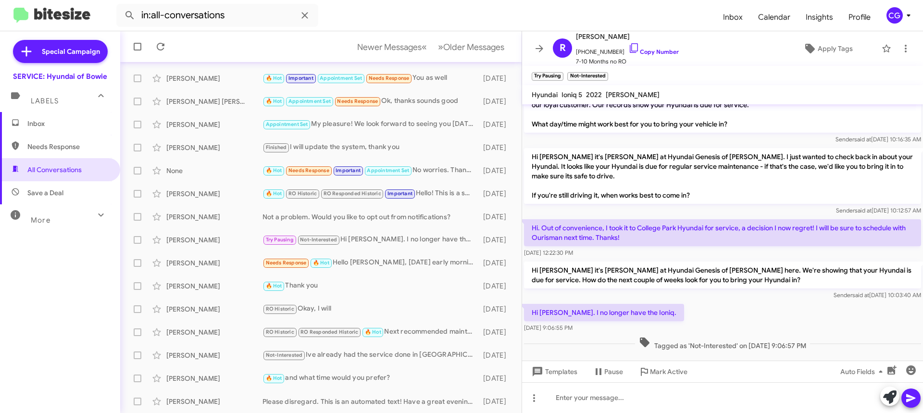
scroll to position [26, 0]
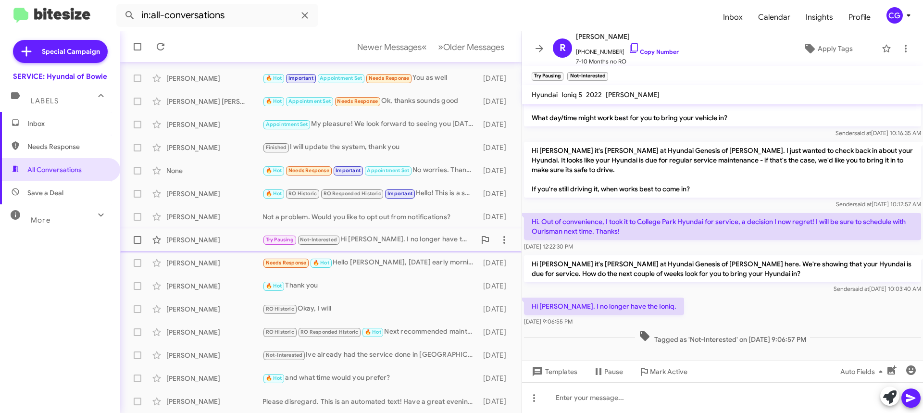
click at [352, 240] on div "Try Pausing Not-Interested Hi Mia. I no longer have the Ioniq." at bounding box center [369, 239] width 213 height 11
click at [367, 313] on div "RO Historic Okay, I will" at bounding box center [369, 308] width 213 height 11
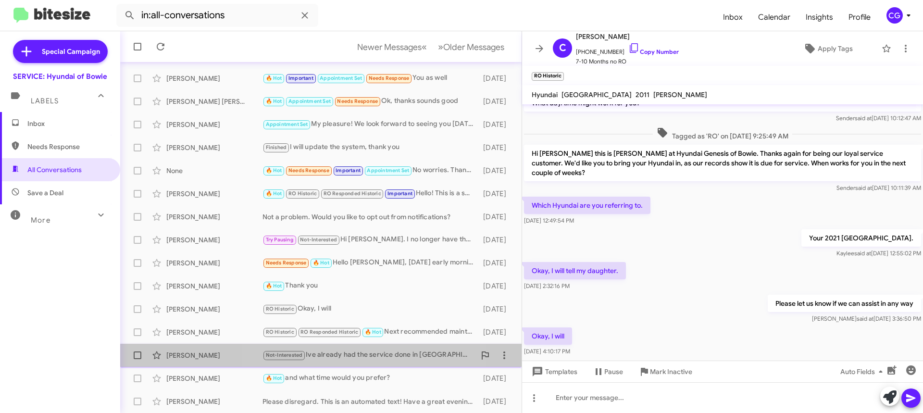
click at [344, 359] on div "Not-Interested Ive already had the service done in Annapolis. Thanks for reachi…" at bounding box center [369, 355] width 213 height 11
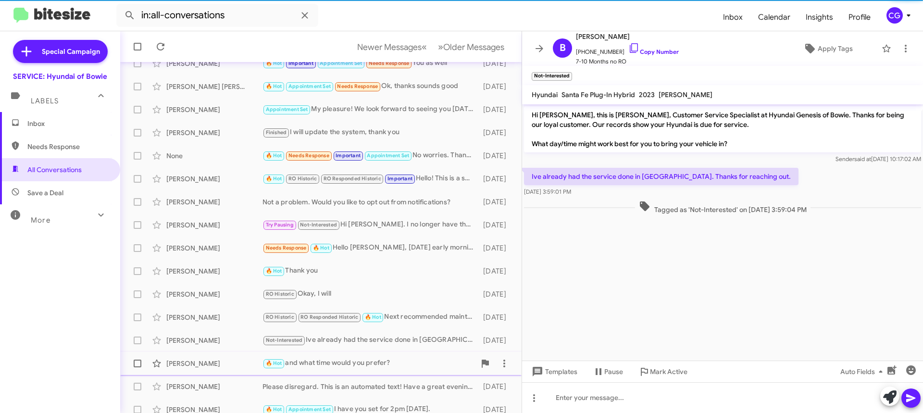
scroll to position [145, 0]
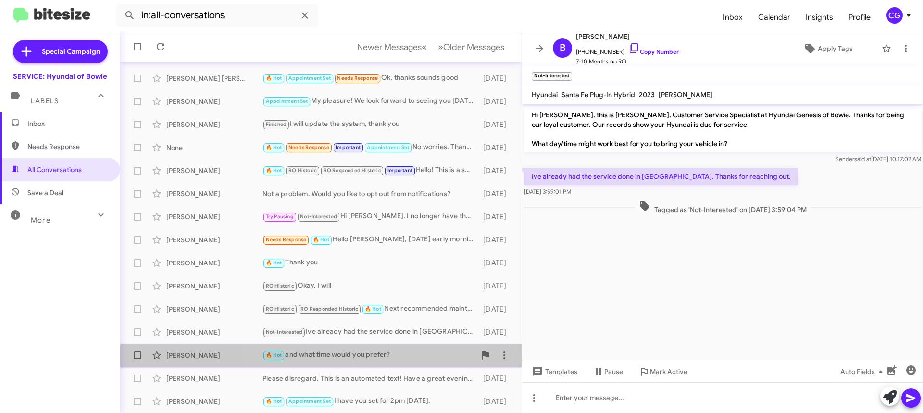
click at [327, 363] on div "Edmond Foko 🔥 Hot and what time would you prefer? 9 days ago" at bounding box center [321, 355] width 386 height 19
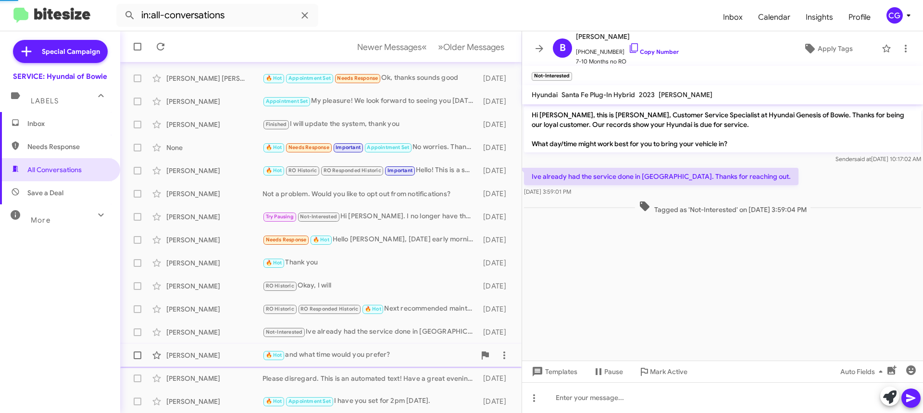
scroll to position [213, 0]
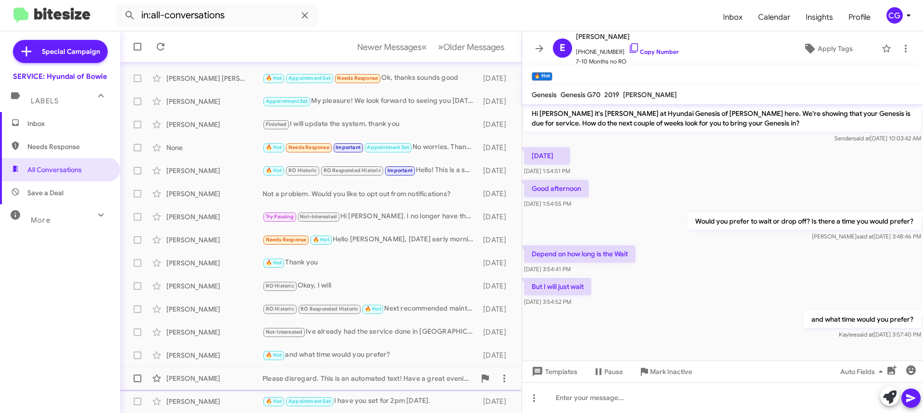
click at [328, 373] on div "Suprina Lemons Please disregard. This is an automated text! Have a great evenin…" at bounding box center [321, 378] width 386 height 19
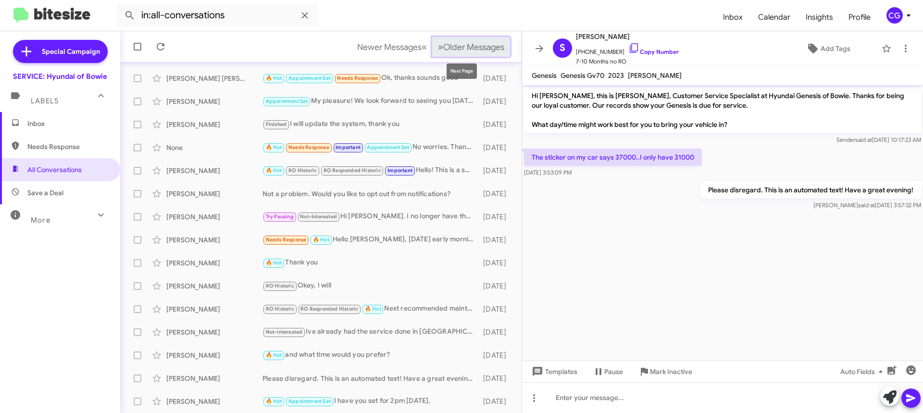
click at [449, 43] on span "Older Messages" at bounding box center [473, 47] width 61 height 11
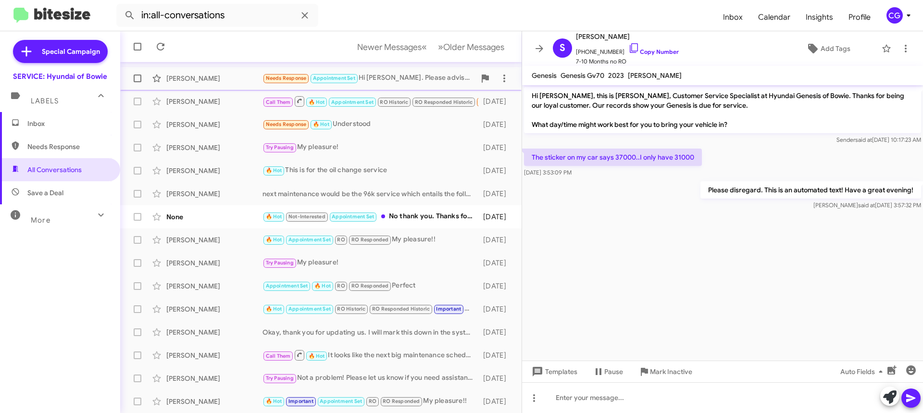
click at [381, 78] on div "Needs Response Appointment Set Hi Mia. Please advise on what's included in the …" at bounding box center [369, 78] width 213 height 11
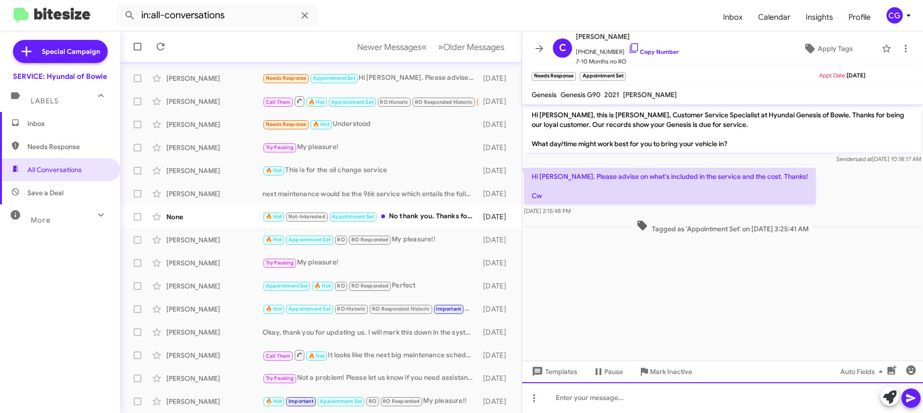
click at [711, 404] on div at bounding box center [722, 397] width 401 height 31
click at [603, 52] on span "+12406886700 Copy Number" at bounding box center [627, 49] width 103 height 14
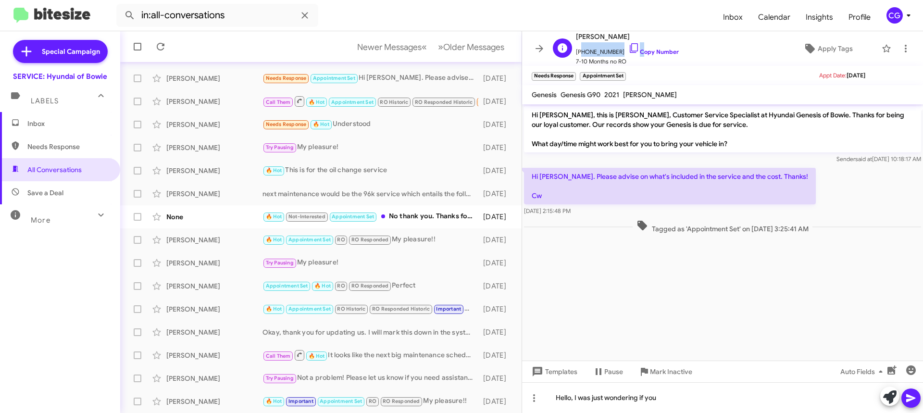
click at [603, 52] on span "+12406886700 Copy Number" at bounding box center [627, 49] width 103 height 14
copy span "12406886700"
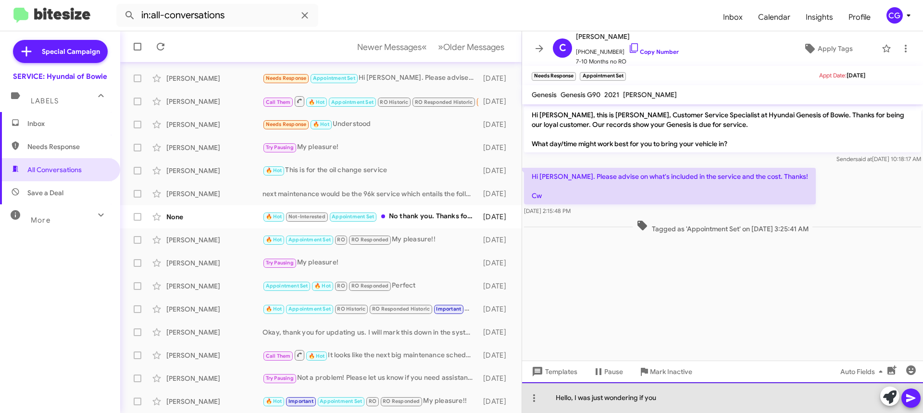
click at [715, 407] on div "Hello, I was just wondering if you" at bounding box center [722, 397] width 401 height 31
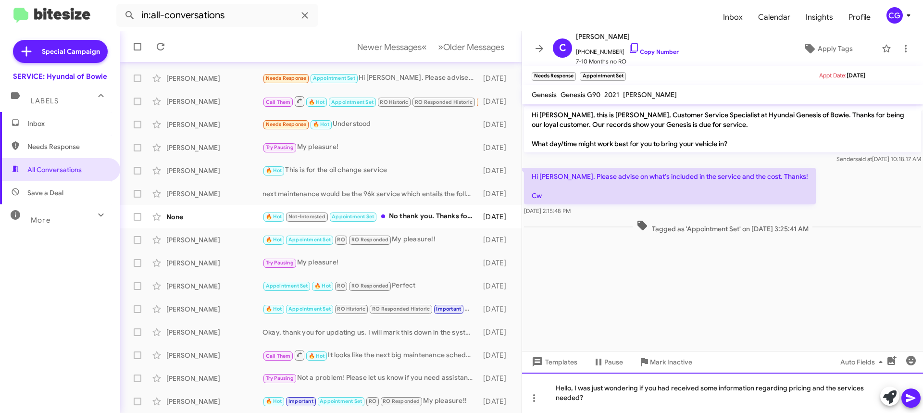
click at [718, 390] on div "Hello, I was just wondering if you had received some information regarding pric…" at bounding box center [722, 393] width 401 height 40
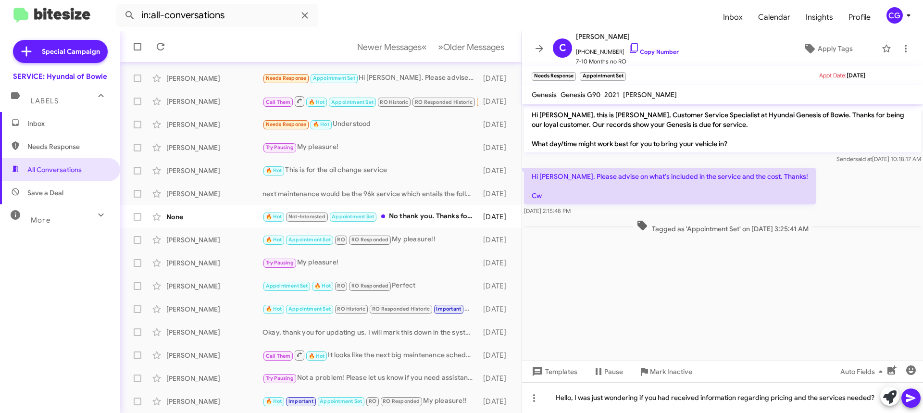
click at [909, 399] on icon at bounding box center [911, 398] width 9 height 8
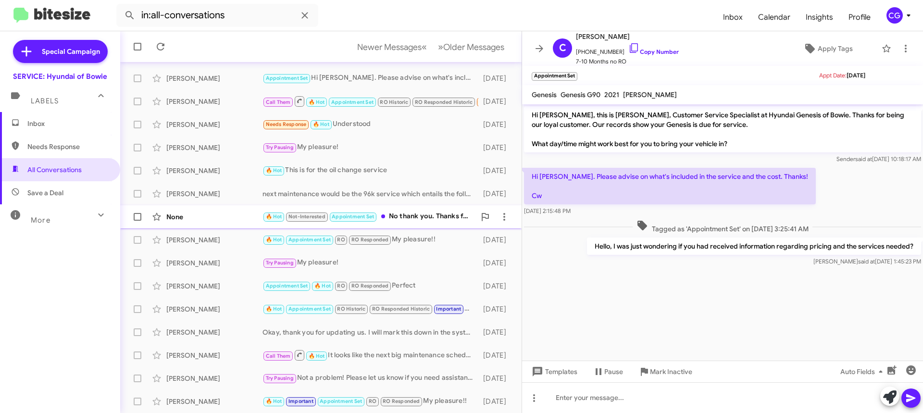
click at [391, 206] on span "None 🔥 Hot Not-Interested Appointment Set No thank you. Thanks for the text. 9 …" at bounding box center [321, 216] width 402 height 23
click at [414, 245] on div "🔥 Hot Appointment Set RO RO Responded My pleasure!!" at bounding box center [369, 239] width 213 height 11
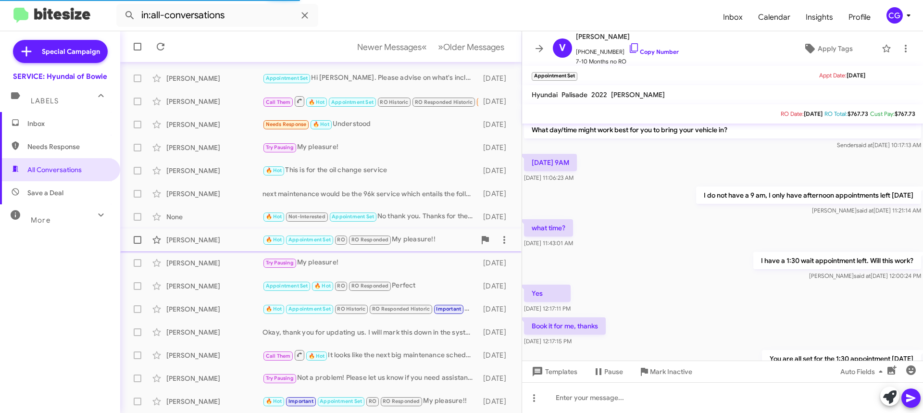
scroll to position [203, 0]
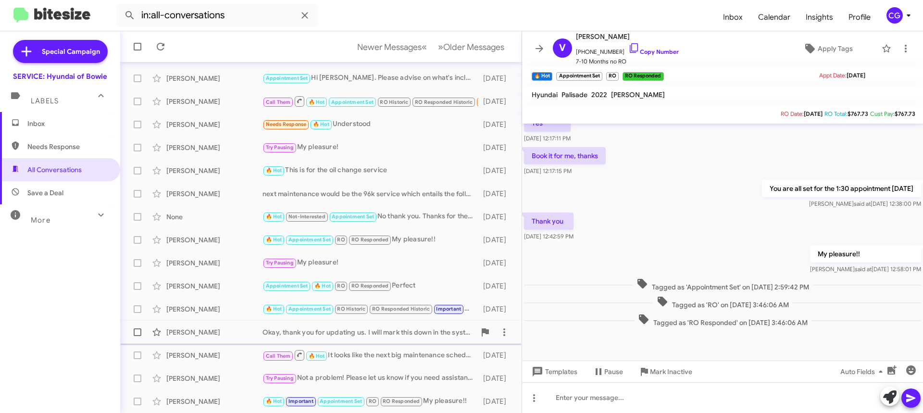
click at [426, 335] on div "Okay, thank you for updating us. I will mark this down in the system." at bounding box center [369, 333] width 213 height 10
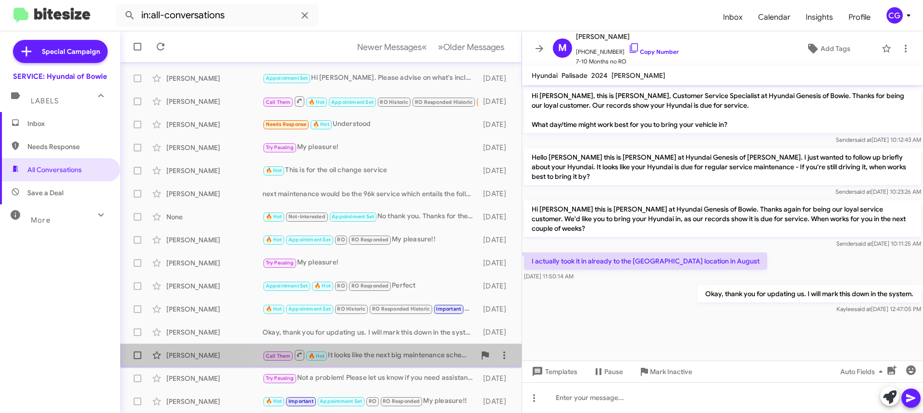
click at [433, 358] on div "Call Them 🔥 Hot It looks like the next big maintenance scheduled would be at 16…" at bounding box center [369, 355] width 213 height 12
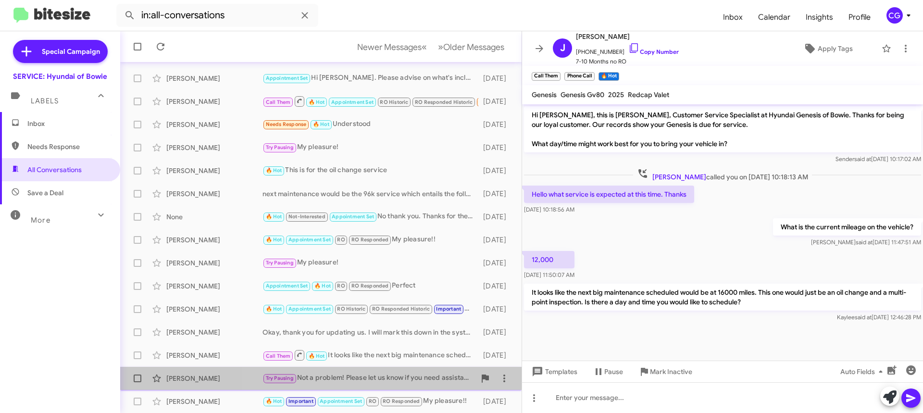
click at [437, 375] on div "Try Pausing Not a problem! Please let us know if you need assistance with anyth…" at bounding box center [369, 378] width 213 height 11
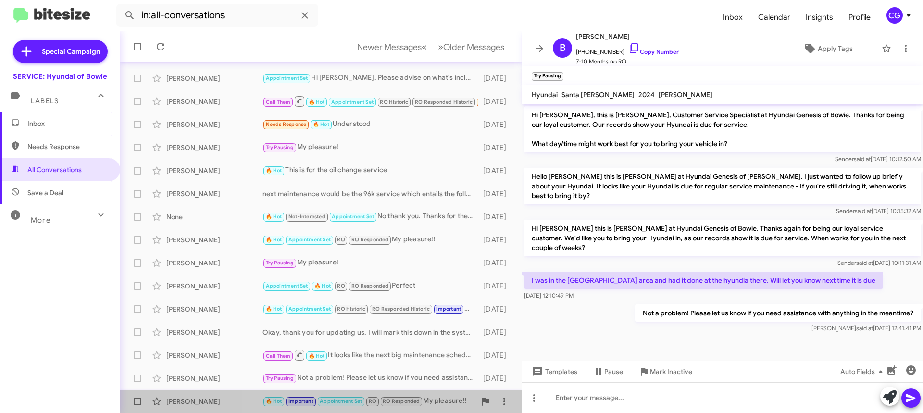
click at [442, 399] on div "🔥 Hot Important Appointment Set RO RO Responded My pleasure!!" at bounding box center [369, 401] width 213 height 11
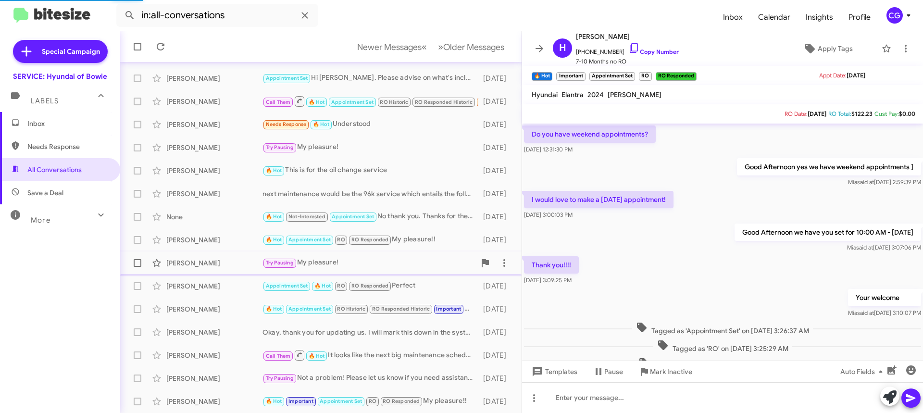
scroll to position [400, 0]
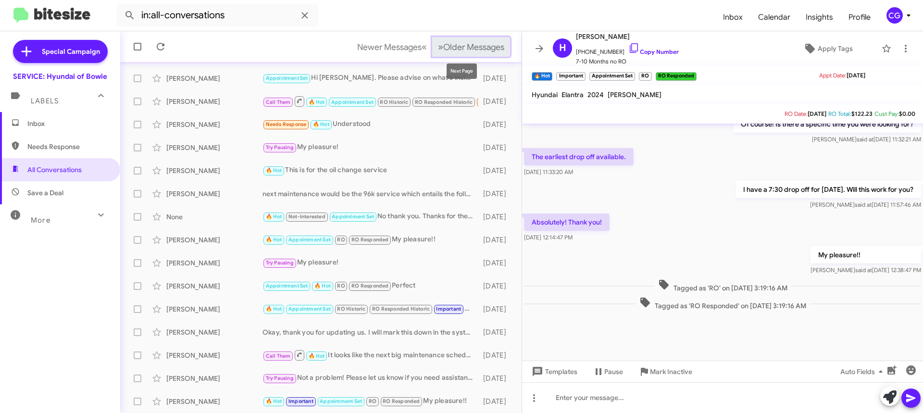
click at [482, 51] on span "Older Messages" at bounding box center [473, 47] width 61 height 11
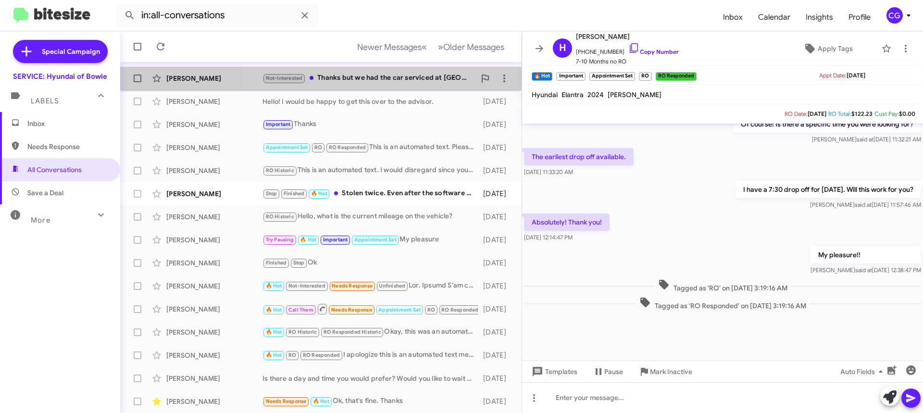
click at [421, 83] on div "Not-Interested Thanks but we had the car serviced at Annapolis Hyundai this time" at bounding box center [369, 78] width 213 height 11
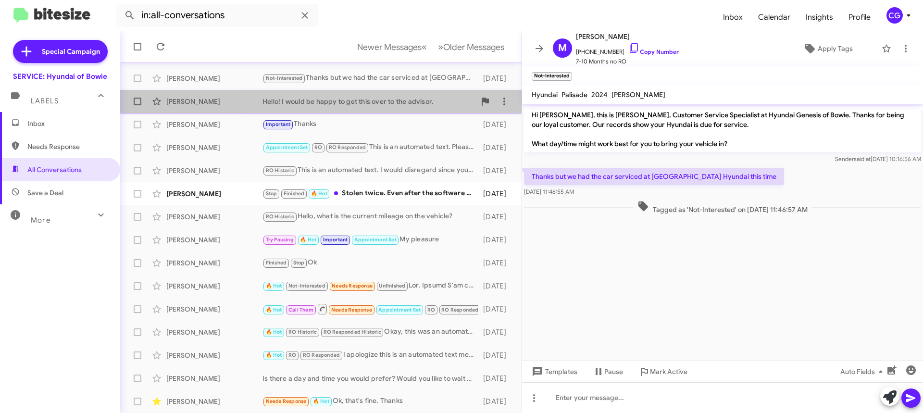
click at [423, 99] on div "Hello! I would be happy to get this over to the advisor." at bounding box center [369, 102] width 213 height 10
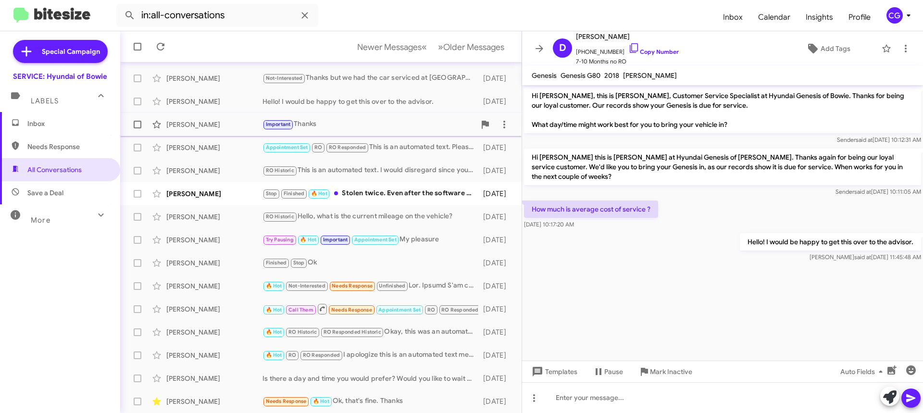
click at [423, 122] on div "Important Thanks" at bounding box center [369, 124] width 213 height 11
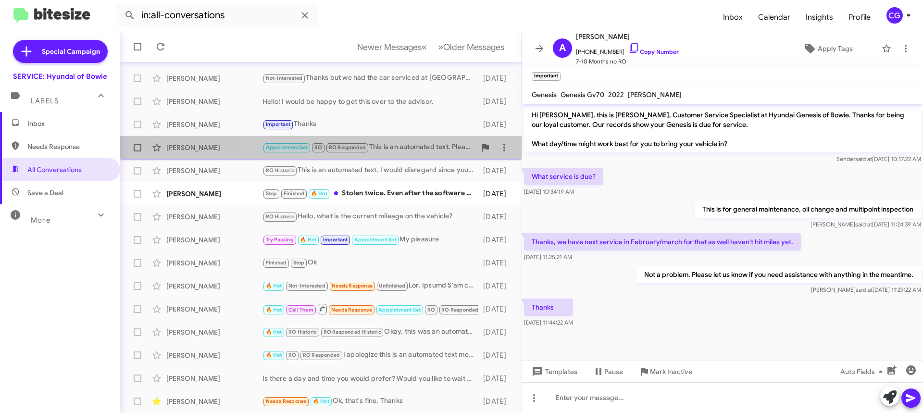
click at [425, 141] on div "Martha Tuthill Appointment Set RO RO Responded This is an automated text. Pleas…" at bounding box center [321, 147] width 386 height 19
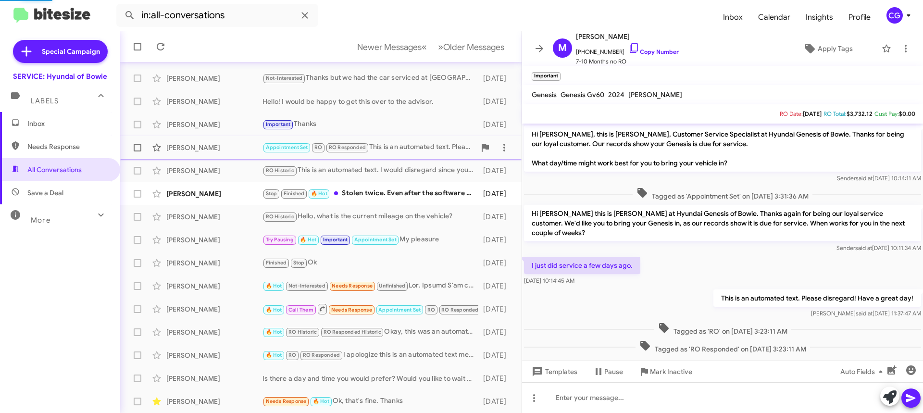
scroll to position [2, 0]
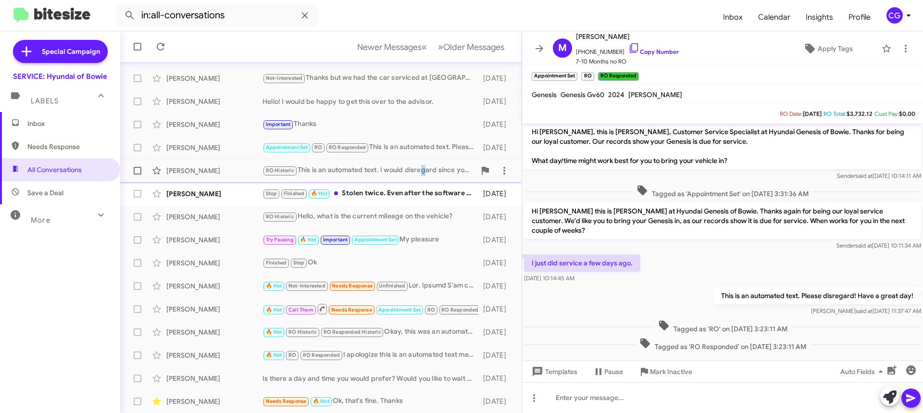
click at [422, 163] on div "Patricia Little RO Historic This is an automated text. I would disregard since …" at bounding box center [321, 170] width 386 height 19
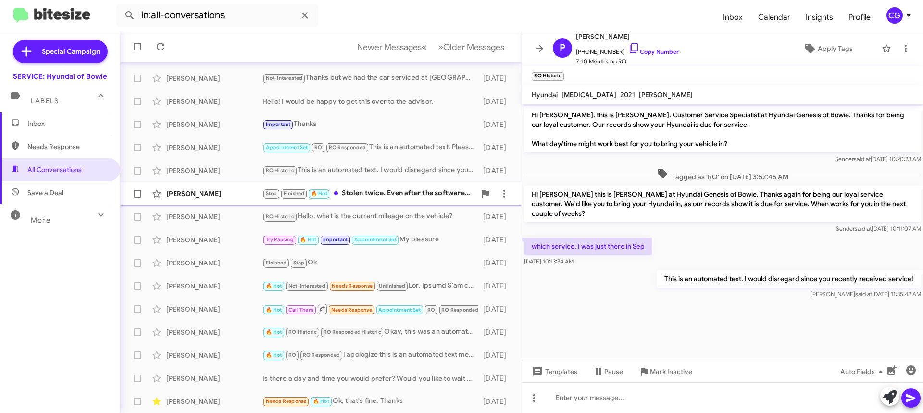
click at [401, 187] on div "Gladys Palmer Stop Finished 🔥 Hot Stolen twice. Even after the software update.…" at bounding box center [321, 193] width 386 height 19
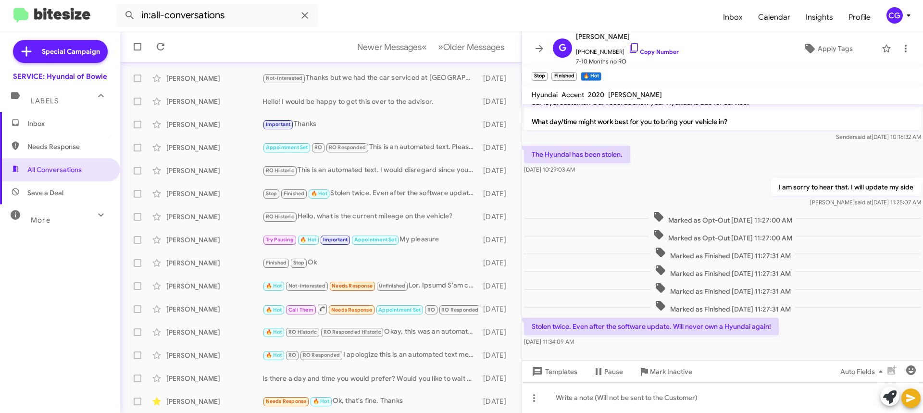
scroll to position [34, 0]
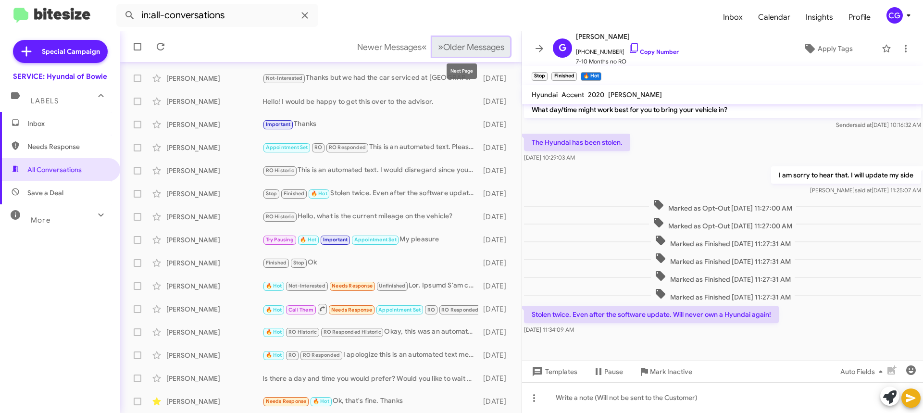
drag, startPoint x: 478, startPoint y: 42, endPoint x: 472, endPoint y: 42, distance: 5.3
click at [476, 42] on span "Older Messages" at bounding box center [473, 47] width 61 height 11
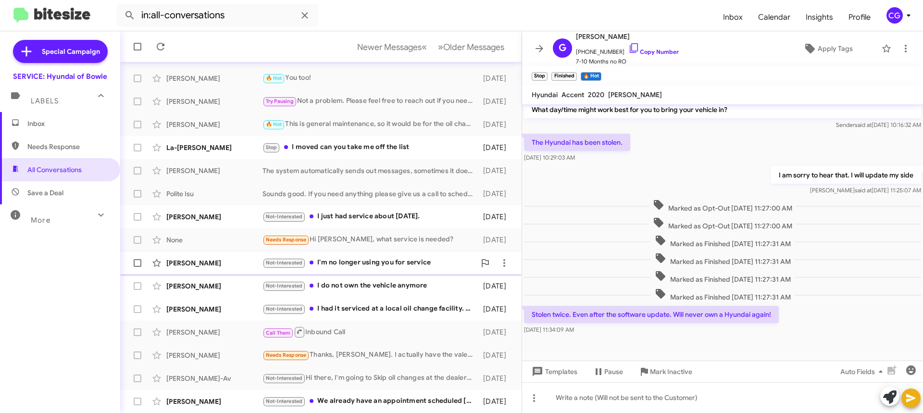
click at [449, 259] on div "Not-Interested I'm no longer using you for service" at bounding box center [369, 262] width 213 height 11
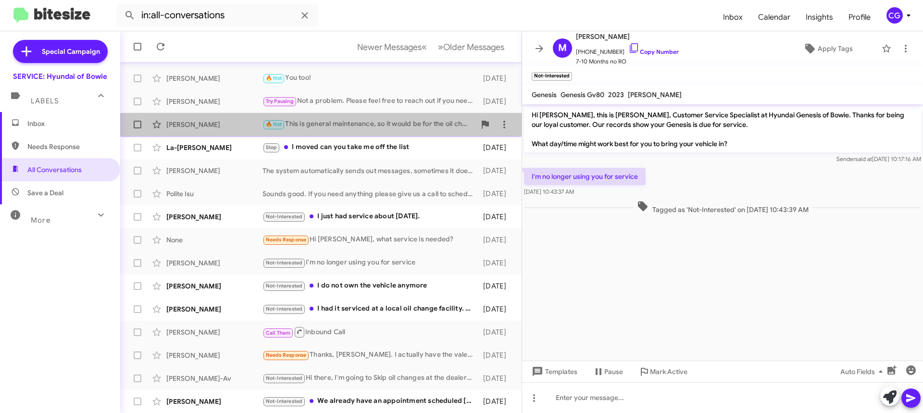
click at [413, 121] on div "🔥 Hot This is general maintenance, so it would be for the oil change service" at bounding box center [369, 124] width 213 height 11
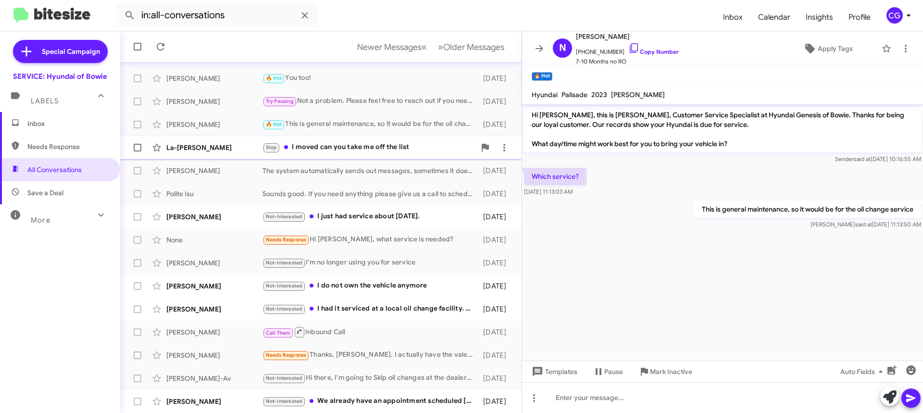
click at [407, 139] on div "La-Nesha Banks Stop I moved can you take me off the list 9 days ago" at bounding box center [321, 147] width 386 height 19
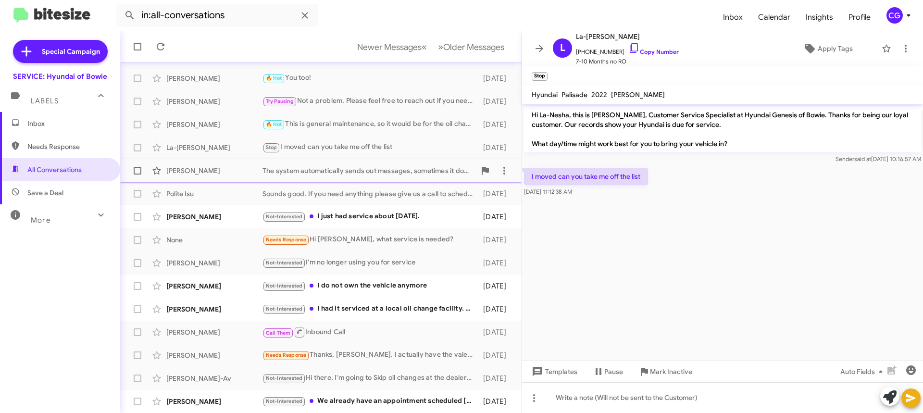
click at [358, 169] on div "The system automatically sends out messages, sometimes it does miss things. Ple…" at bounding box center [369, 171] width 213 height 10
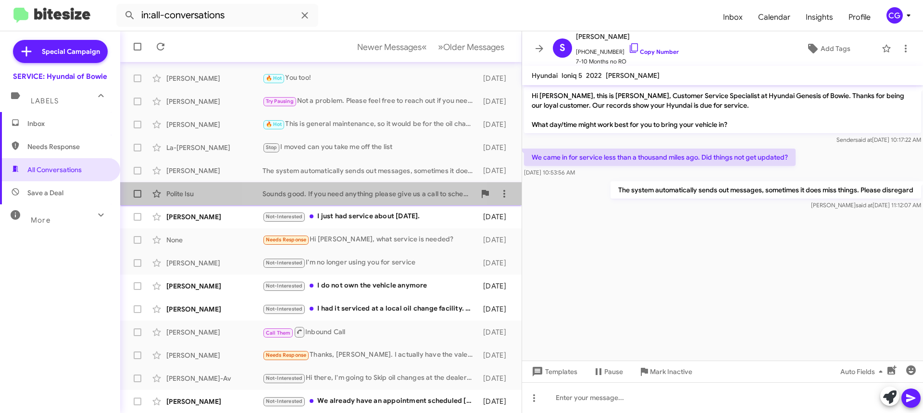
click at [358, 191] on div "Sounds good. If you need anything please give us a call to schedule!" at bounding box center [369, 194] width 213 height 10
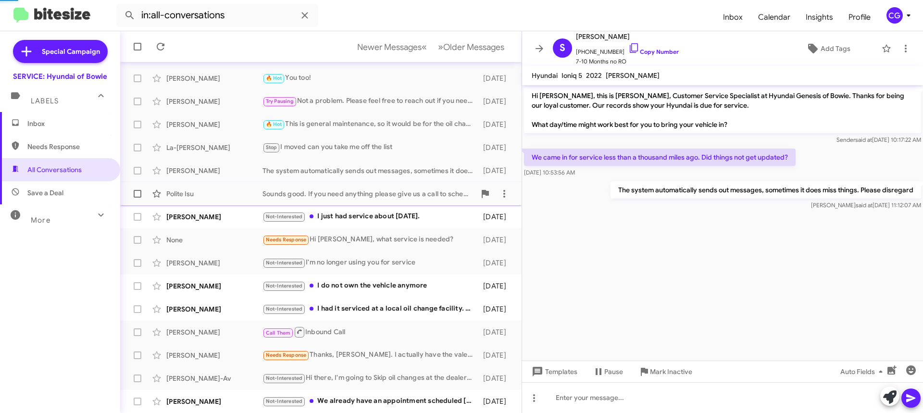
scroll to position [18, 0]
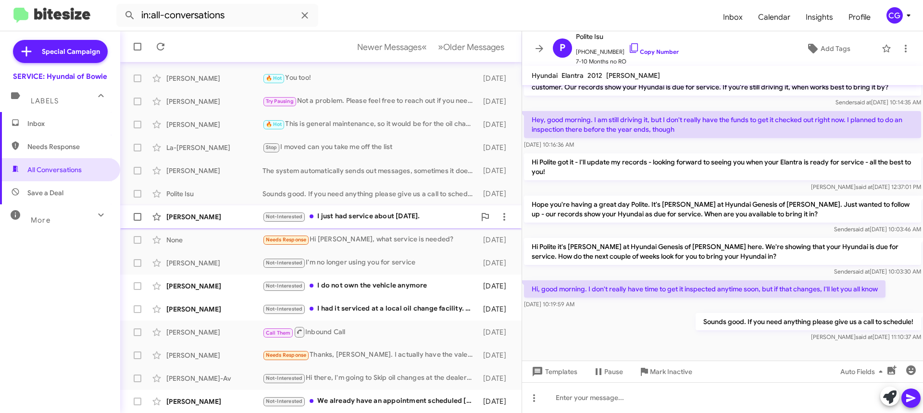
click at [359, 214] on div "Not-Interested I just had service about 10 days ago." at bounding box center [369, 216] width 213 height 11
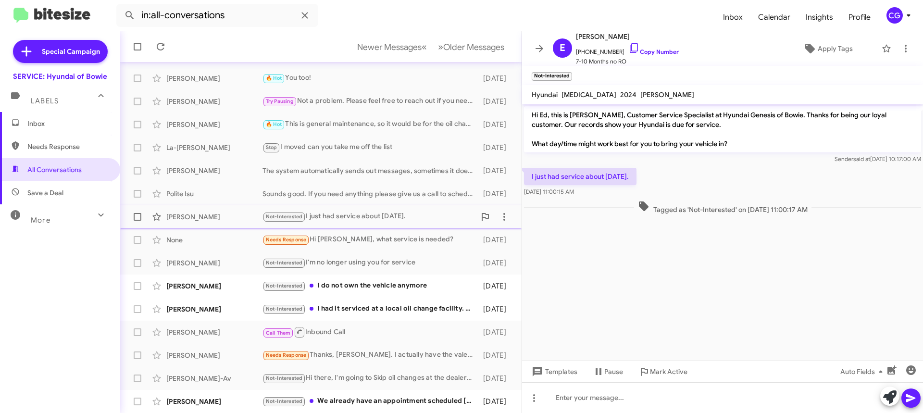
click at [360, 227] on span "Ed Carey Not-Interested I just had service about 10 days ago. 9 days ago" at bounding box center [321, 216] width 402 height 23
click at [360, 249] on div "None Needs Response Hi Mia, what service is needed? 9 days ago" at bounding box center [321, 239] width 386 height 19
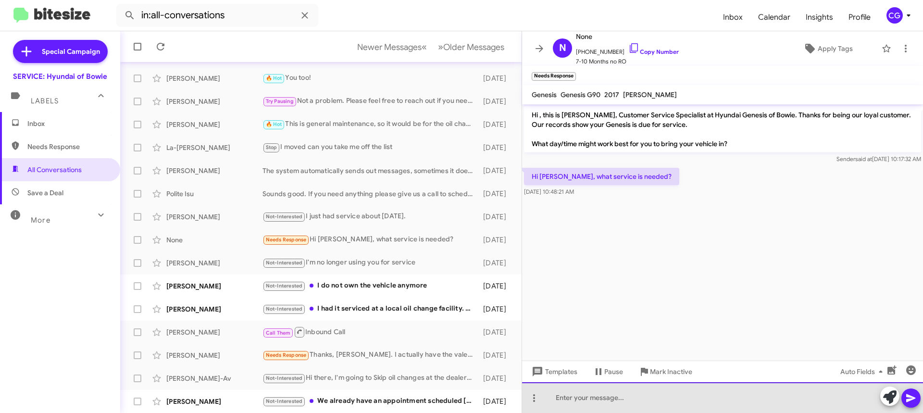
click at [672, 399] on div at bounding box center [722, 397] width 401 height 31
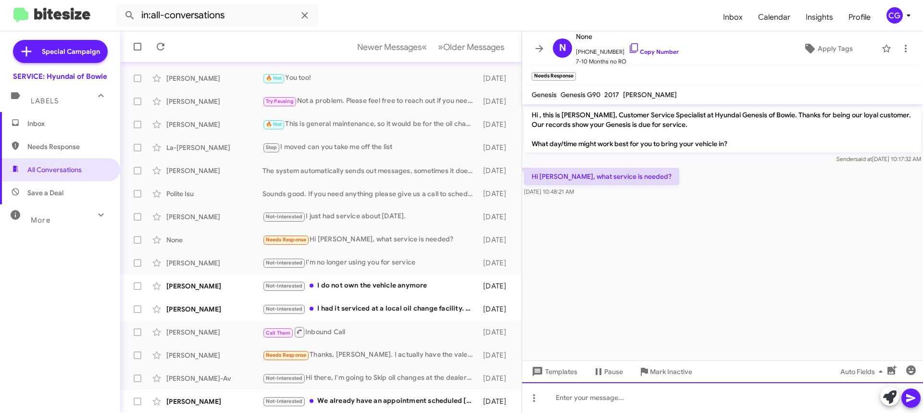
click at [656, 407] on div at bounding box center [722, 397] width 401 height 31
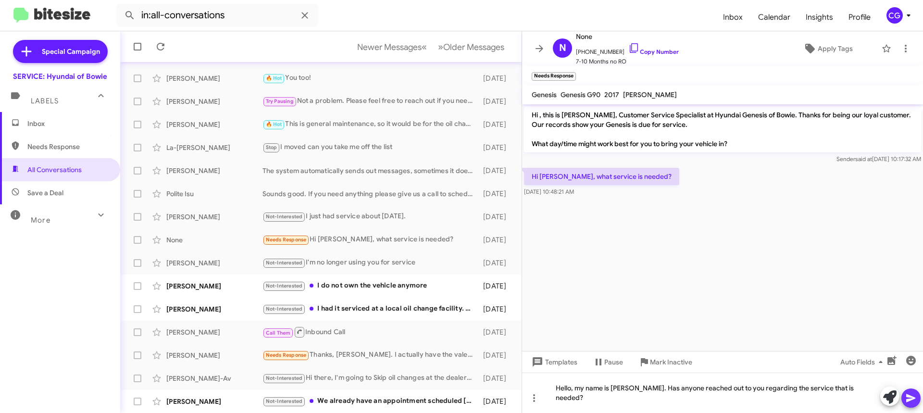
click at [919, 399] on button at bounding box center [911, 398] width 19 height 19
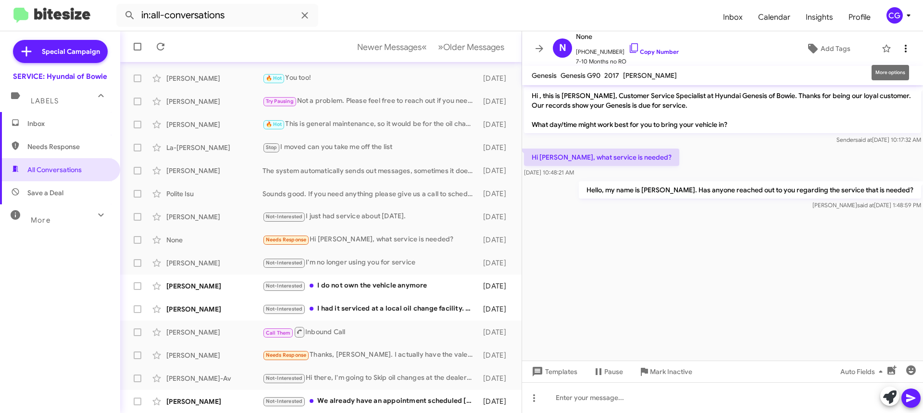
click at [902, 51] on icon at bounding box center [906, 49] width 12 height 12
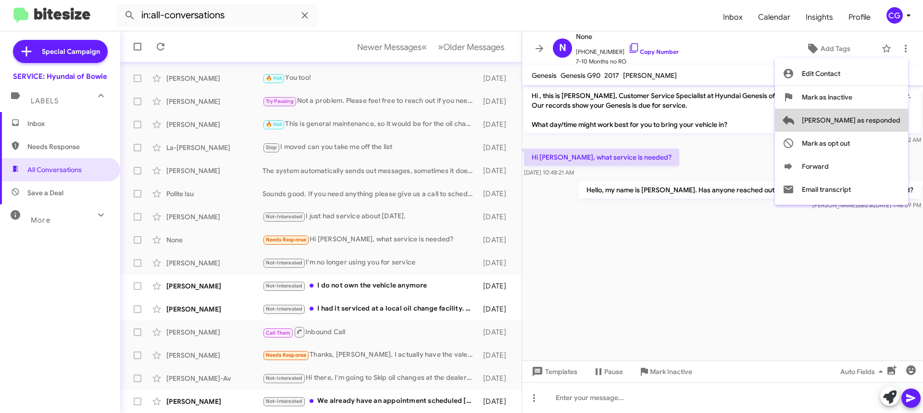
click at [904, 117] on button "Mark as responded" at bounding box center [841, 120] width 133 height 23
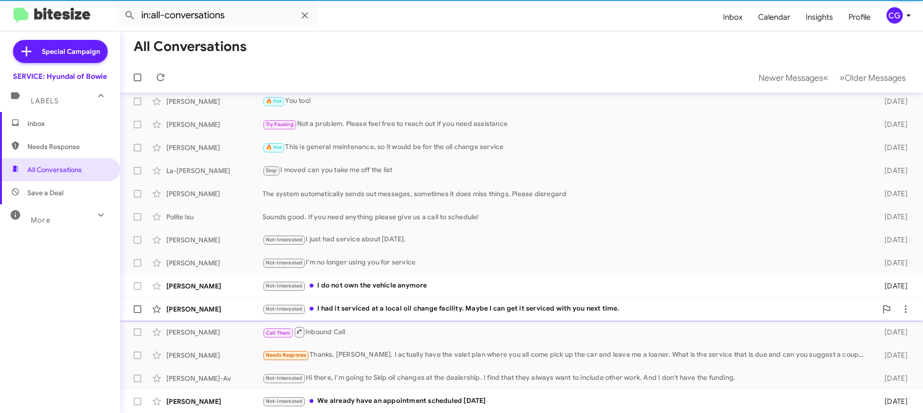
scroll to position [122, 0]
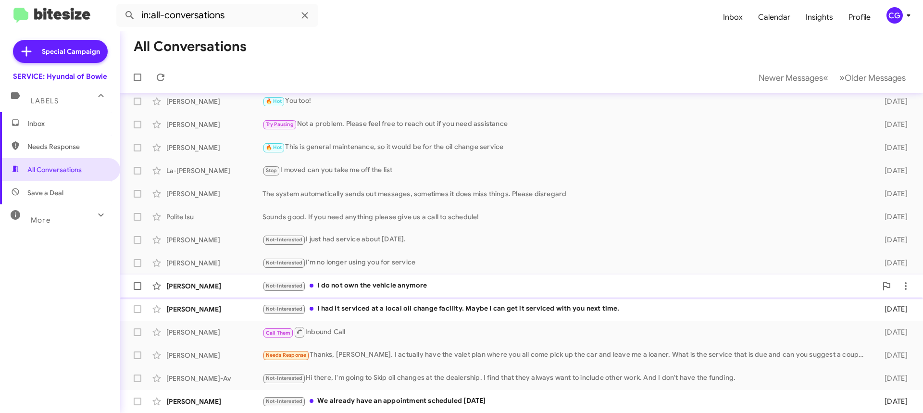
click at [374, 289] on div "Not-Interested I do not own the vehicle anymore" at bounding box center [570, 285] width 615 height 11
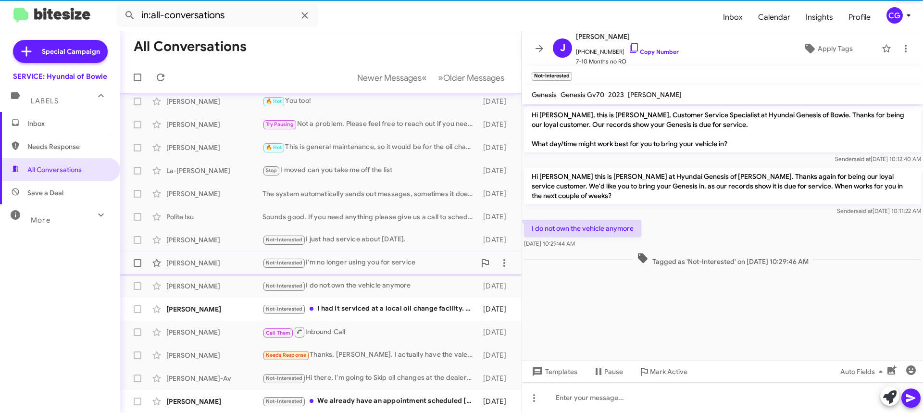
click at [380, 272] on div "Michael Elais Not-Interested I'm no longer using you for service 9 days ago" at bounding box center [321, 262] width 386 height 19
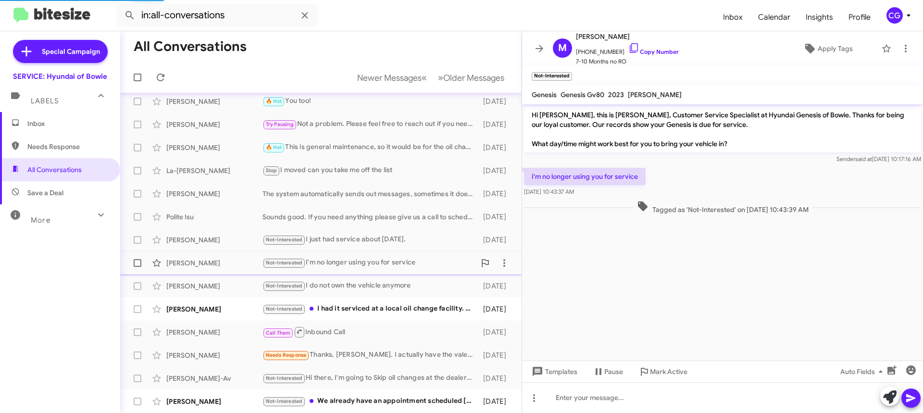
click at [379, 270] on div "Michael Elais Not-Interested I'm no longer using you for service 9 days ago" at bounding box center [321, 262] width 386 height 19
click at [370, 313] on div "Not-Interested I had it serviced at a local oil change facility. Maybe I can ge…" at bounding box center [369, 308] width 213 height 11
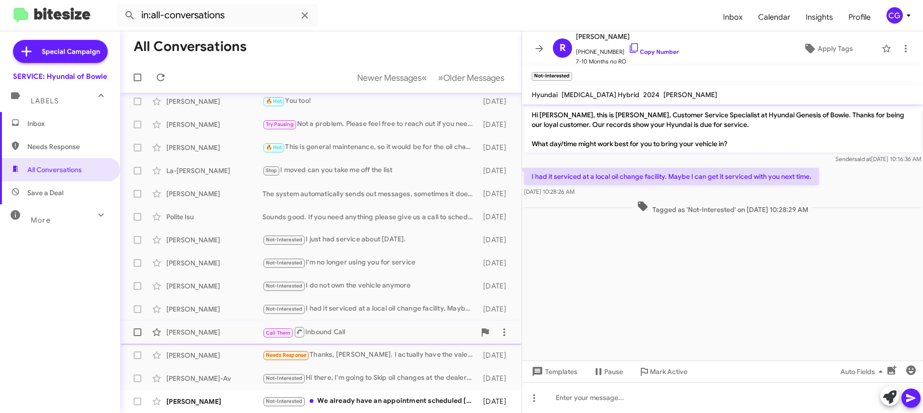
click at [370, 324] on div "Gregory Hardin Call Them Inbound Call 9 days ago" at bounding box center [321, 332] width 386 height 19
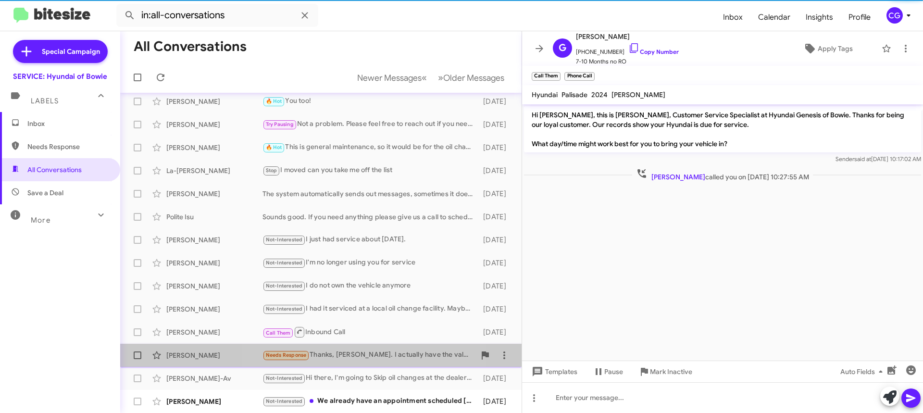
click at [366, 355] on div "Needs Response Thanks, Mia. I actually have the valet plan where you all come p…" at bounding box center [369, 355] width 213 height 11
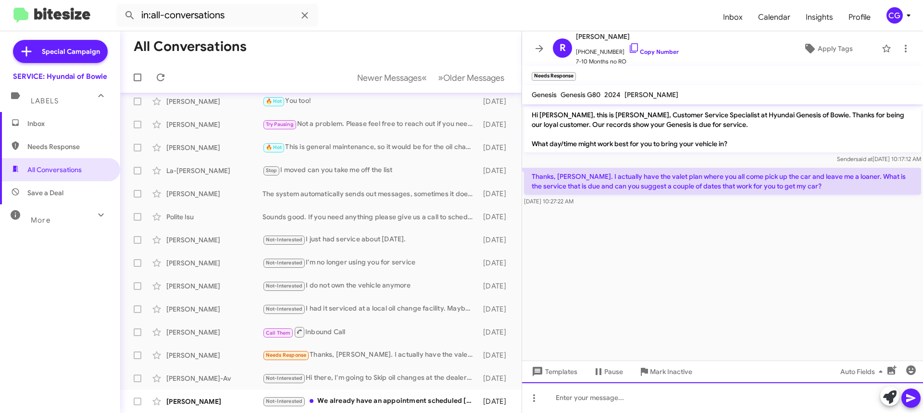
click at [567, 398] on div at bounding box center [722, 397] width 401 height 31
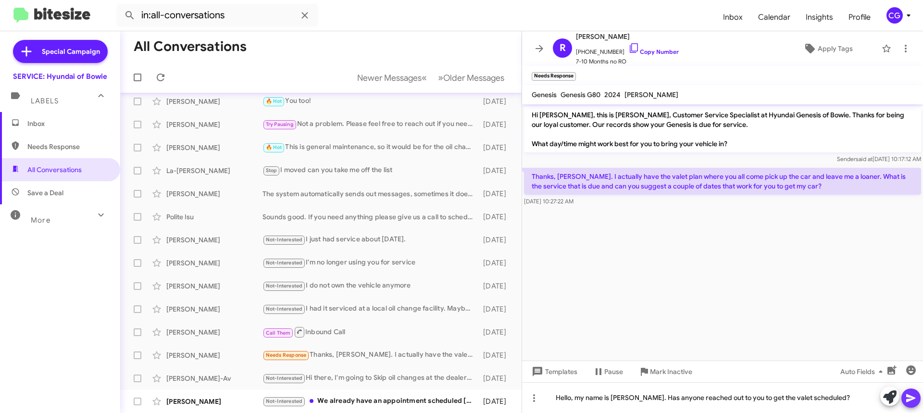
click at [908, 401] on icon at bounding box center [911, 398] width 9 height 8
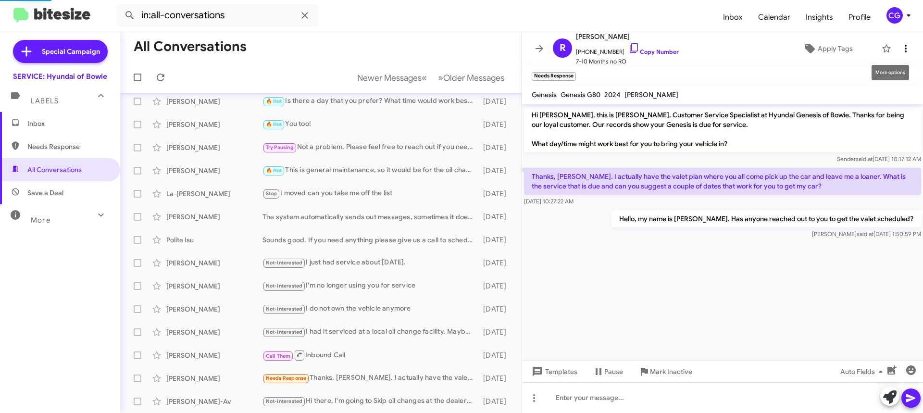
scroll to position [145, 0]
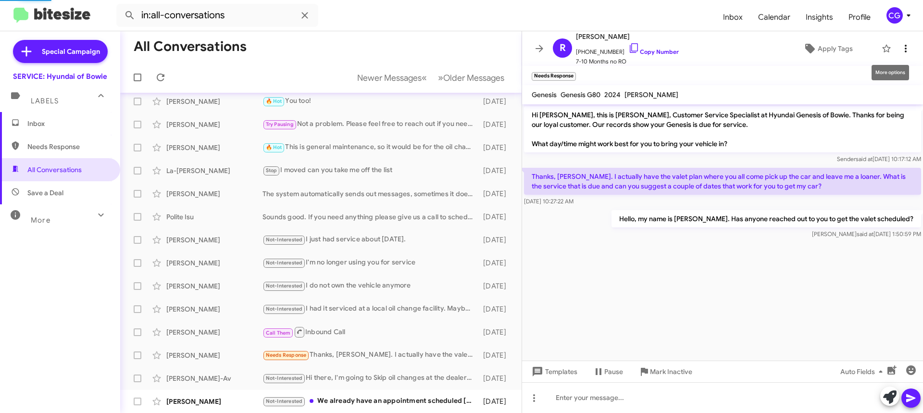
click at [900, 50] on icon at bounding box center [906, 49] width 12 height 12
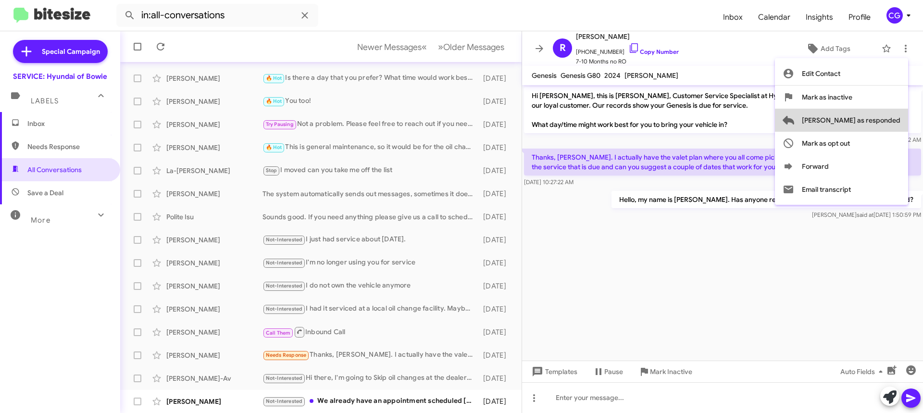
click at [892, 121] on span "Mark as responded" at bounding box center [851, 120] width 99 height 23
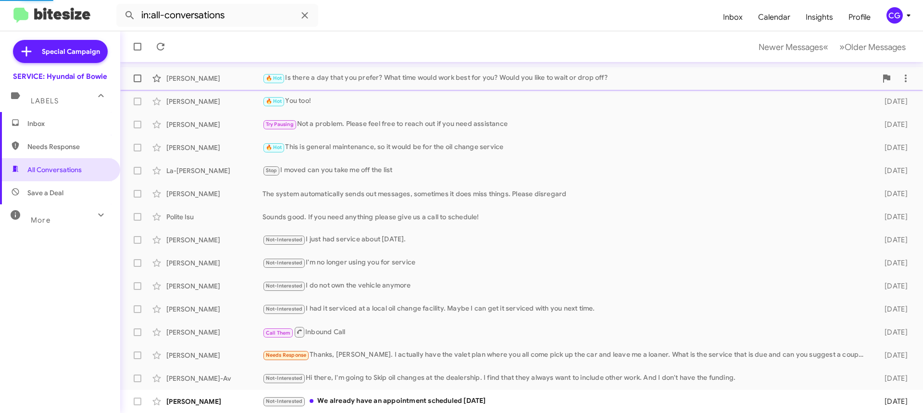
scroll to position [122, 0]
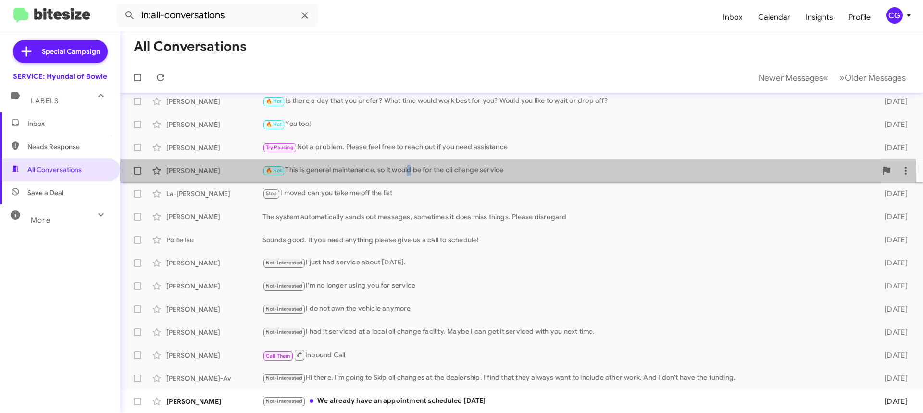
click at [409, 181] on span "Nikea Whitfield 🔥 Hot This is general maintenance, so it would be for the oil c…" at bounding box center [521, 170] width 803 height 23
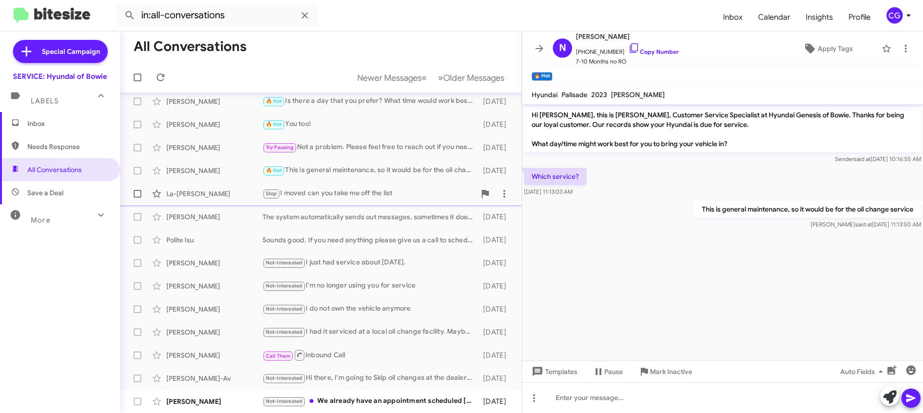
click at [403, 187] on div "La-Nesha Banks Stop I moved can you take me off the list 9 days ago" at bounding box center [321, 193] width 386 height 19
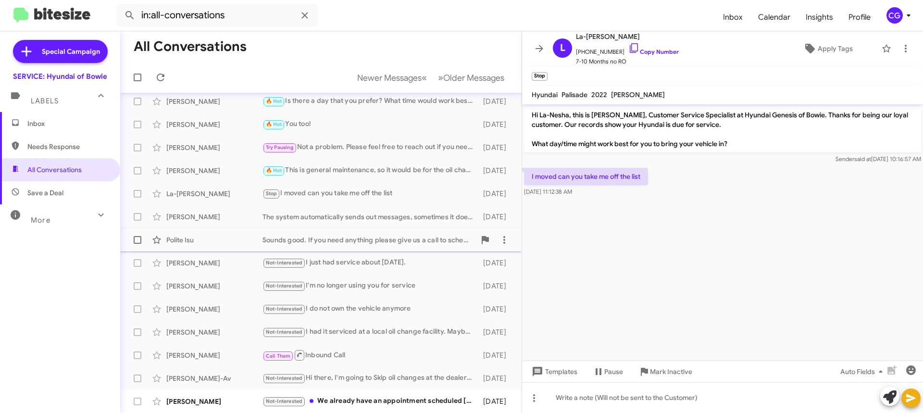
click at [397, 240] on div "Sounds good. If you need anything please give us a call to schedule!" at bounding box center [369, 240] width 213 height 10
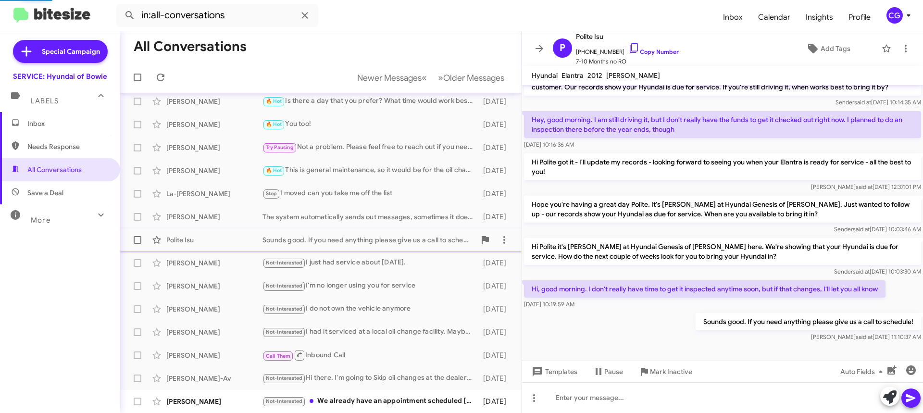
scroll to position [18, 0]
click at [400, 227] on span "Sara Girard The system automatically sends out messages, sometimes it does miss…" at bounding box center [321, 216] width 402 height 23
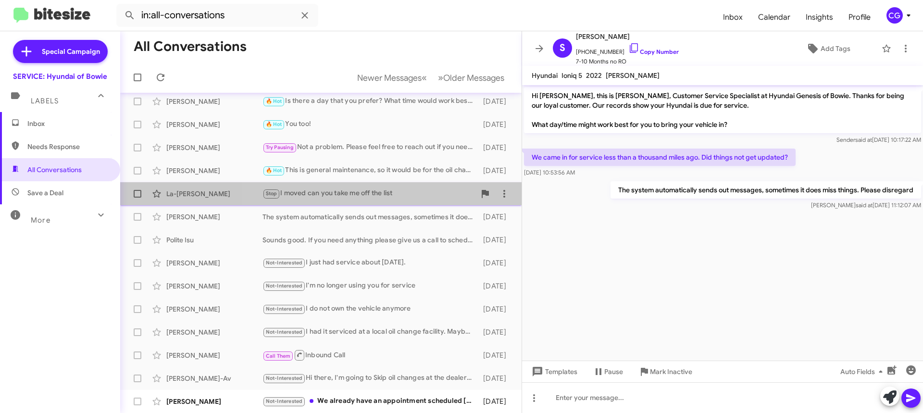
click at [397, 197] on div "Stop I moved can you take me off the list" at bounding box center [369, 193] width 213 height 11
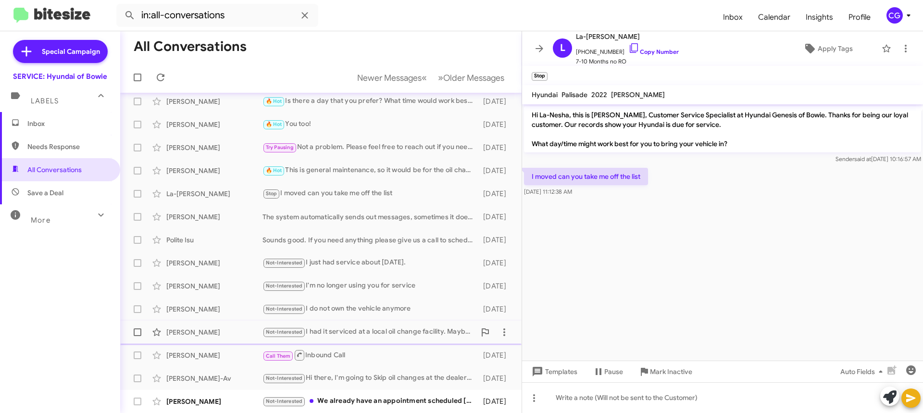
click at [407, 325] on div "Robert Terschuur Not-Interested I had it serviced at a local oil change facilit…" at bounding box center [321, 332] width 386 height 19
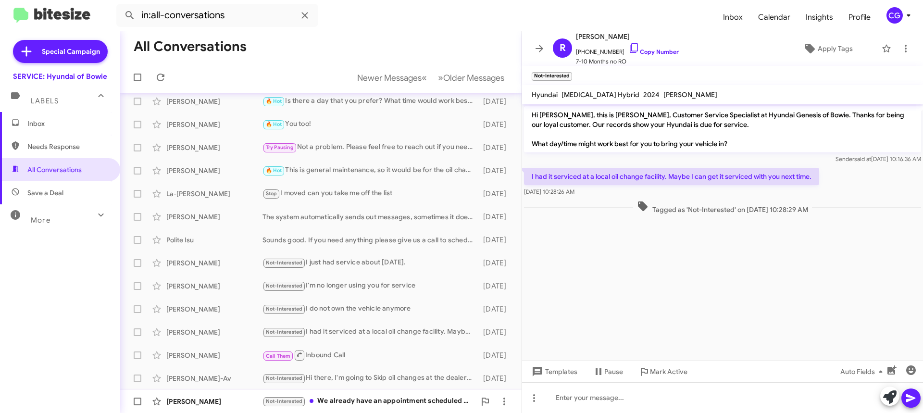
click at [438, 397] on div "Not-Interested We already have an appointment scheduled this Friday" at bounding box center [369, 401] width 213 height 11
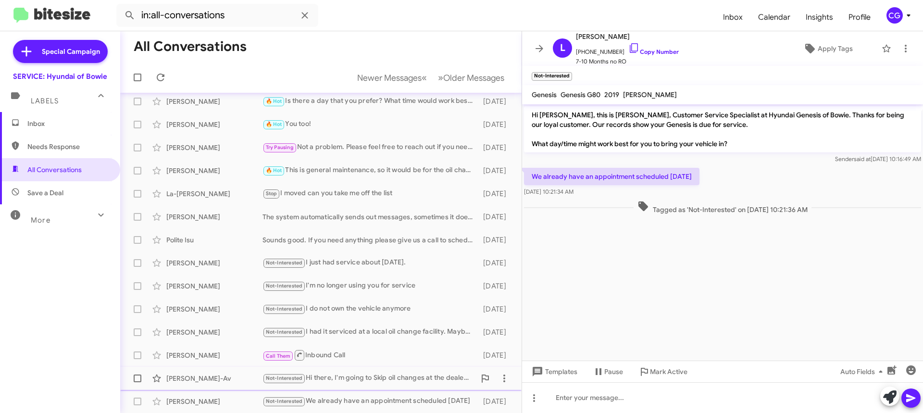
click at [429, 371] on div "Michelle Bar-Av Not-Interested Hi there, I'm going to Skip oil changes at the d…" at bounding box center [321, 378] width 386 height 19
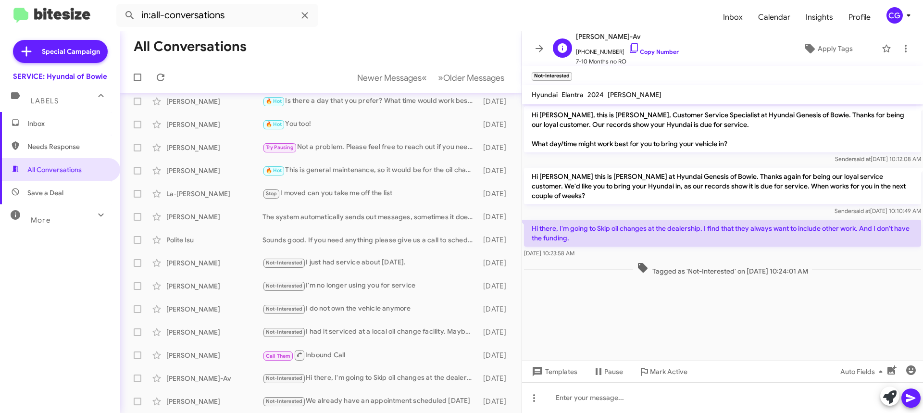
click at [615, 37] on span "Michelle Bar-Av" at bounding box center [627, 37] width 103 height 12
copy span "Michelle Bar-Av"
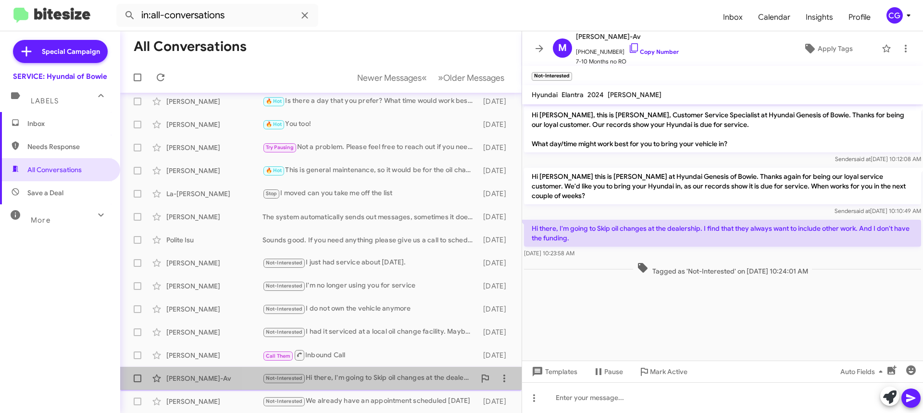
click at [413, 377] on div "Not-Interested Hi there, I'm going to Skip oil changes at the dealership. I fin…" at bounding box center [369, 378] width 213 height 11
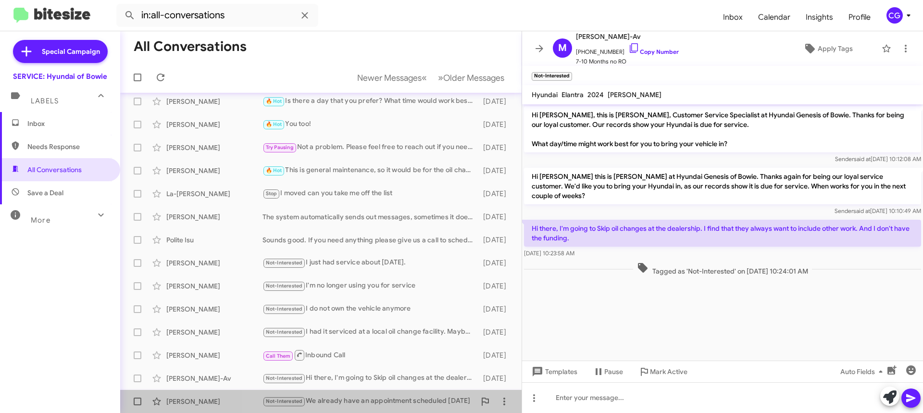
click at [408, 398] on div "Not-Interested We already have an appointment scheduled this Friday" at bounding box center [369, 401] width 213 height 11
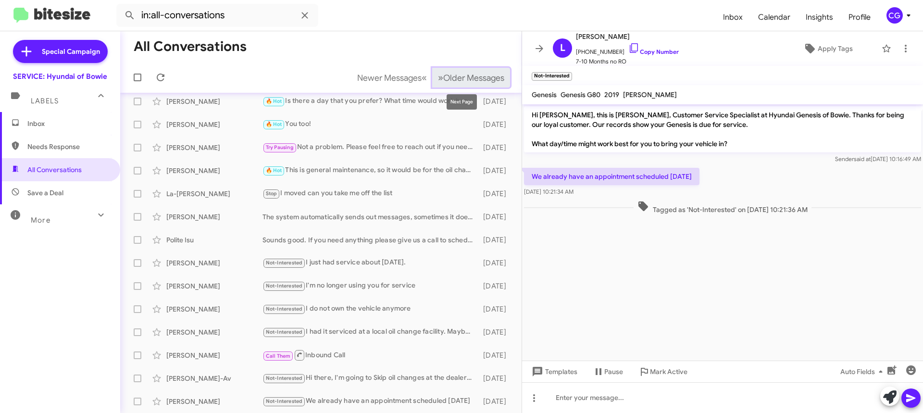
click at [458, 74] on span "Older Messages" at bounding box center [473, 78] width 61 height 11
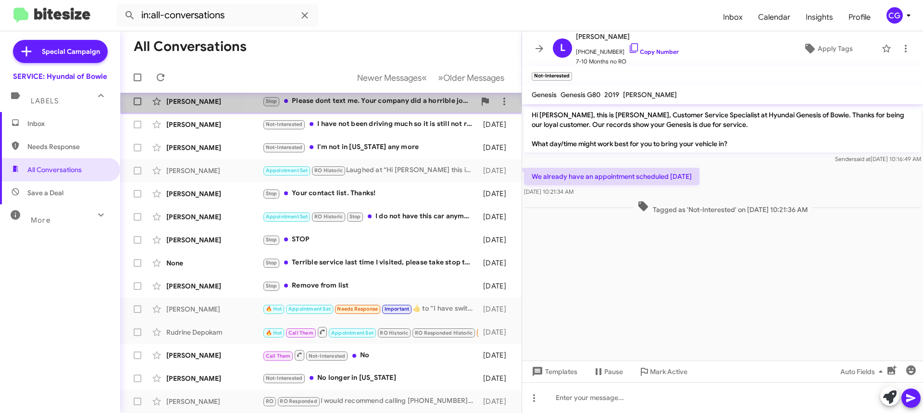
click at [424, 102] on div "Stop Please dont text me. Your company did a horrible job with my Hyundai" at bounding box center [369, 101] width 213 height 11
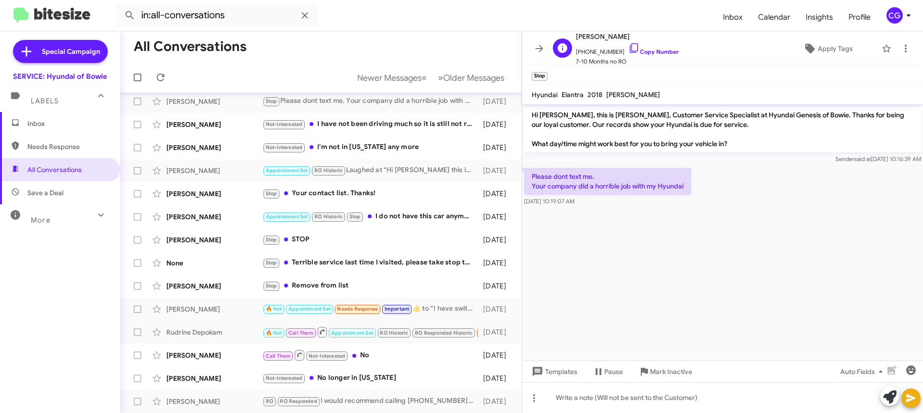
click at [600, 38] on span "Nicholas Forde" at bounding box center [627, 37] width 103 height 12
click at [599, 38] on span "Nicholas Forde" at bounding box center [627, 37] width 103 height 12
copy span "Nicholas Forde"
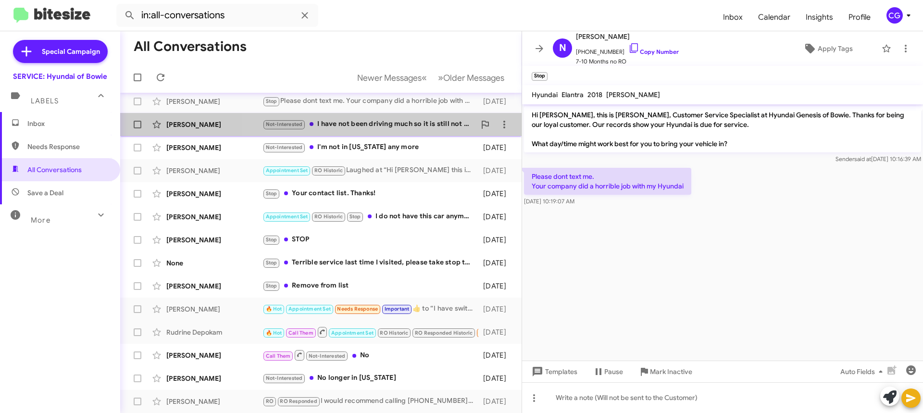
click at [403, 126] on div "Not-Interested I have not been driving much so it is still not ready for an oil…" at bounding box center [369, 124] width 213 height 11
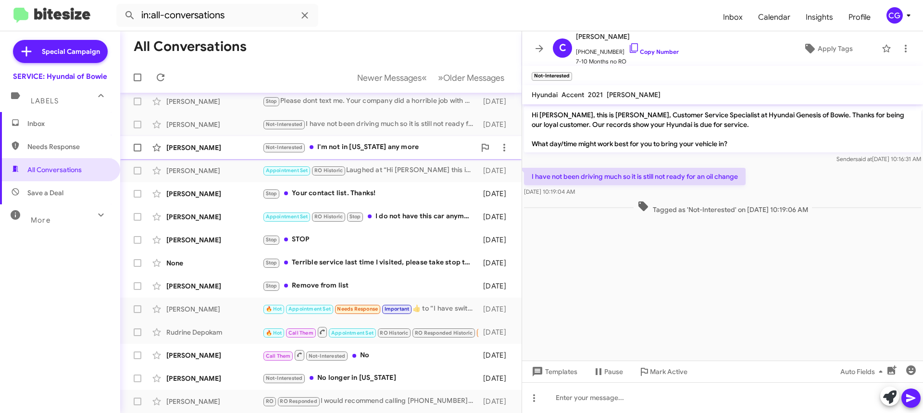
click at [397, 154] on div "Mrk Brown Not-Interested I'm not in Maryland any more 9 days ago" at bounding box center [321, 147] width 386 height 19
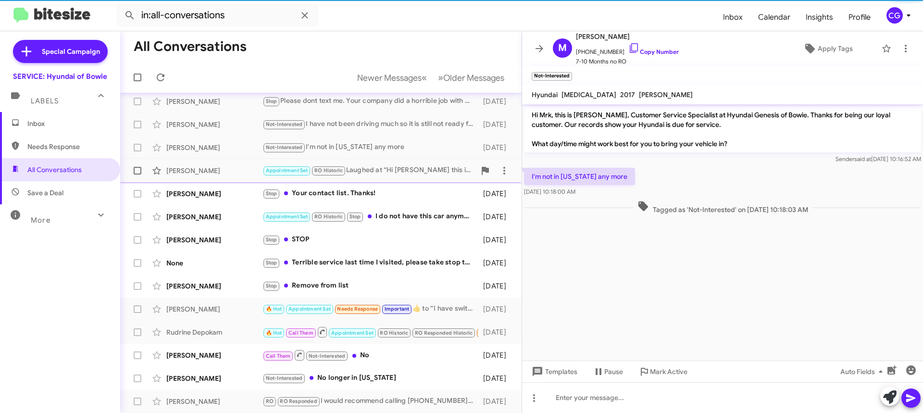
click at [386, 171] on div "Appointment Set RO Historic Laughed at “Hi Larry this is Mia Bowman at Hyundai …" at bounding box center [369, 170] width 213 height 11
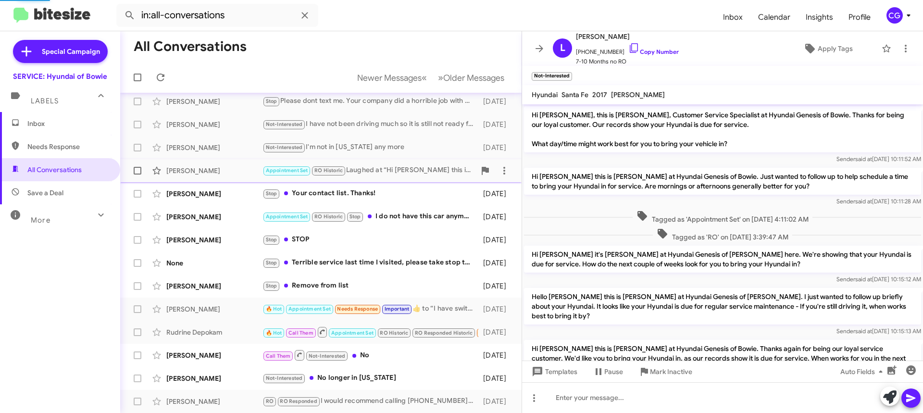
scroll to position [81, 0]
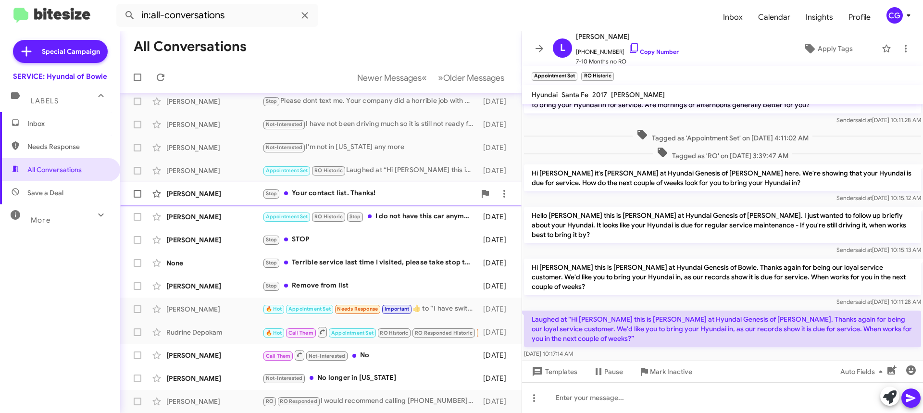
click at [411, 196] on div "Stop Your contact list. Thanks!" at bounding box center [369, 193] width 213 height 11
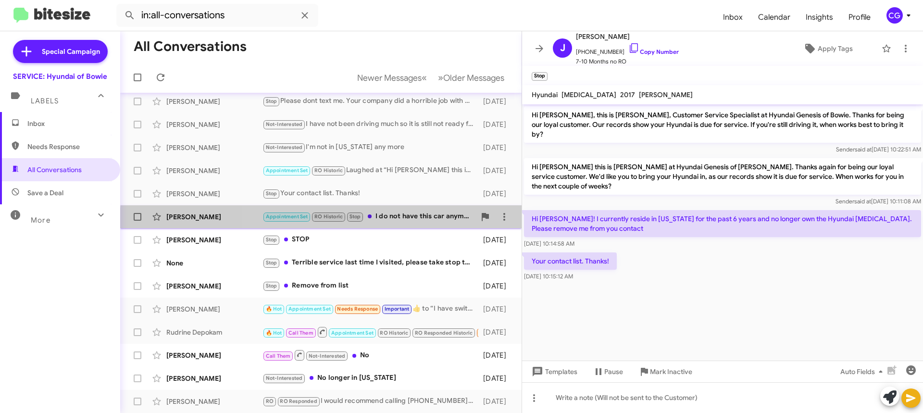
click at [422, 225] on div "Lindsay Johnson Appointment Set RO Historic Stop I do not have this car anymore…" at bounding box center [321, 216] width 386 height 19
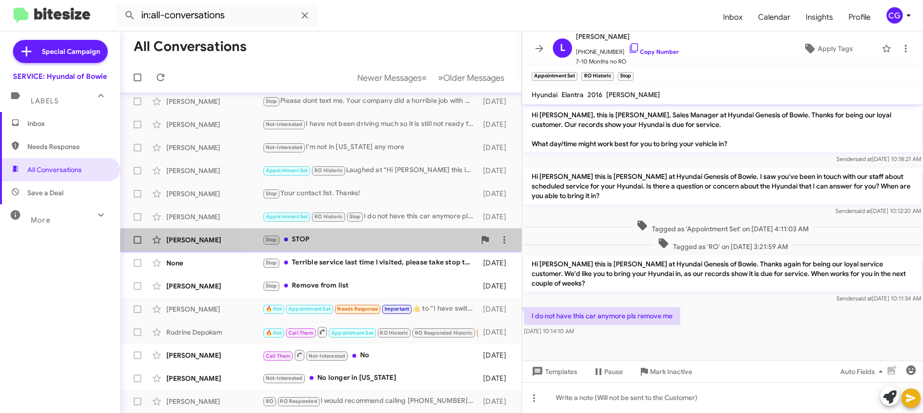
click at [417, 248] on div "Christopher Brown Stop STOP 9 days ago" at bounding box center [321, 239] width 386 height 19
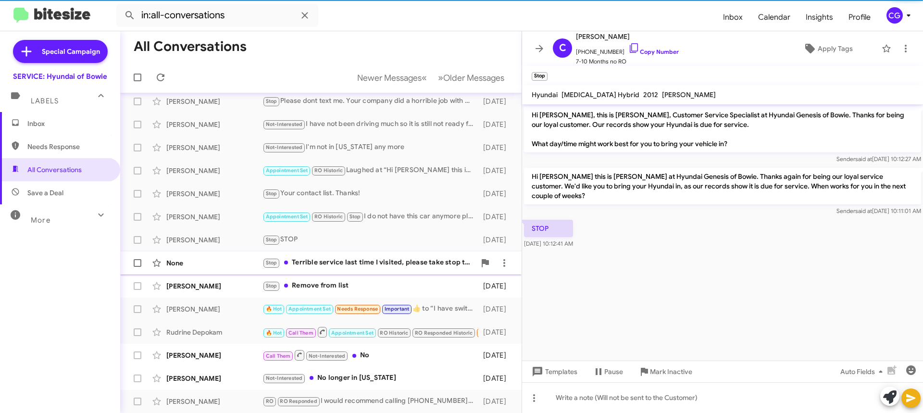
click at [401, 264] on div "Stop Terrible service last time I visited, please take stop texting me." at bounding box center [369, 262] width 213 height 11
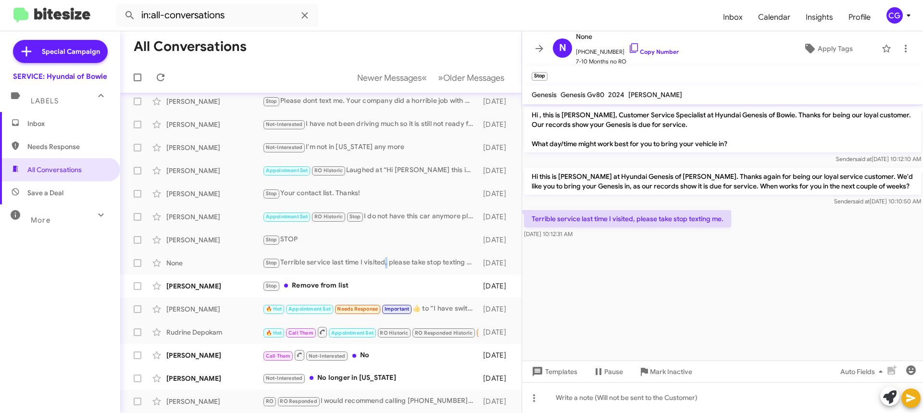
click at [904, 13] on span "CG" at bounding box center [900, 15] width 29 height 16
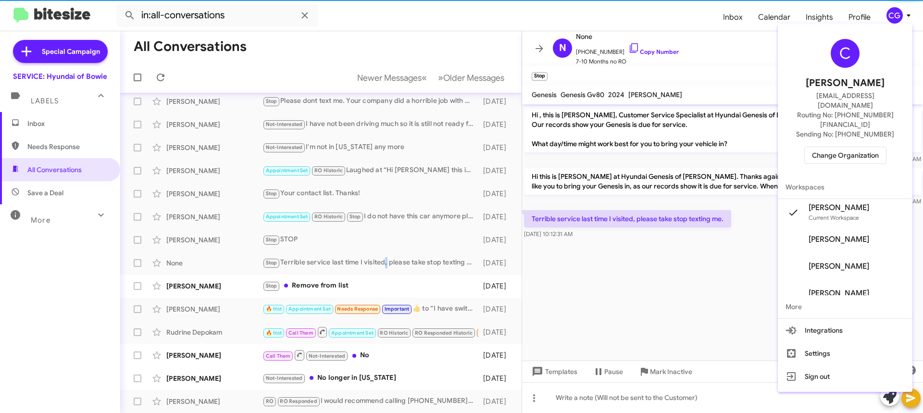
click at [861, 147] on span "Change Organization" at bounding box center [845, 155] width 67 height 16
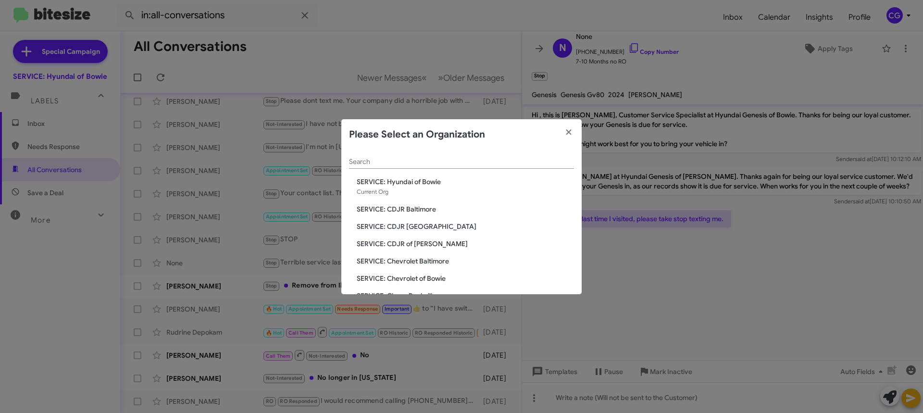
click at [396, 211] on span "SERVICE: CDJR Baltimore" at bounding box center [465, 209] width 217 height 10
